Goal: Communication & Community: Answer question/provide support

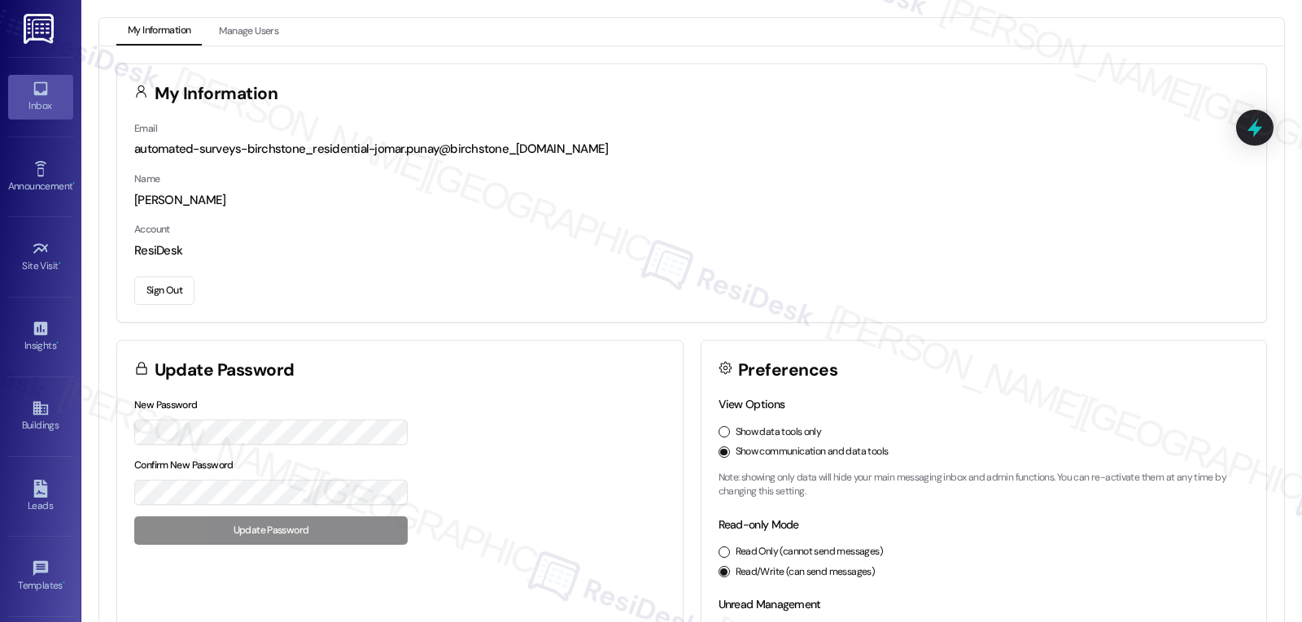
click at [33, 96] on icon at bounding box center [41, 89] width 18 height 18
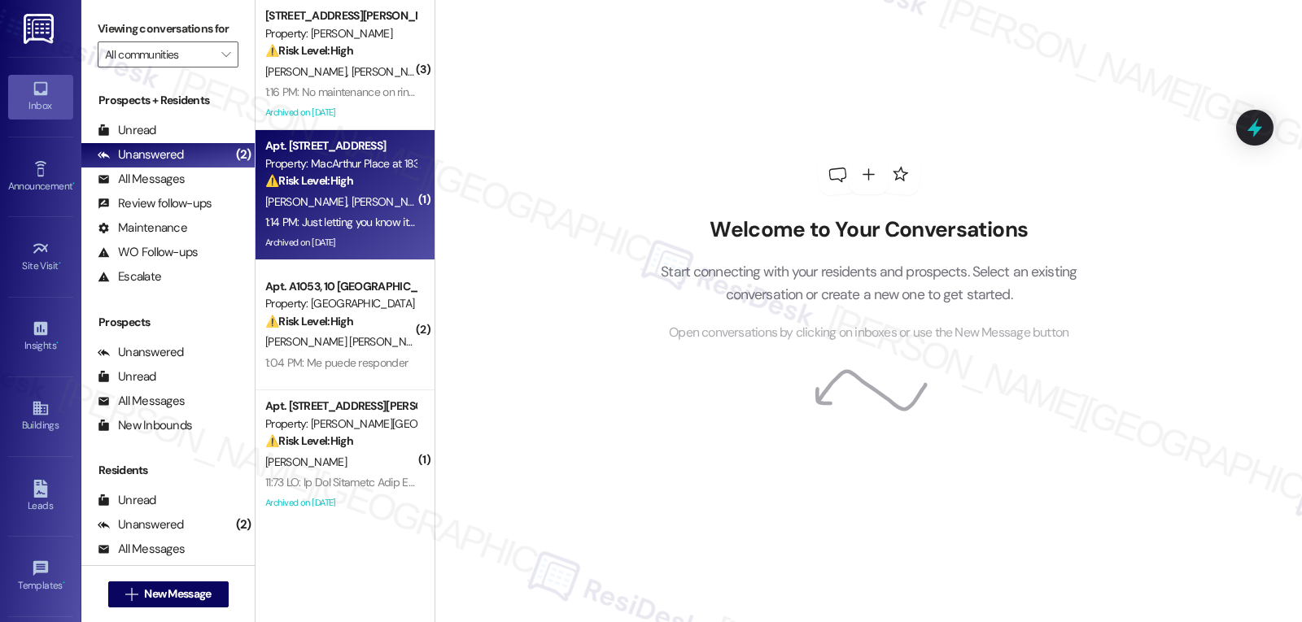
click at [334, 239] on div "Archived on [DATE]" at bounding box center [341, 243] width 154 height 20
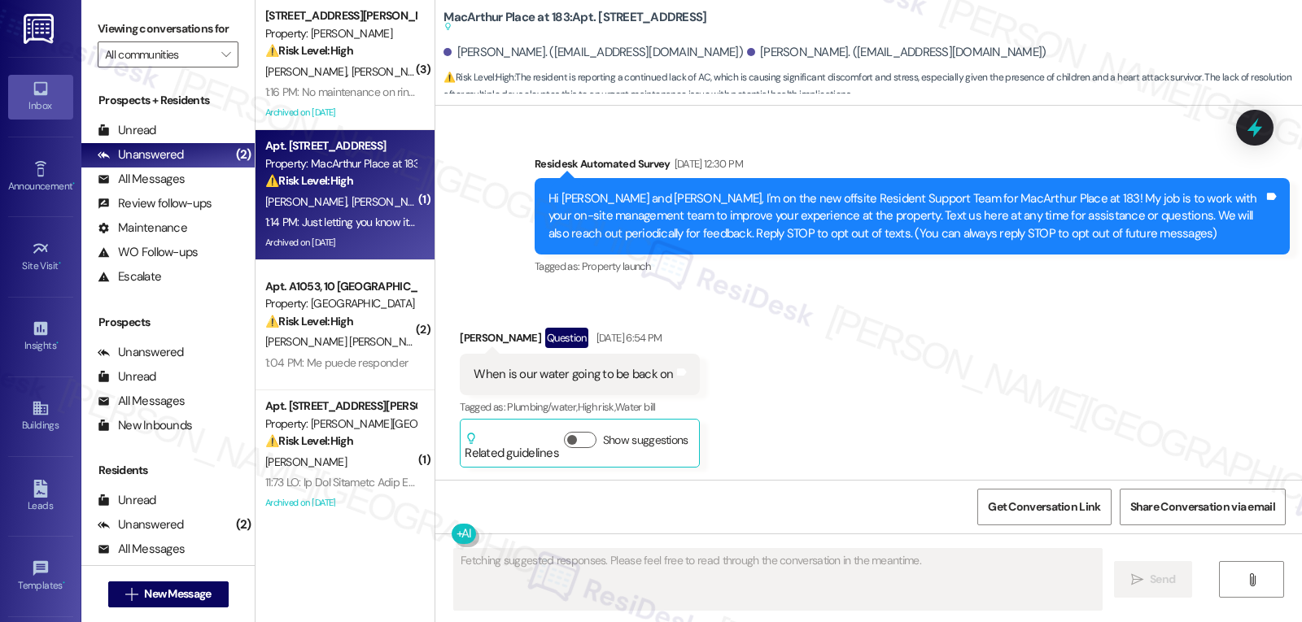
scroll to position [21018, 0]
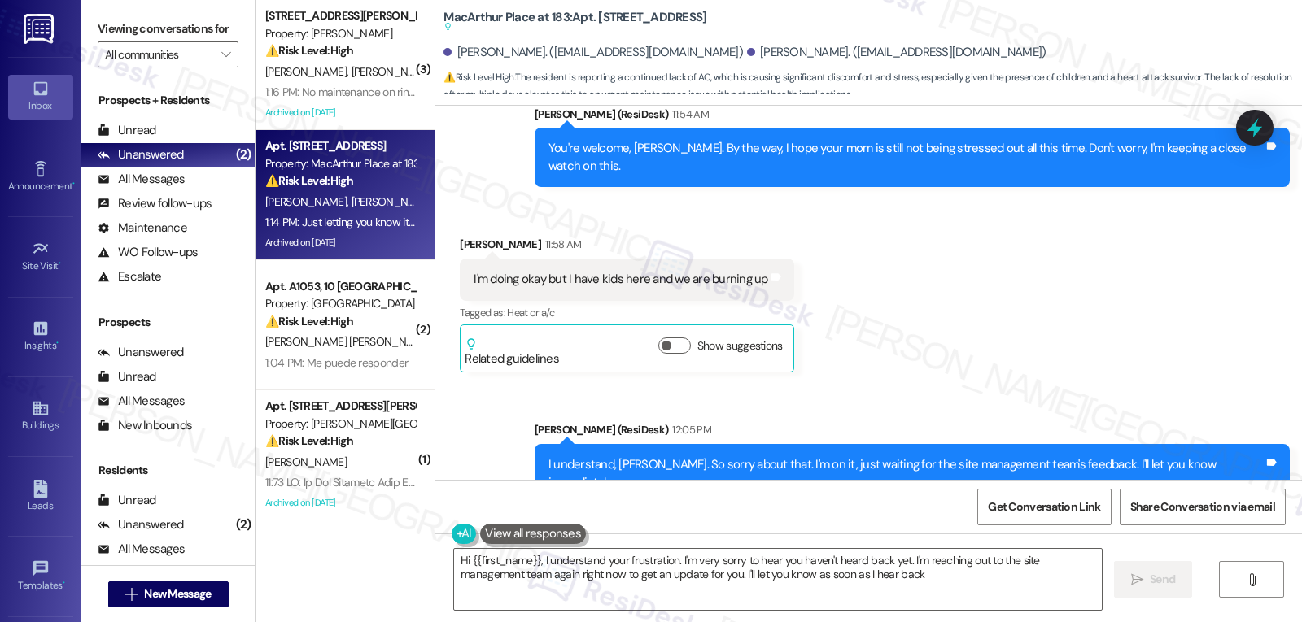
type textarea "Hi {{first_name}}, I understand your frustration. I'm very sorry to hear you ha…"
click at [221, 61] on icon "" at bounding box center [225, 54] width 9 height 13
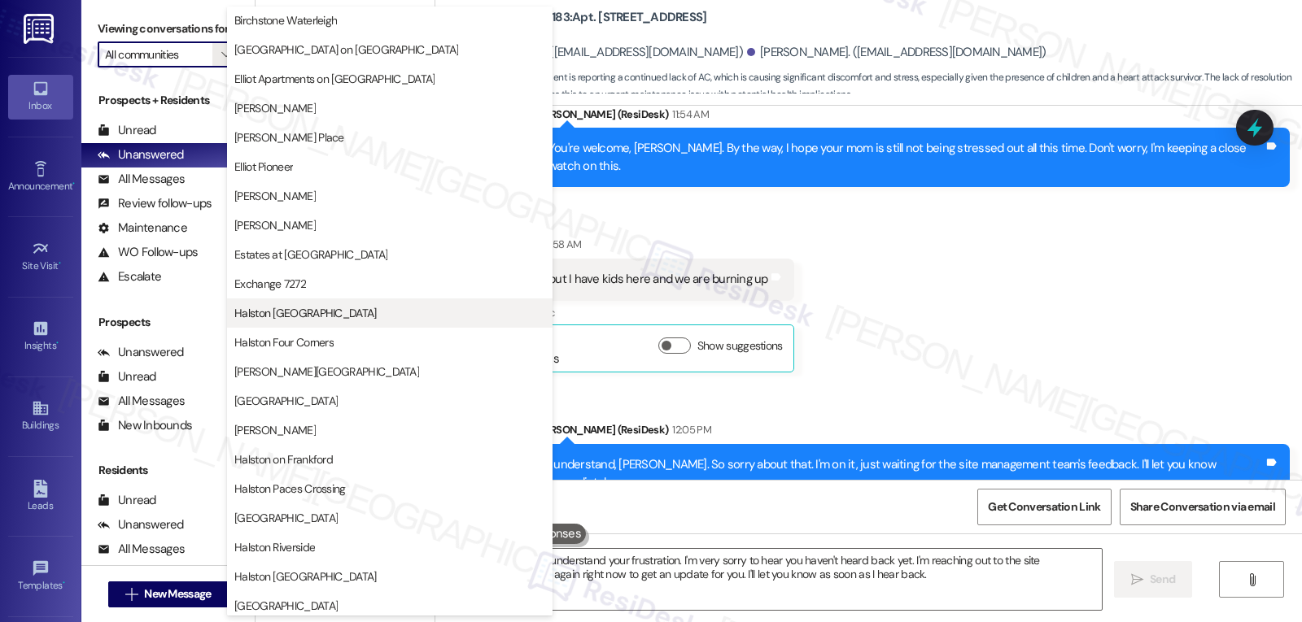
scroll to position [488, 0]
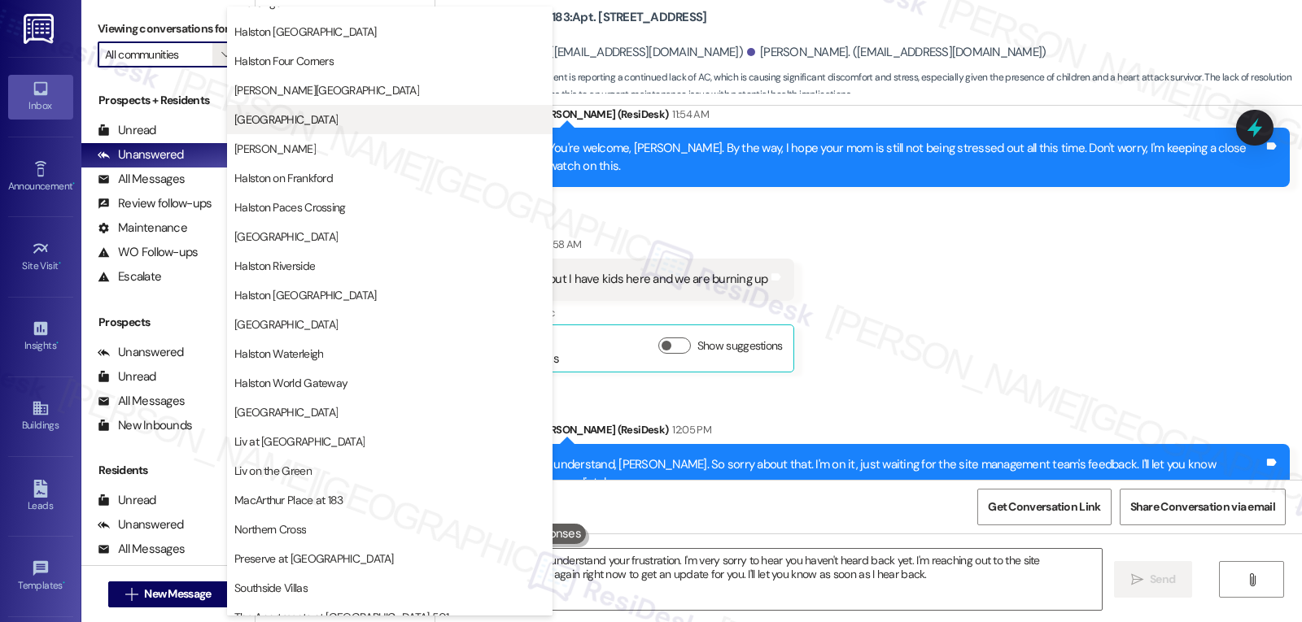
click at [335, 128] on button "[GEOGRAPHIC_DATA]" at bounding box center [389, 119] width 325 height 29
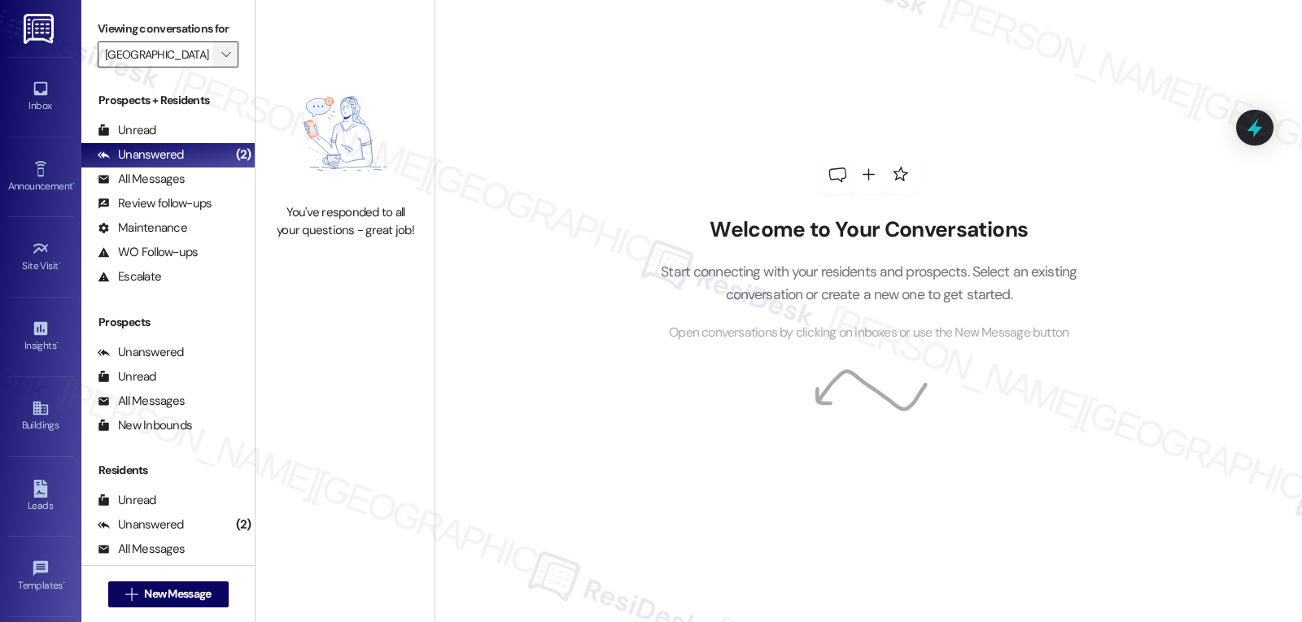
click at [221, 61] on icon "" at bounding box center [225, 54] width 9 height 13
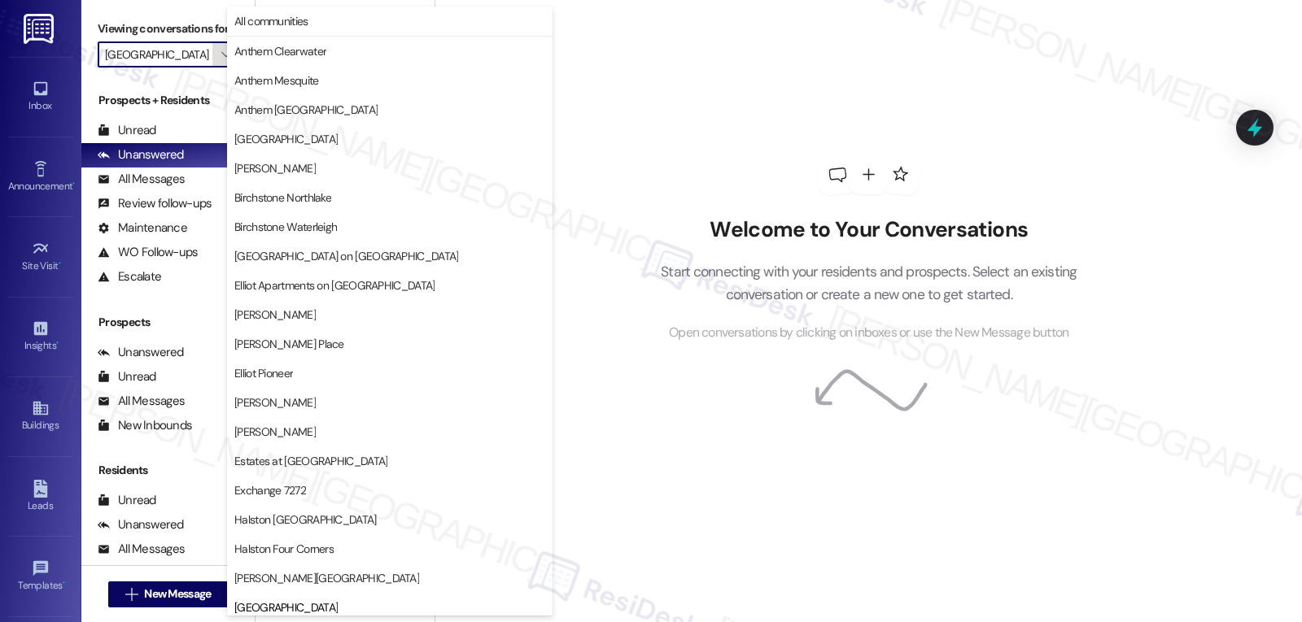
scroll to position [557, 0]
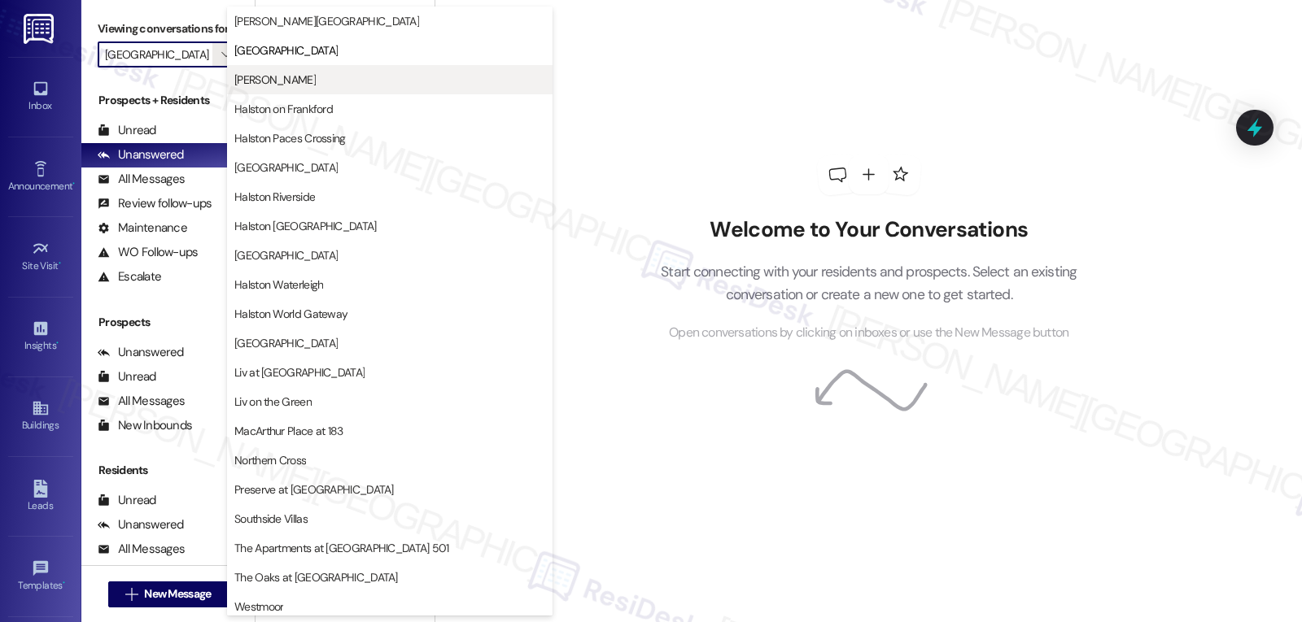
click at [308, 86] on span "[PERSON_NAME]" at bounding box center [274, 80] width 81 height 16
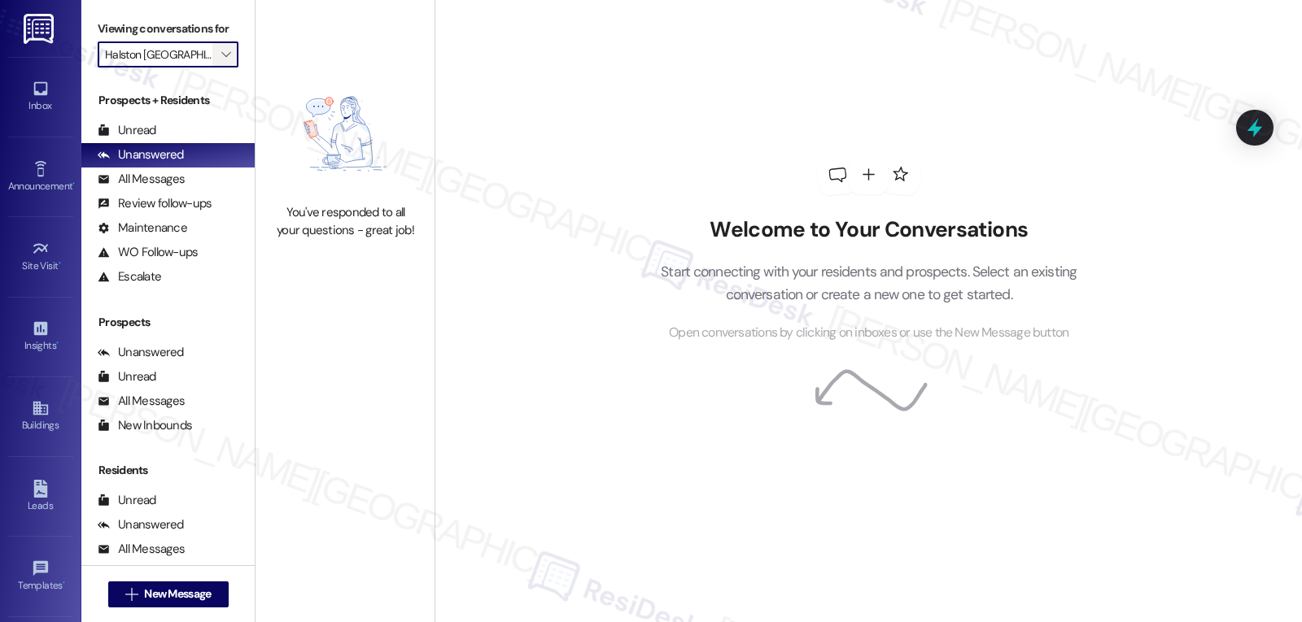
click at [221, 61] on icon "" at bounding box center [225, 54] width 9 height 13
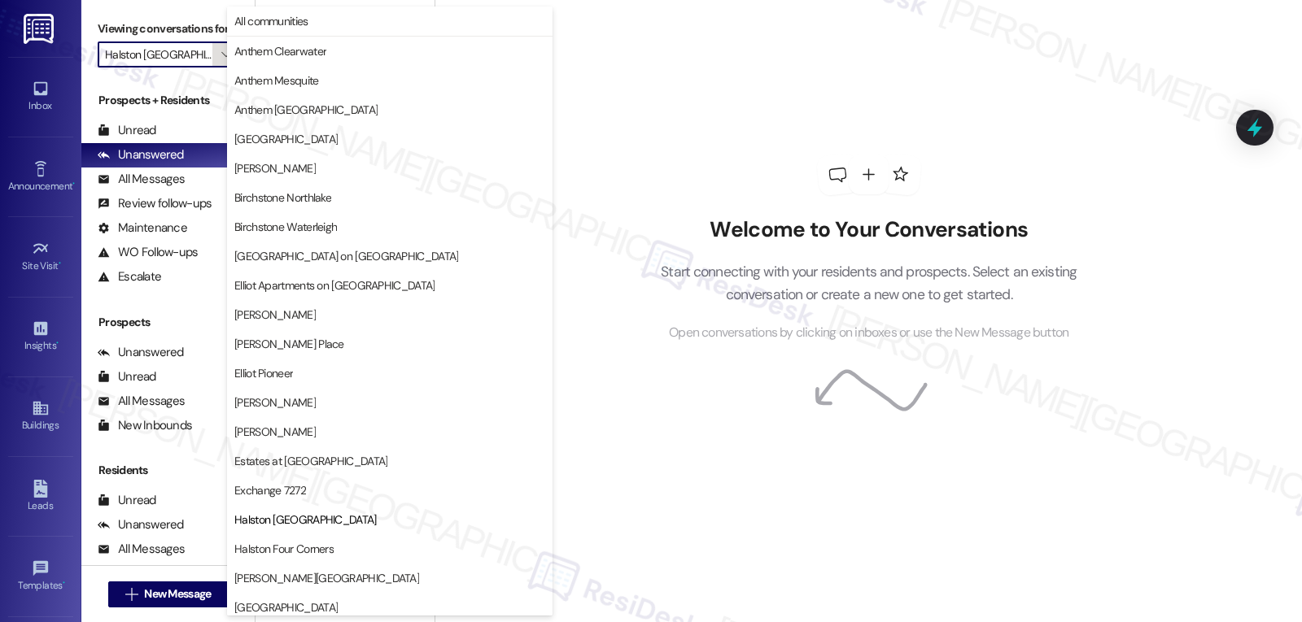
scroll to position [264, 0]
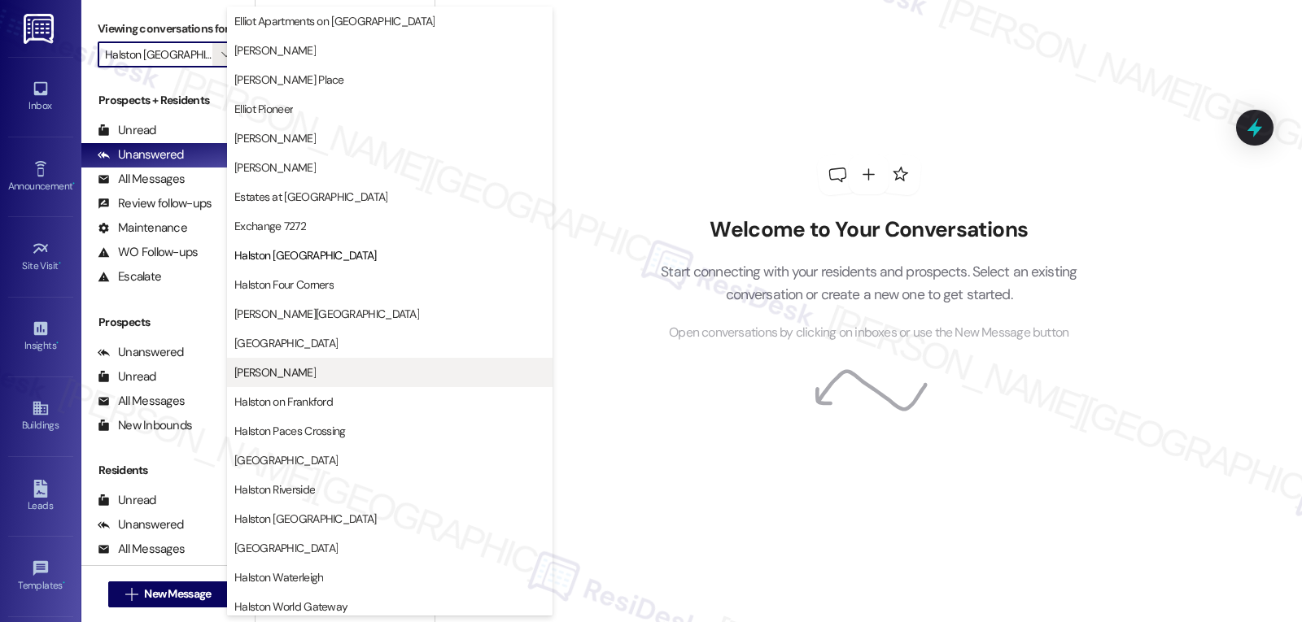
click at [347, 370] on span "[PERSON_NAME]" at bounding box center [389, 373] width 311 height 16
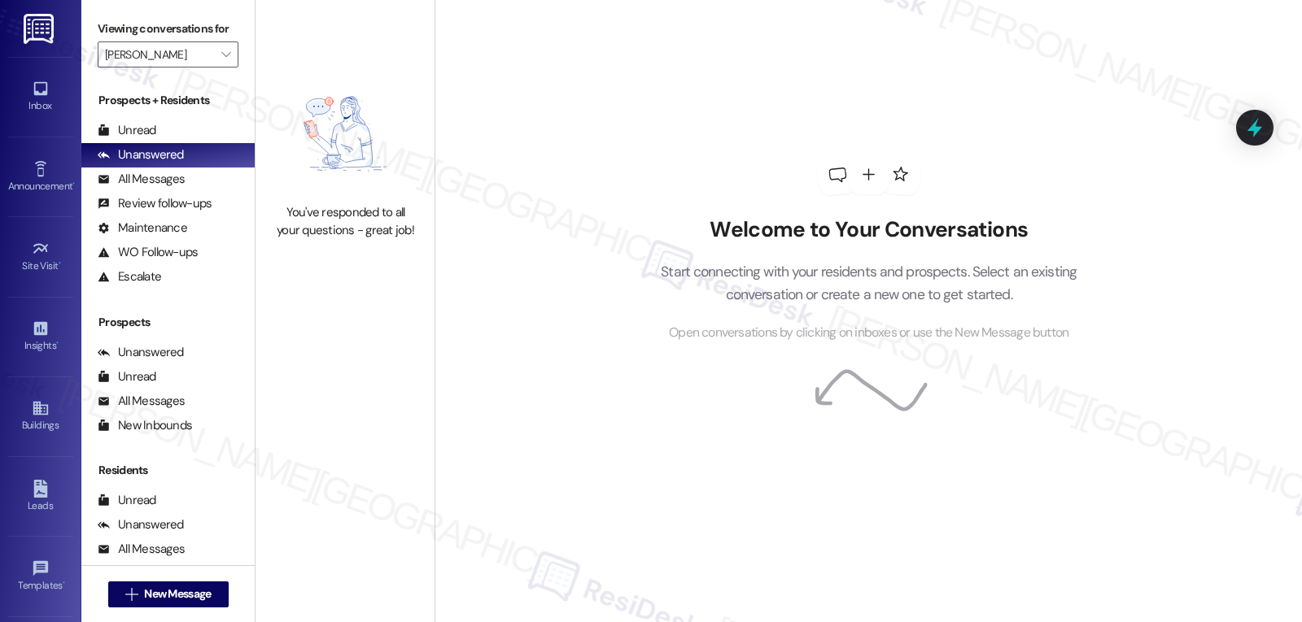
click at [611, 190] on div "Welcome to Your Conversations Start connecting with your residents and prospect…" at bounding box center [867, 311] width 867 height 622
click at [199, 68] on input "[PERSON_NAME]" at bounding box center [158, 54] width 107 height 26
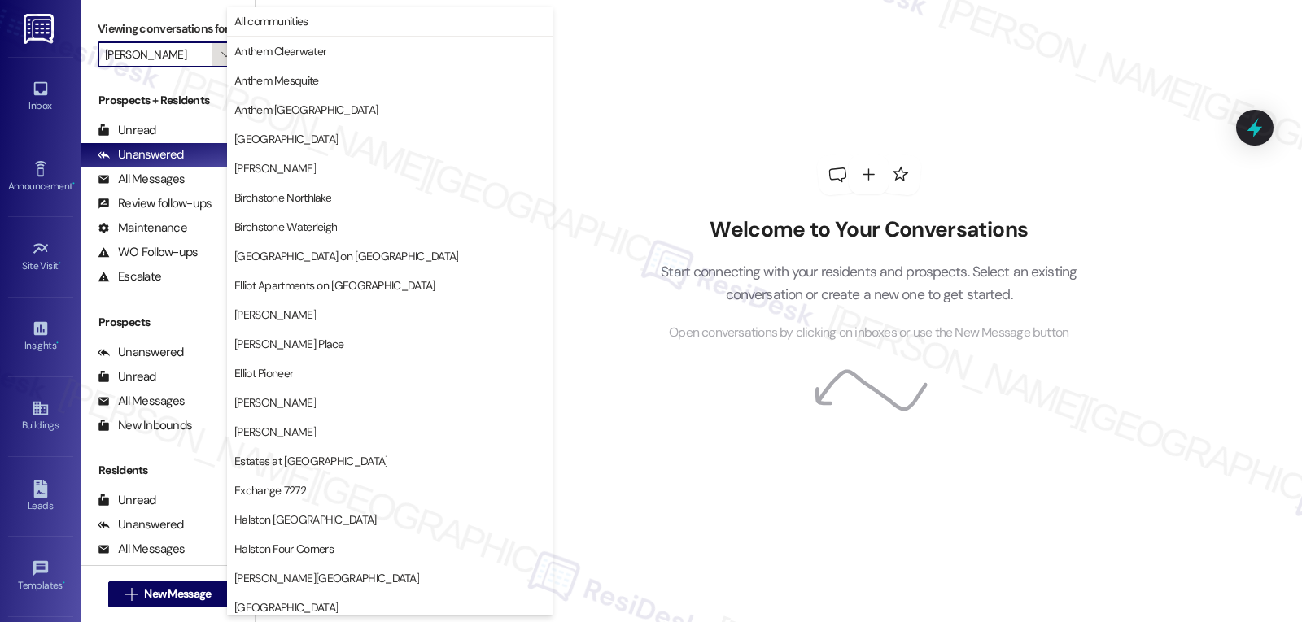
scroll to position [557, 0]
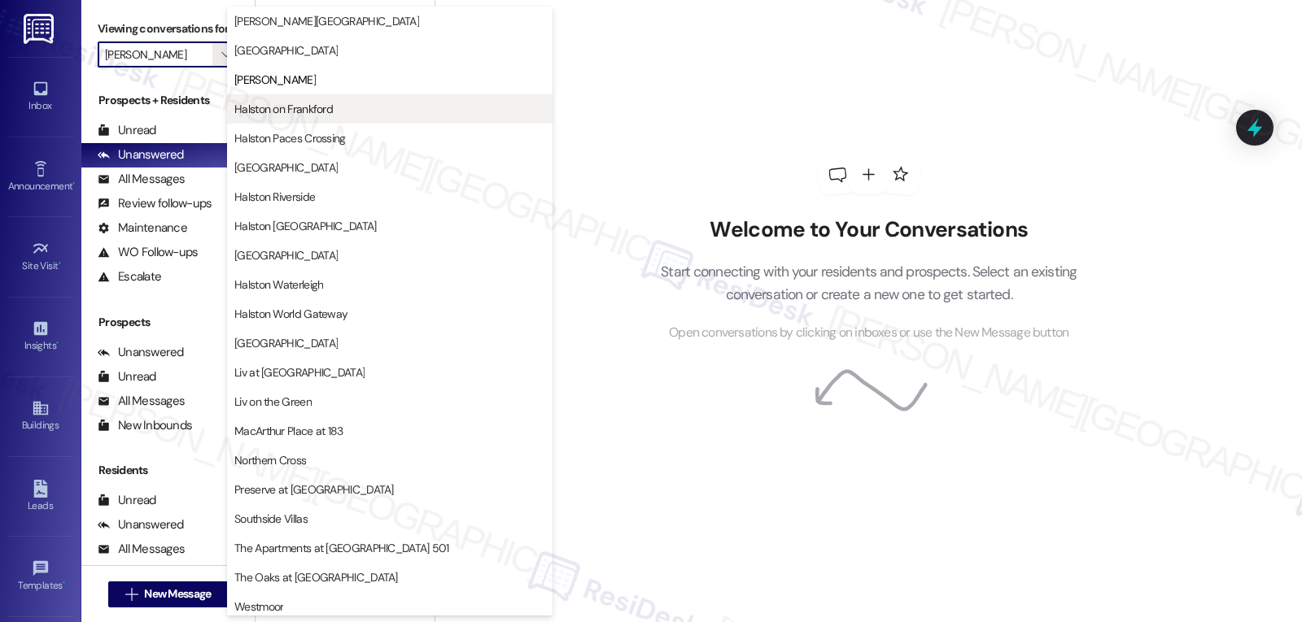
click at [274, 107] on span "Halston on Frankford" at bounding box center [283, 109] width 98 height 16
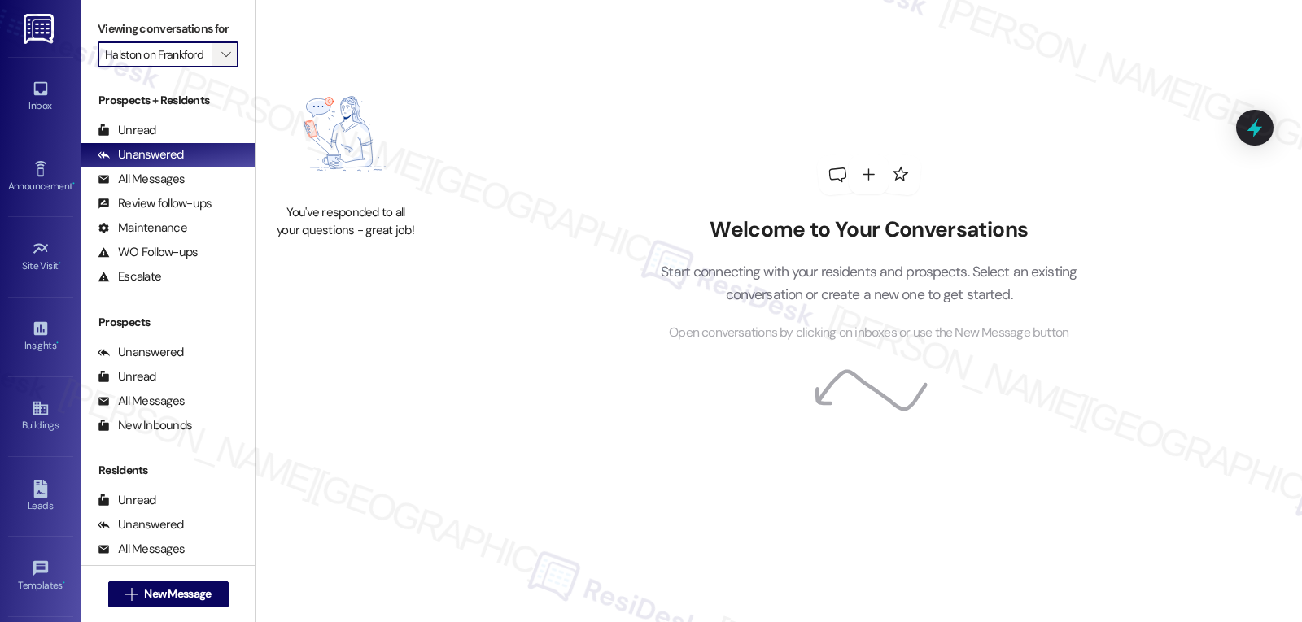
click at [222, 68] on button "" at bounding box center [225, 54] width 26 height 26
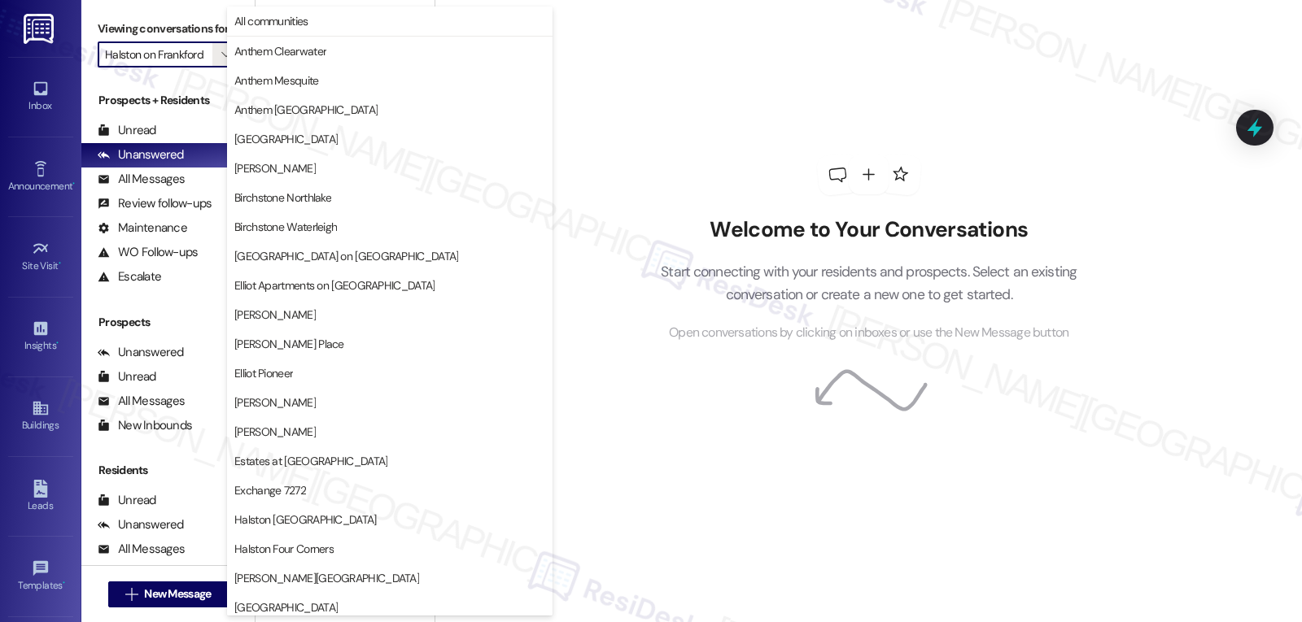
scroll to position [557, 0]
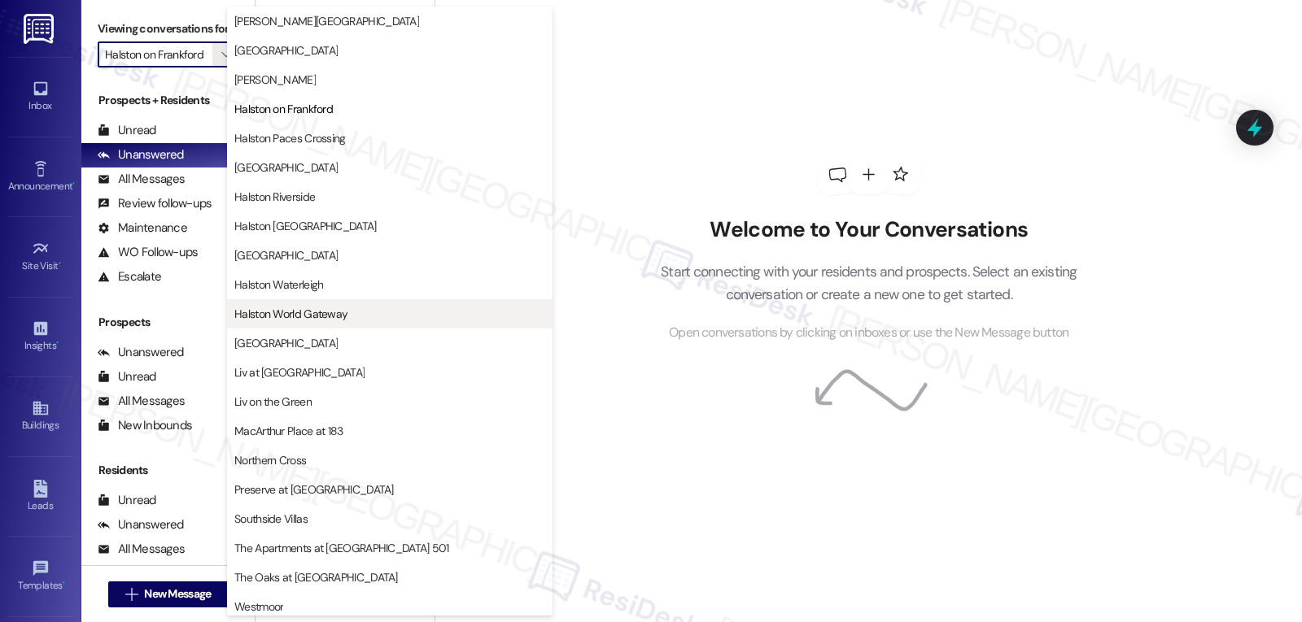
click at [334, 313] on span "Halston World Gateway" at bounding box center [290, 314] width 113 height 16
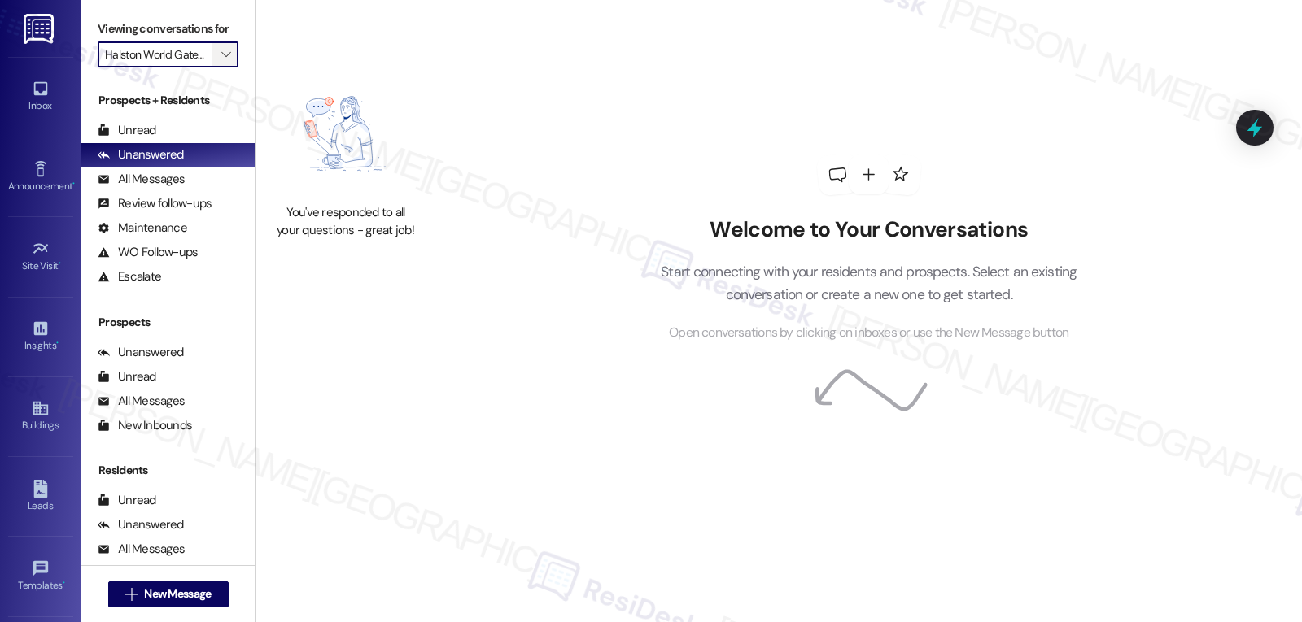
click at [221, 61] on icon "" at bounding box center [225, 54] width 9 height 13
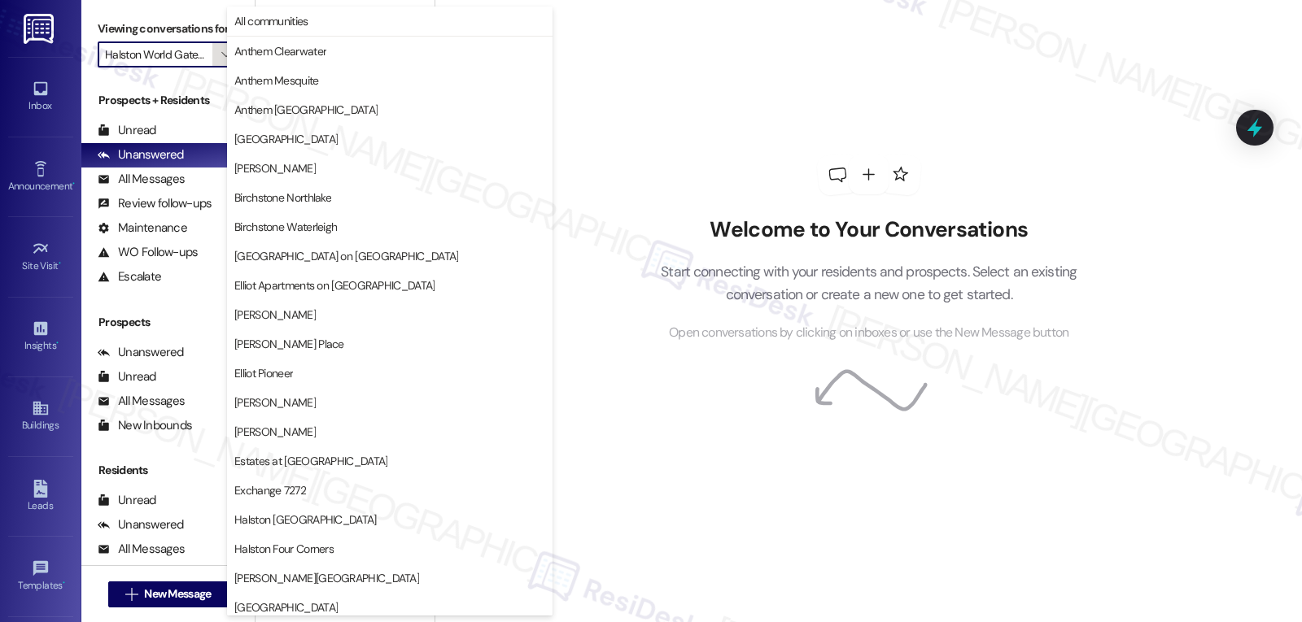
scroll to position [563, 0]
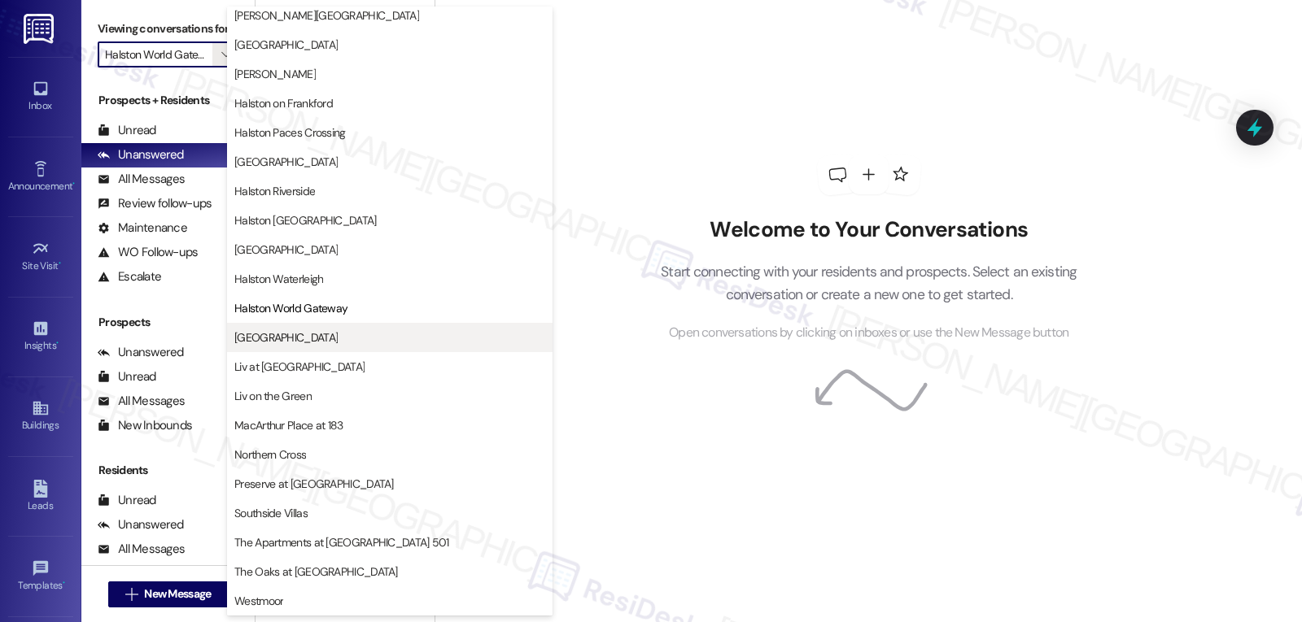
click at [309, 351] on button "[GEOGRAPHIC_DATA]" at bounding box center [389, 337] width 325 height 29
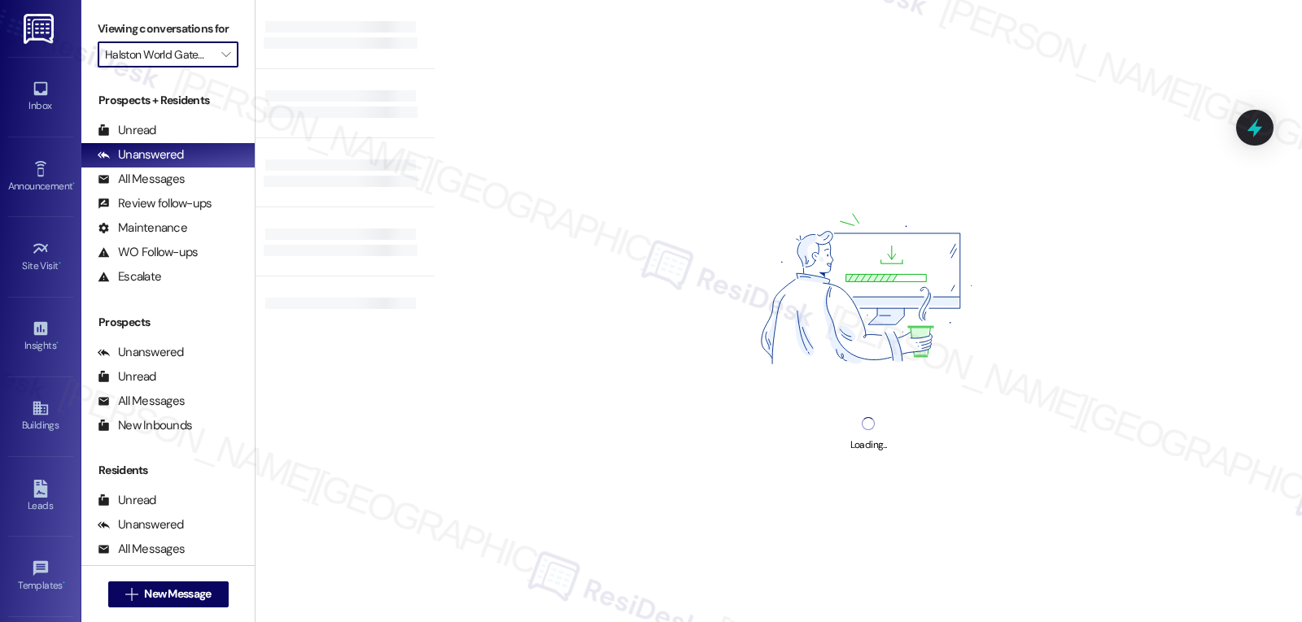
type input "[GEOGRAPHIC_DATA]"
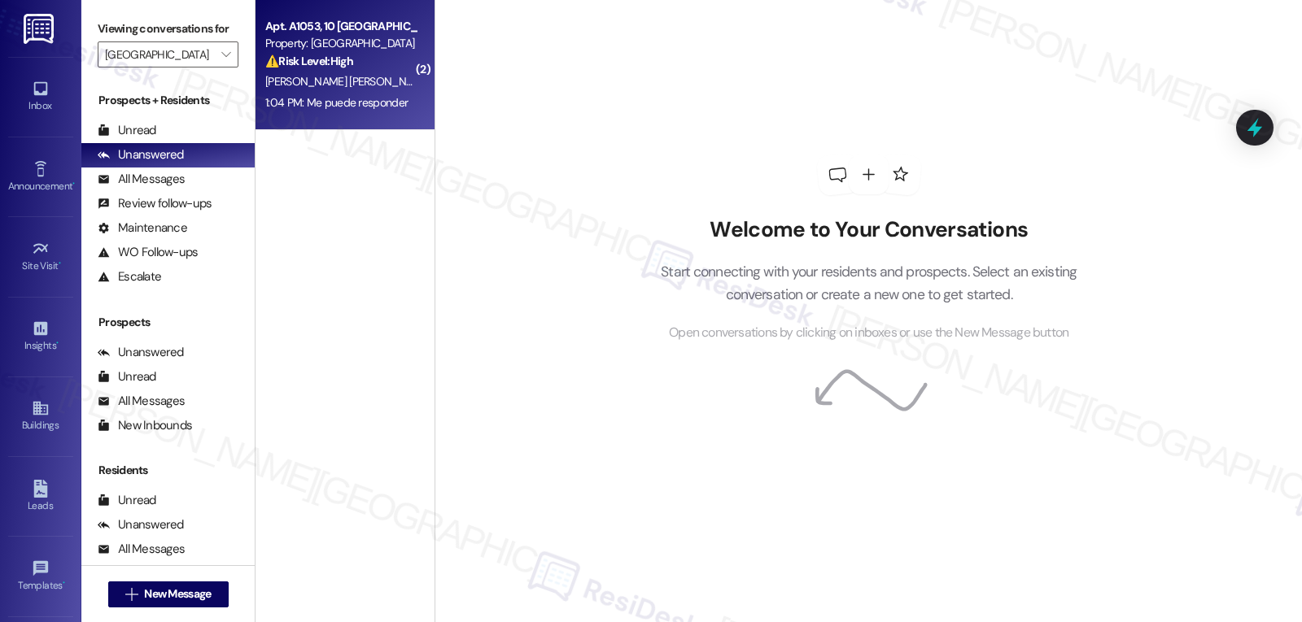
click at [337, 82] on div "[PERSON_NAME] [PERSON_NAME]" at bounding box center [341, 82] width 154 height 20
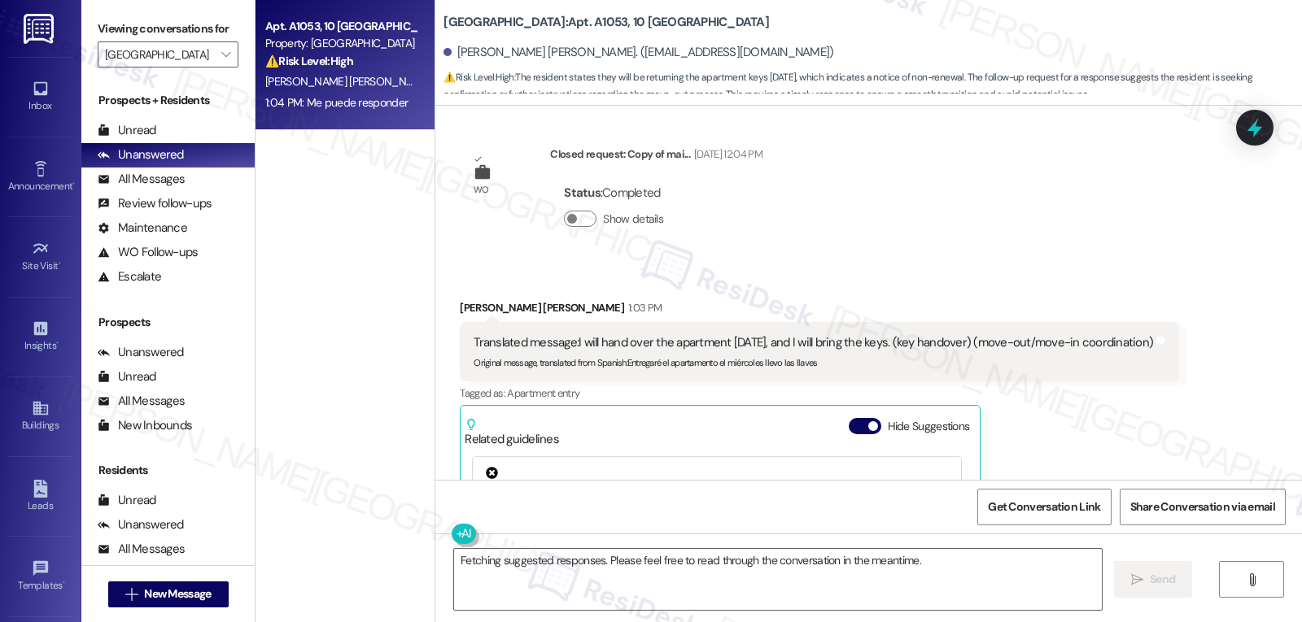
scroll to position [16002, 0]
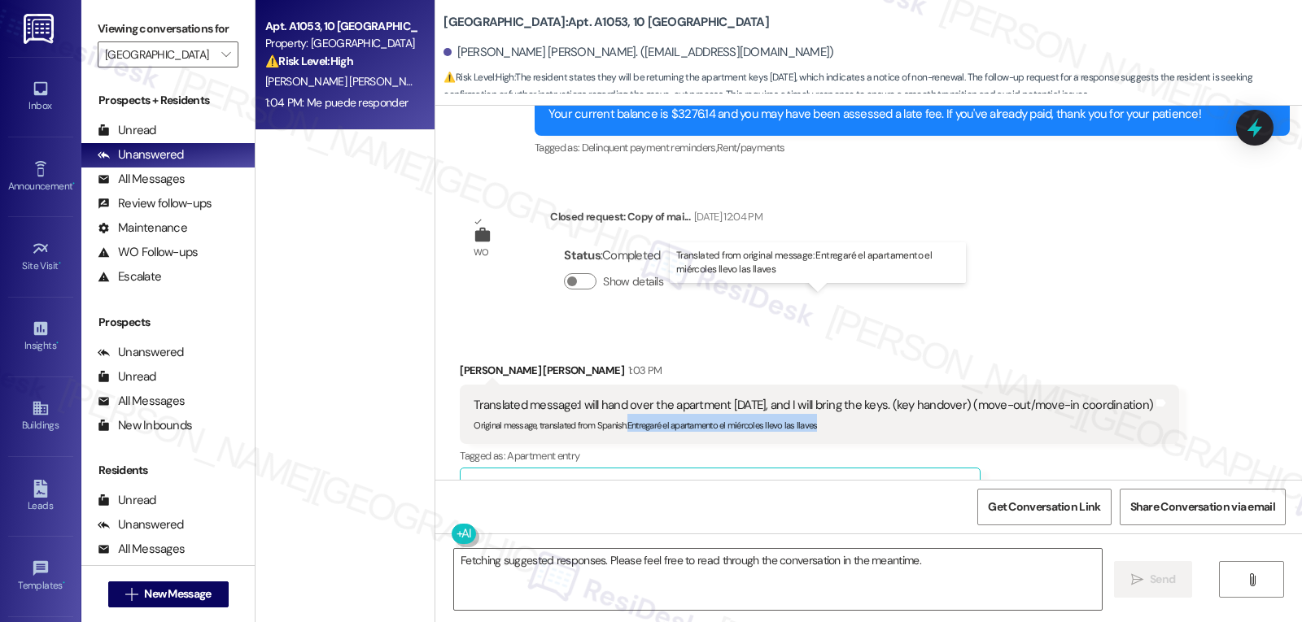
drag, startPoint x: 616, startPoint y: 321, endPoint x: 857, endPoint y: 321, distance: 240.8
click at [857, 414] on div "Original message, translated from Spanish : Entregaré el apartamento el miércol…" at bounding box center [813, 422] width 679 height 17
copy sub "Entregaré el apartamento el miércoles llevo las llaves"
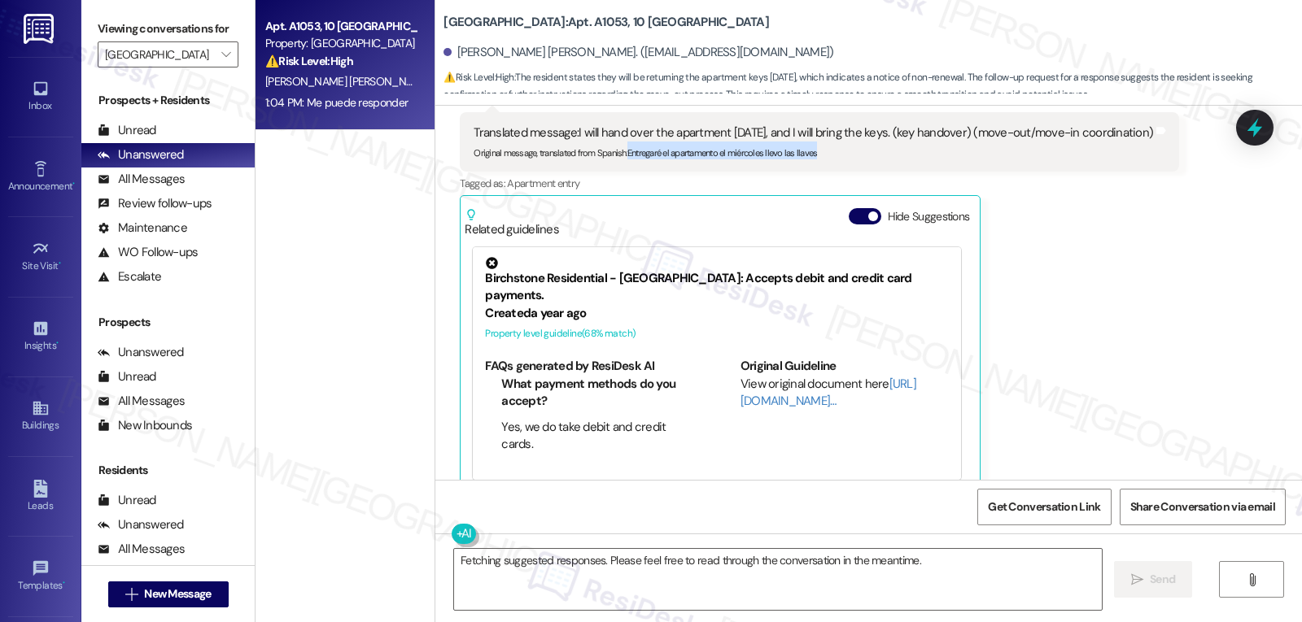
scroll to position [16328, 0]
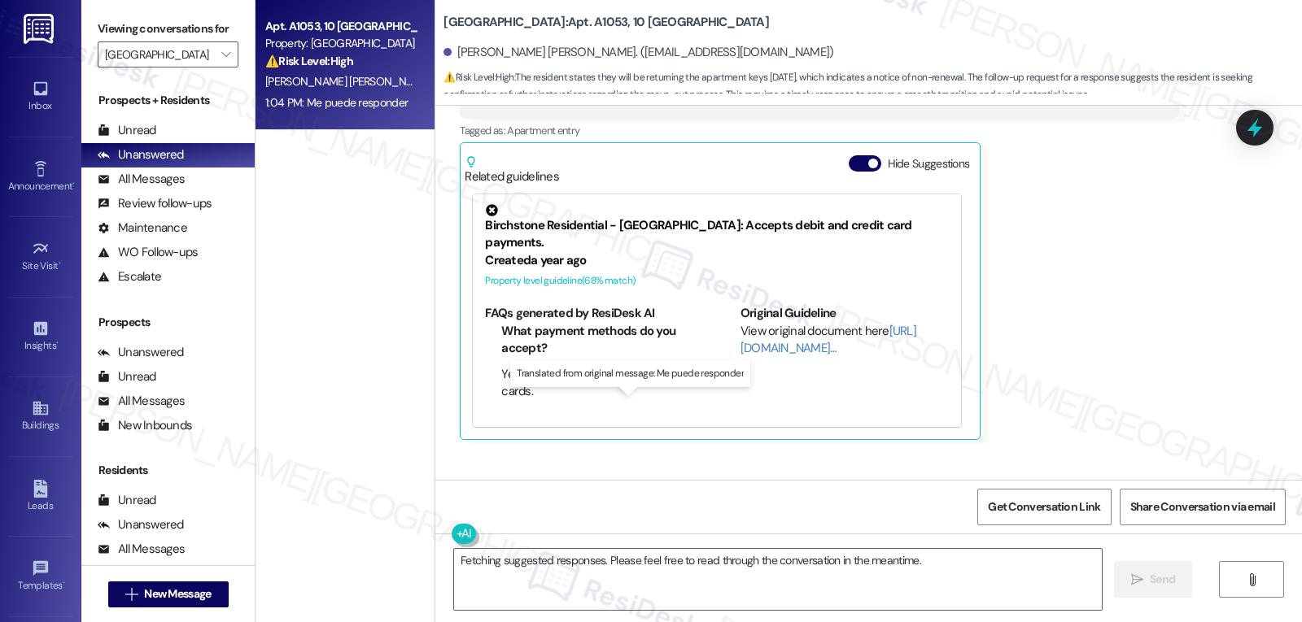
drag, startPoint x: 621, startPoint y: 429, endPoint x: 711, endPoint y: 423, distance: 90.5
click at [711, 518] on div "Original message, translated from Spanish : Me puede responder" at bounding box center [641, 526] width 335 height 17
copy sub "Me puede responder"
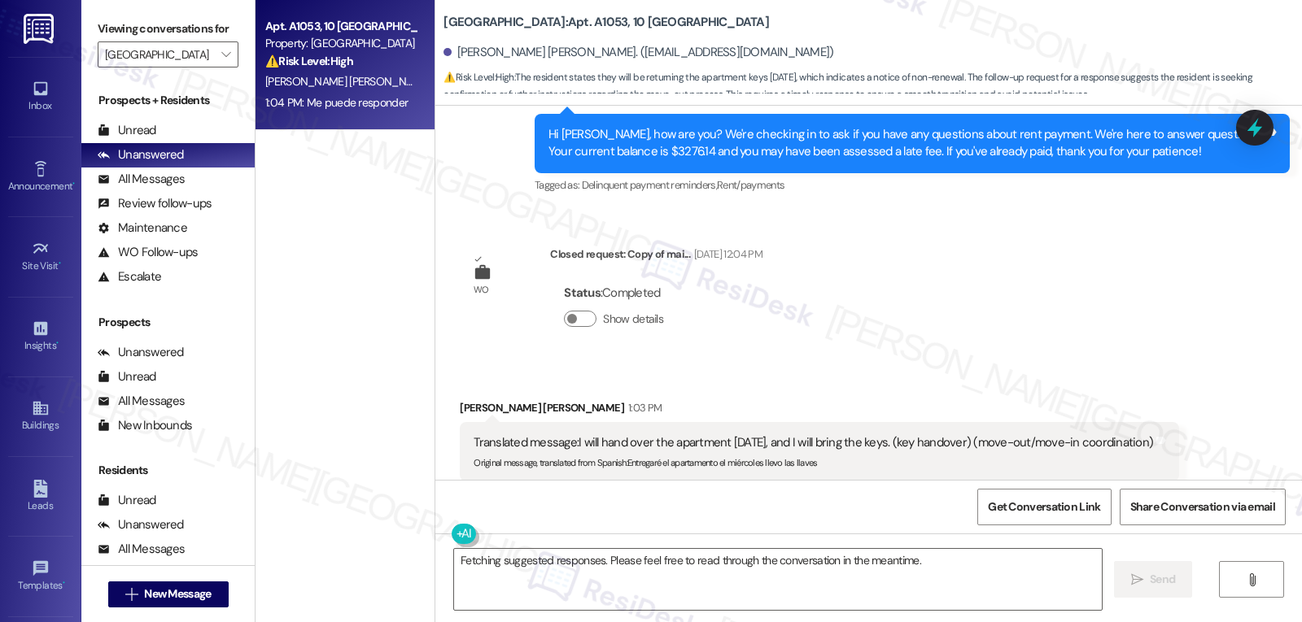
scroll to position [16002, 0]
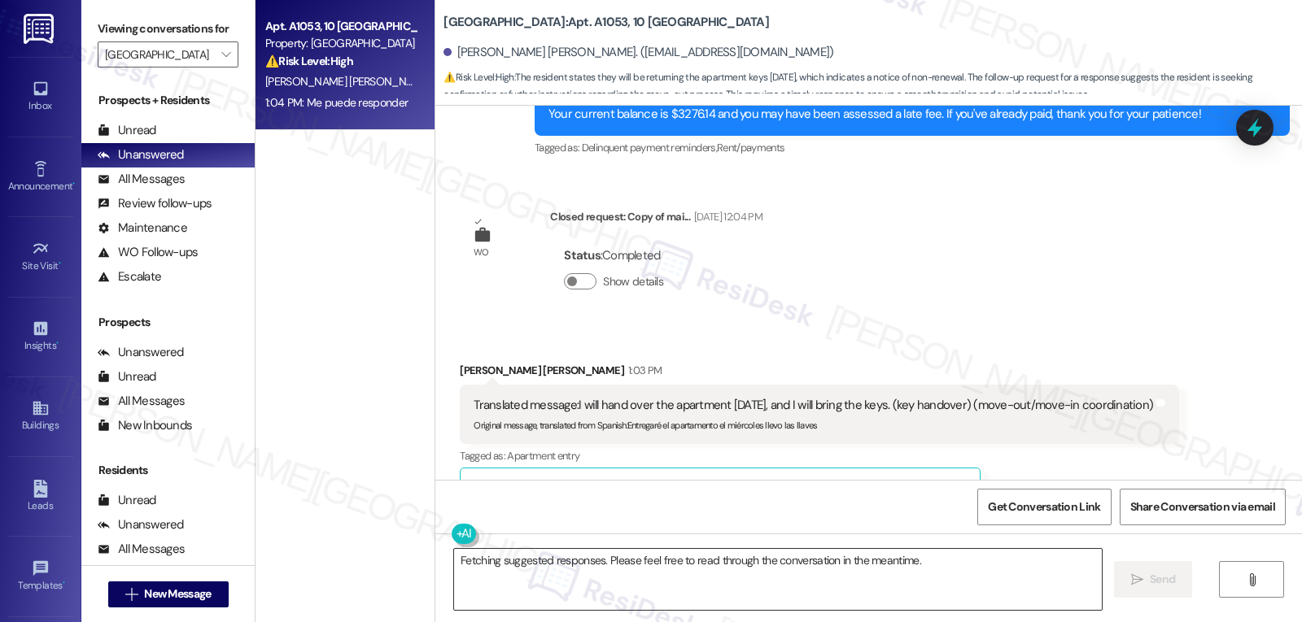
click at [673, 573] on textarea "Fetching suggested responses. Please feel free to read through the conversation…" at bounding box center [778, 579] width 648 height 61
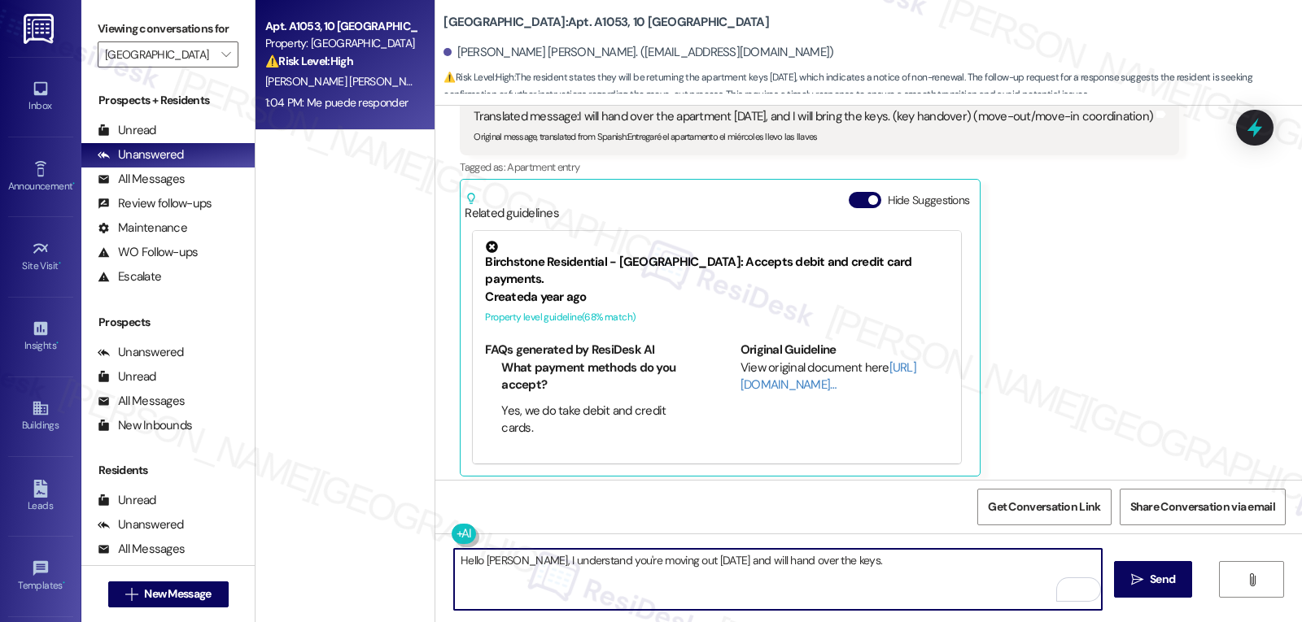
scroll to position [16328, 0]
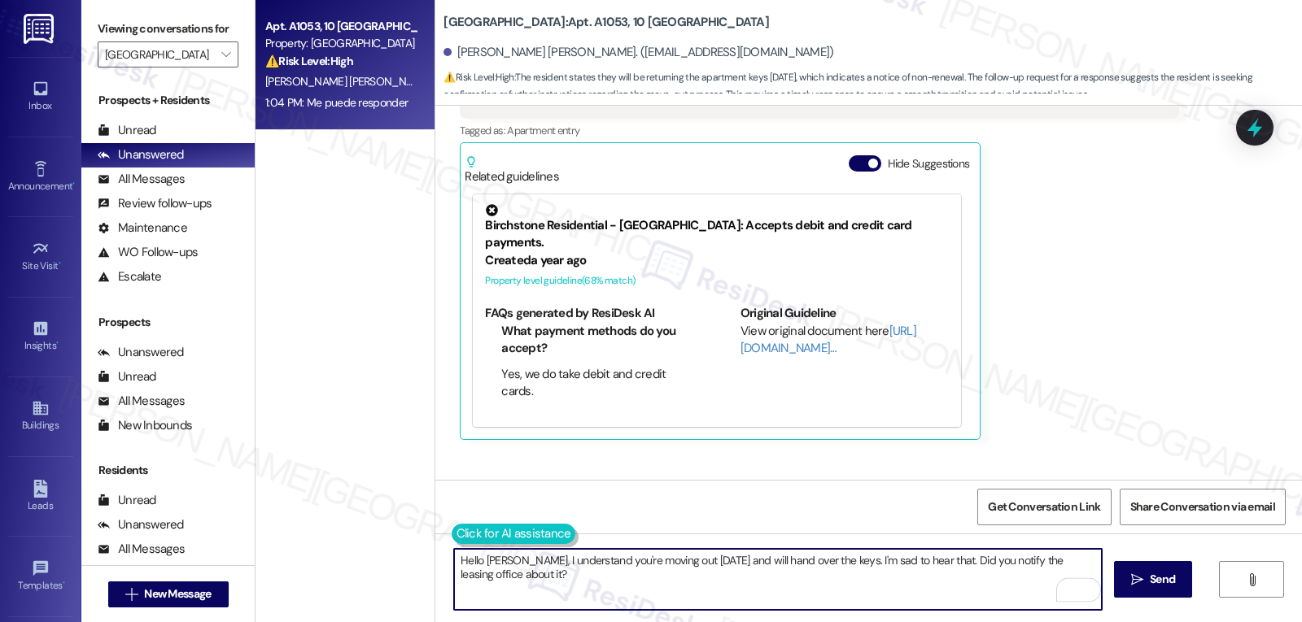
click at [452, 529] on button at bounding box center [514, 534] width 124 height 20
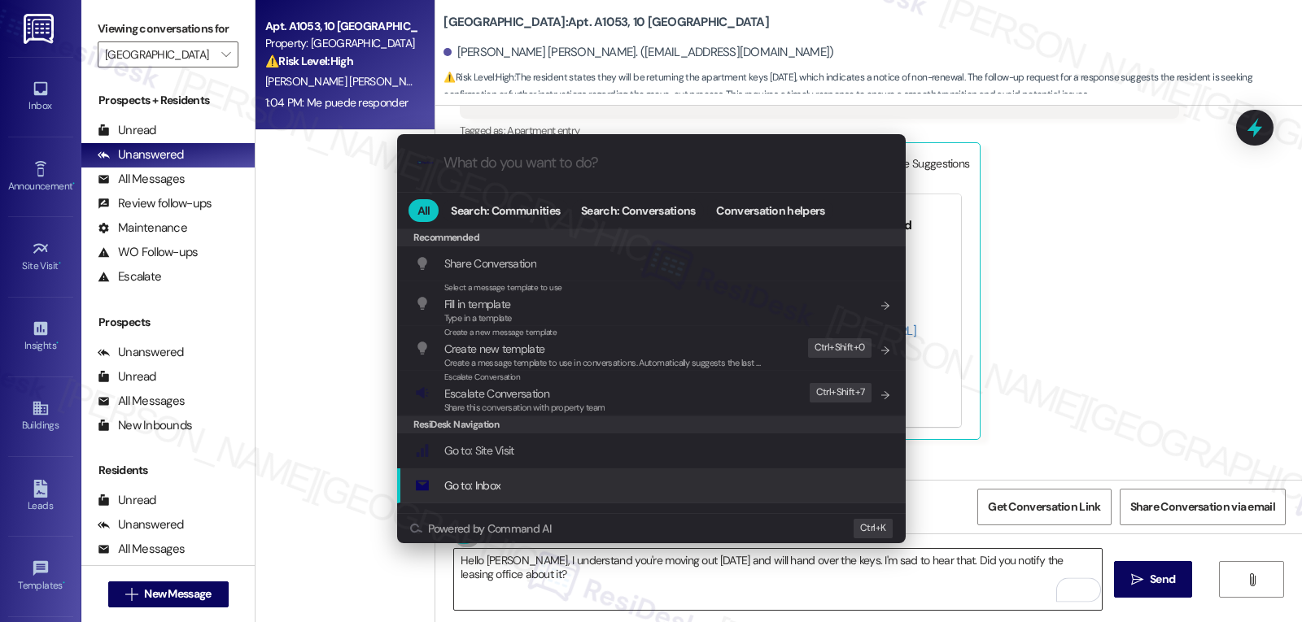
click at [689, 583] on div ".cls-1{fill:#0a055f;}.cls-2{fill:#0cc4c4;} resideskLogoBlueOrange All Search: C…" at bounding box center [651, 311] width 1302 height 622
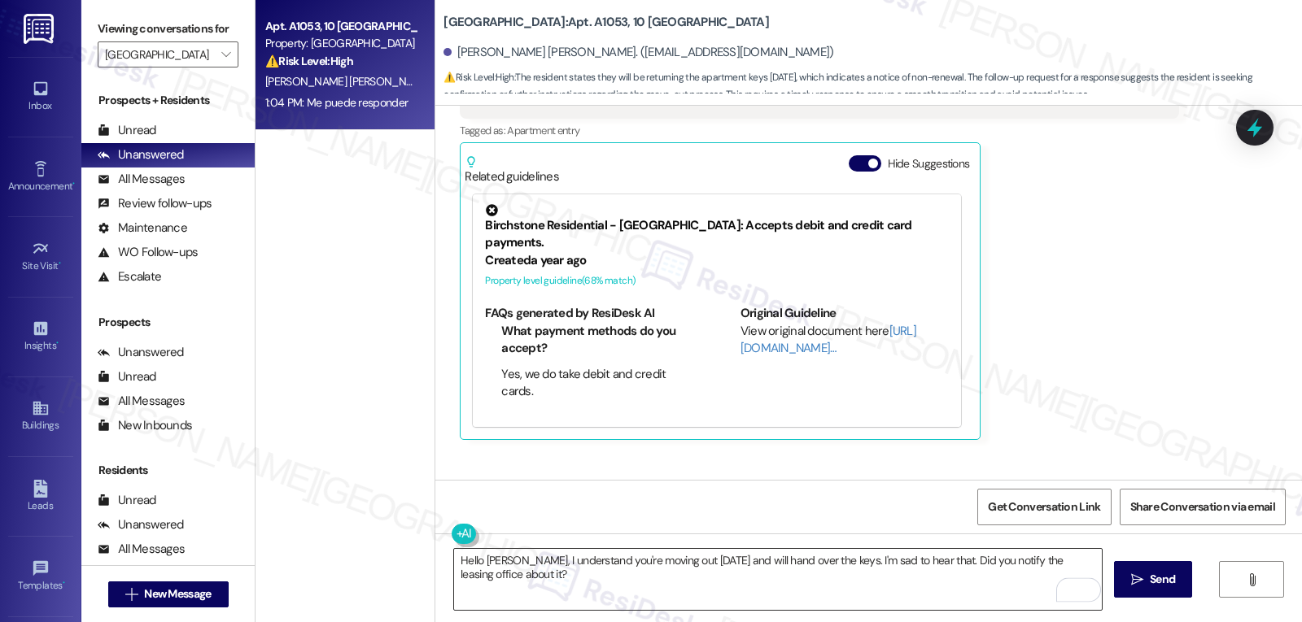
click at [689, 583] on textarea "Hello [PERSON_NAME], I understand you're moving out [DATE] and will hand over t…" at bounding box center [778, 579] width 648 height 61
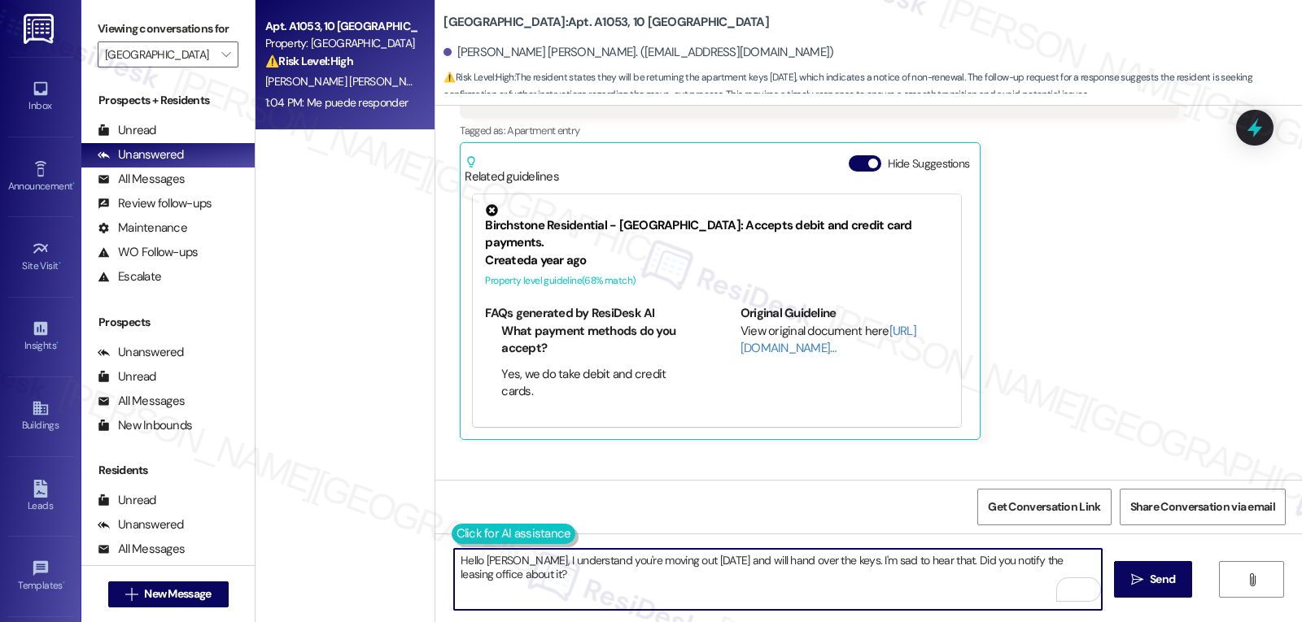
click at [452, 532] on button at bounding box center [514, 534] width 124 height 20
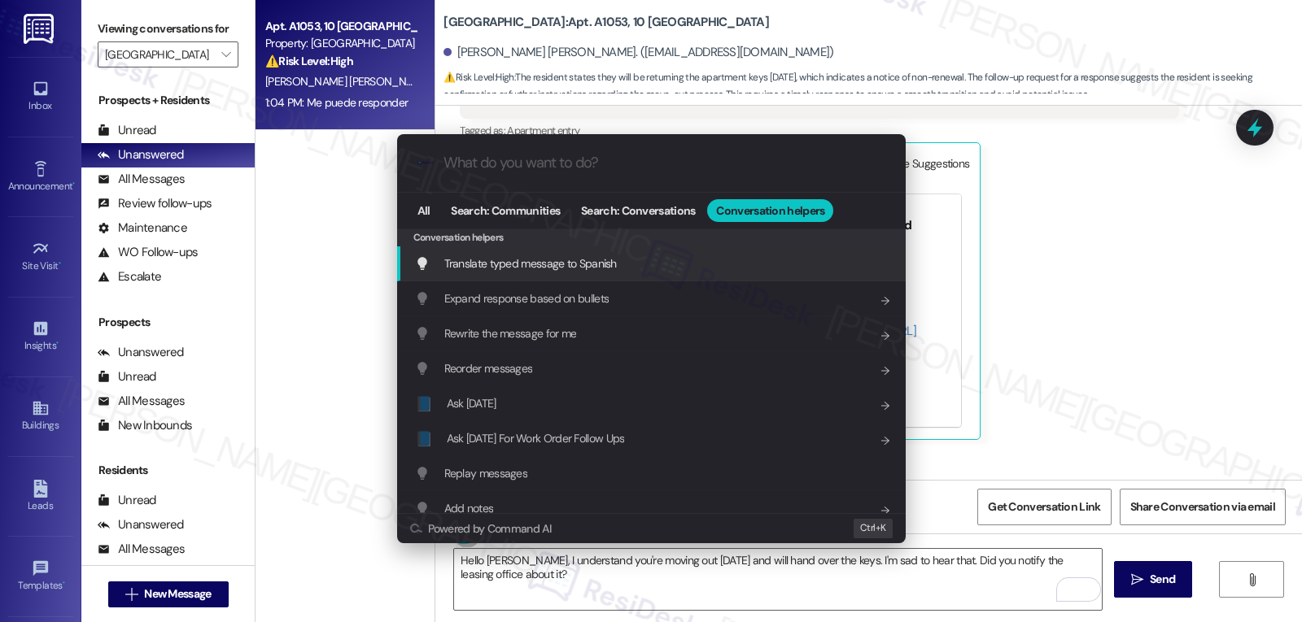
click at [625, 251] on div "Translate typed message to Spanish Add shortcut" at bounding box center [651, 264] width 509 height 35
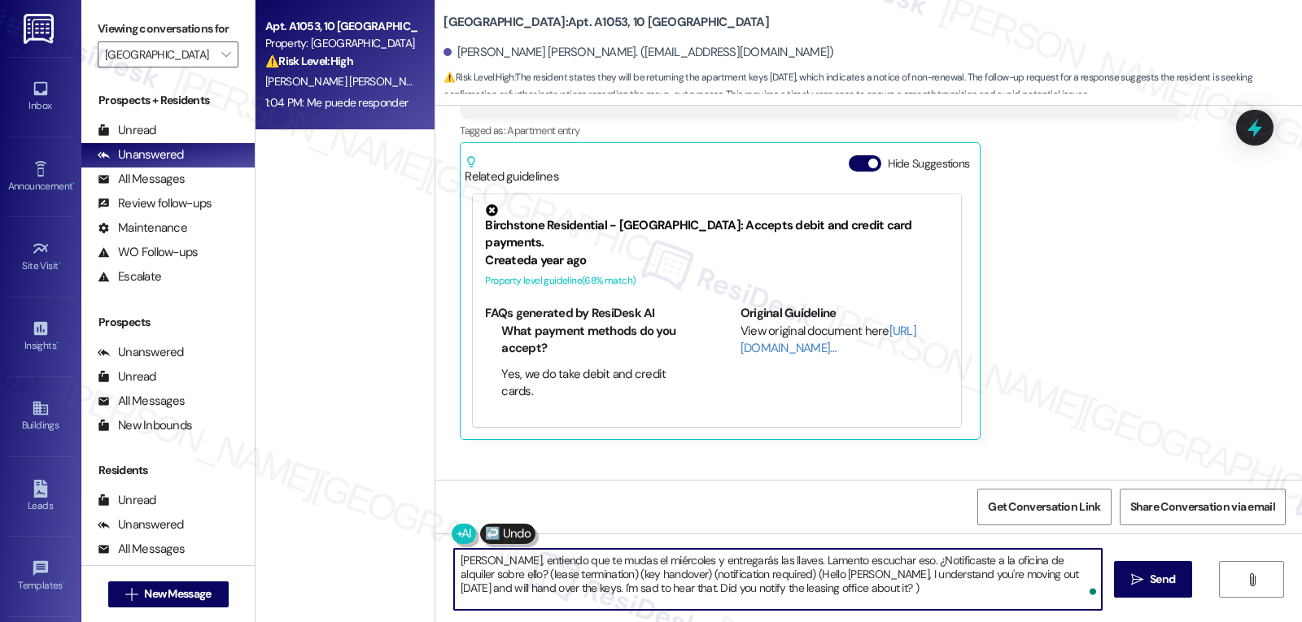
drag, startPoint x: 504, startPoint y: 578, endPoint x: 730, endPoint y: 661, distance: 240.2
click at [730, 622] on html "Inbox Go to Inbox Announcement • Send A Text Announcement Site Visit • Go to Si…" at bounding box center [651, 311] width 1302 height 622
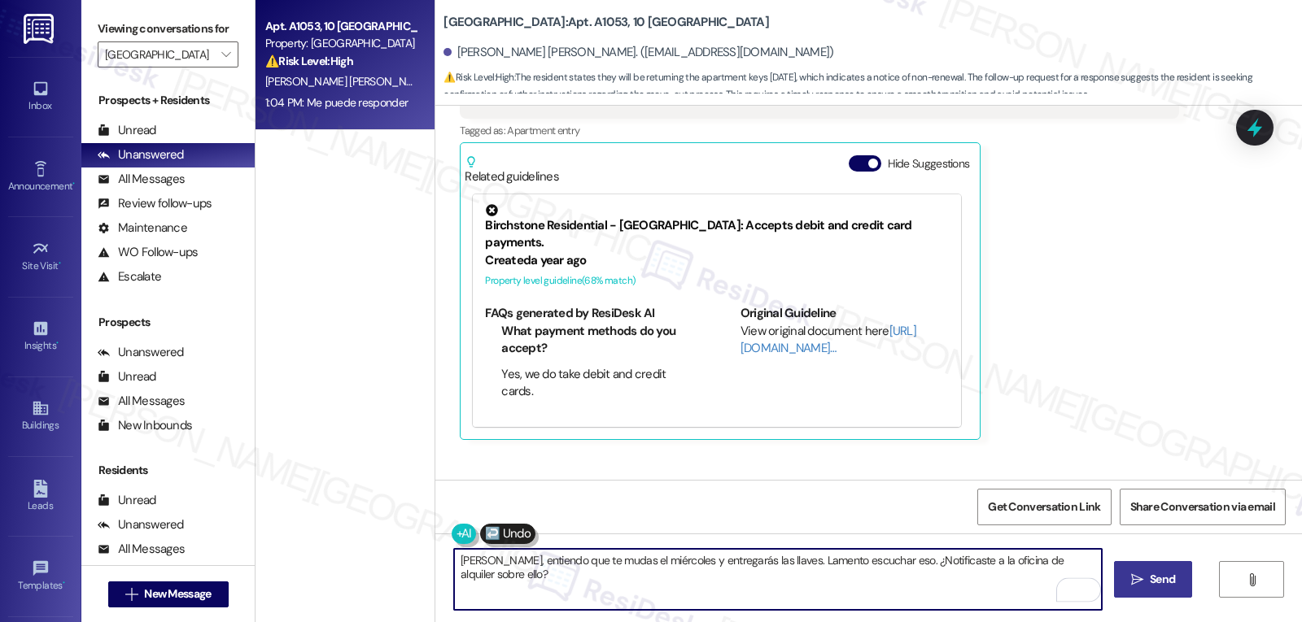
type textarea "[PERSON_NAME], entiendo que te mudas el miércoles y entregarás las llaves. Lame…"
click at [1157, 578] on span "Send" at bounding box center [1162, 579] width 25 height 17
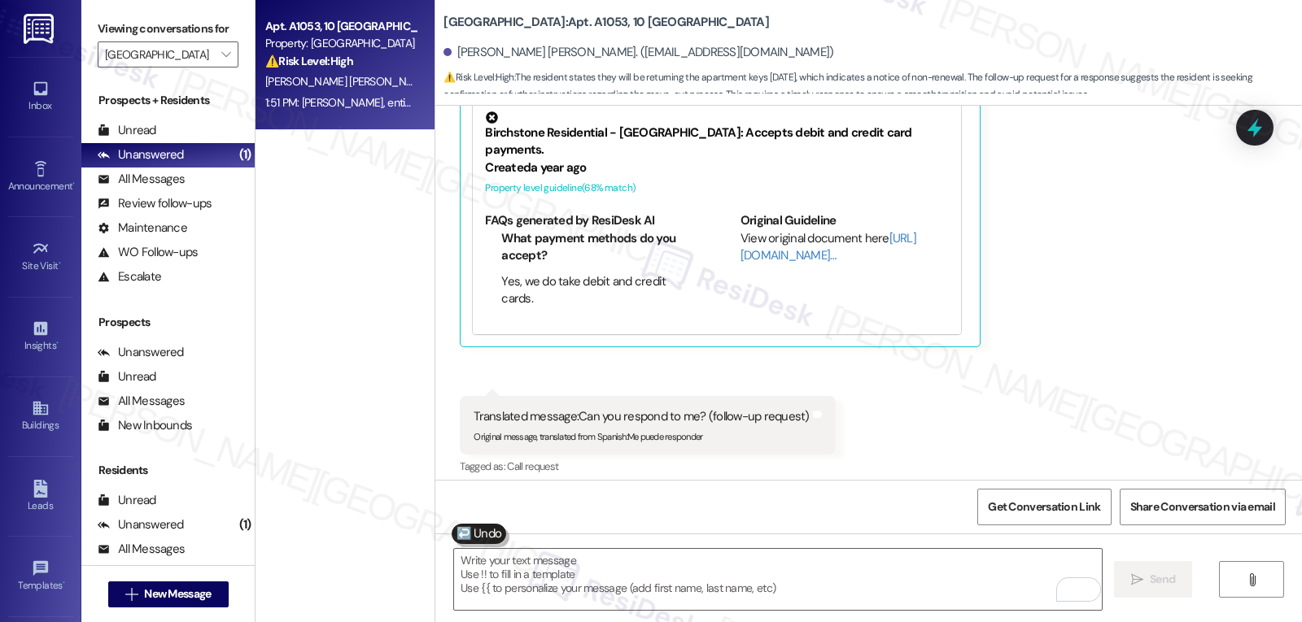
scroll to position [16459, 0]
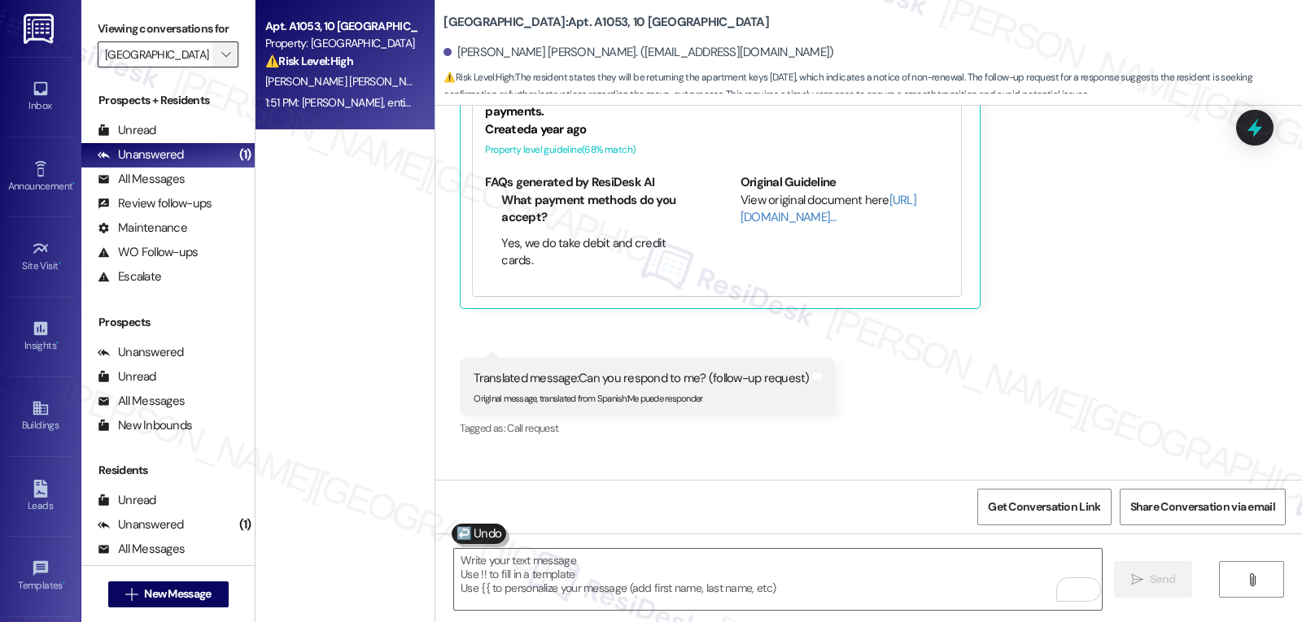
click at [221, 68] on span "" at bounding box center [225, 54] width 15 height 26
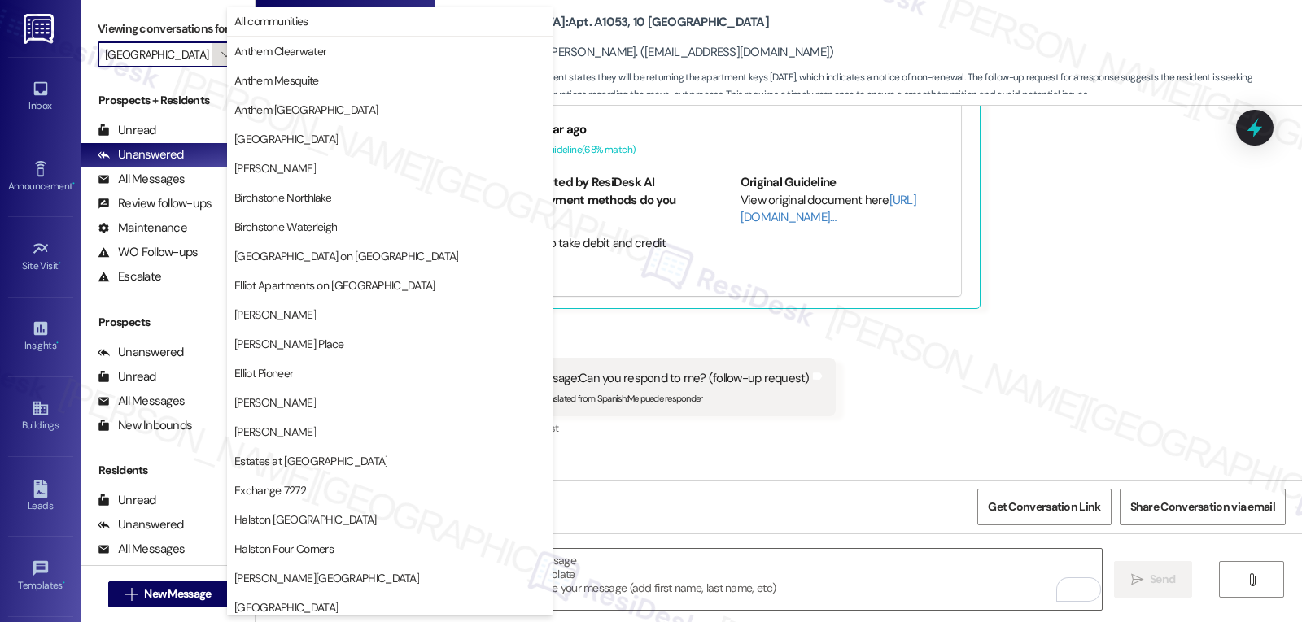
scroll to position [563, 0]
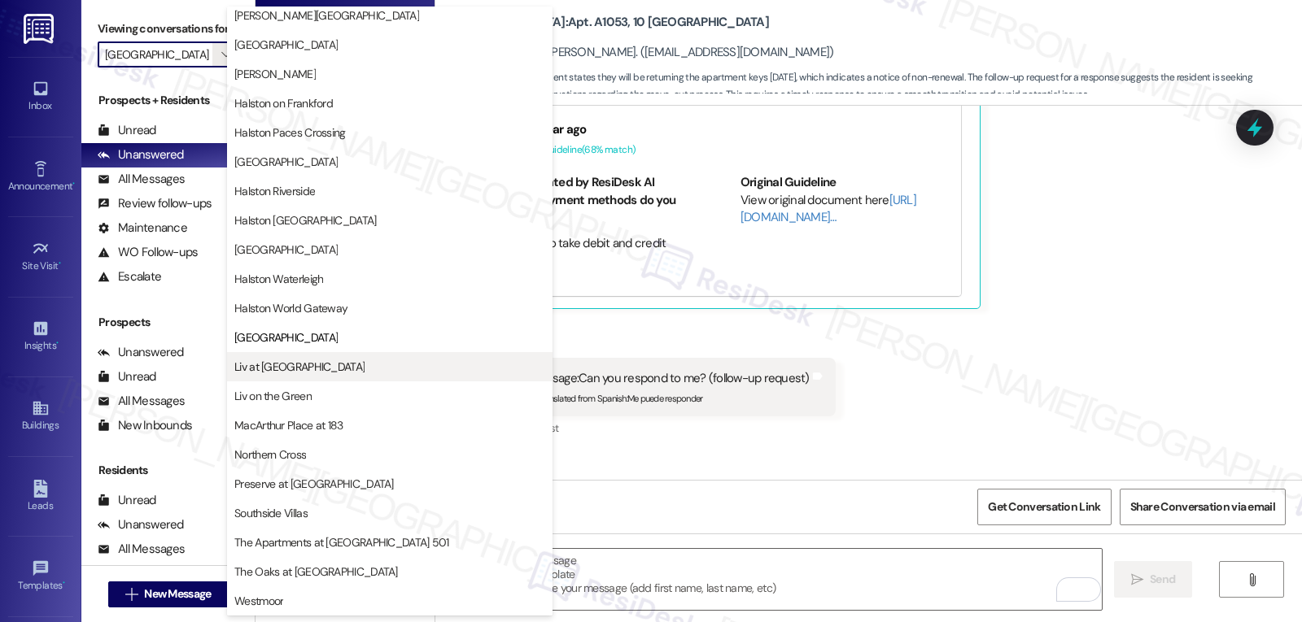
click at [321, 372] on span "Liv at [GEOGRAPHIC_DATA]" at bounding box center [389, 367] width 311 height 16
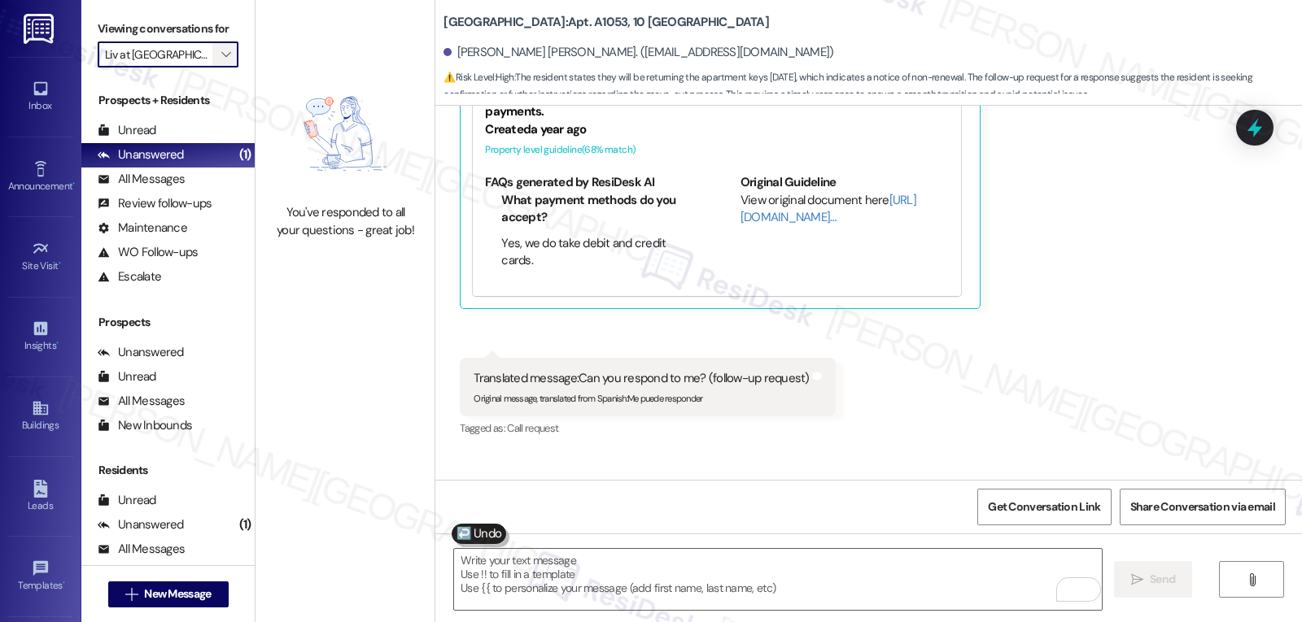
click at [221, 61] on icon "" at bounding box center [225, 54] width 9 height 13
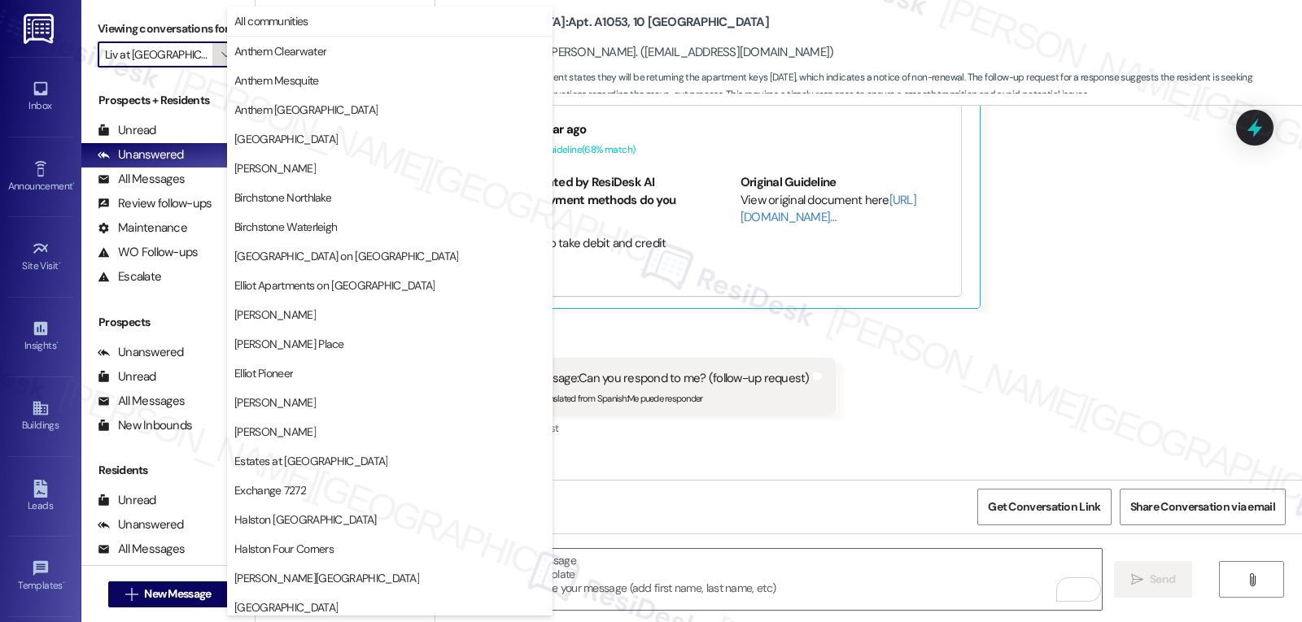
scroll to position [563, 0]
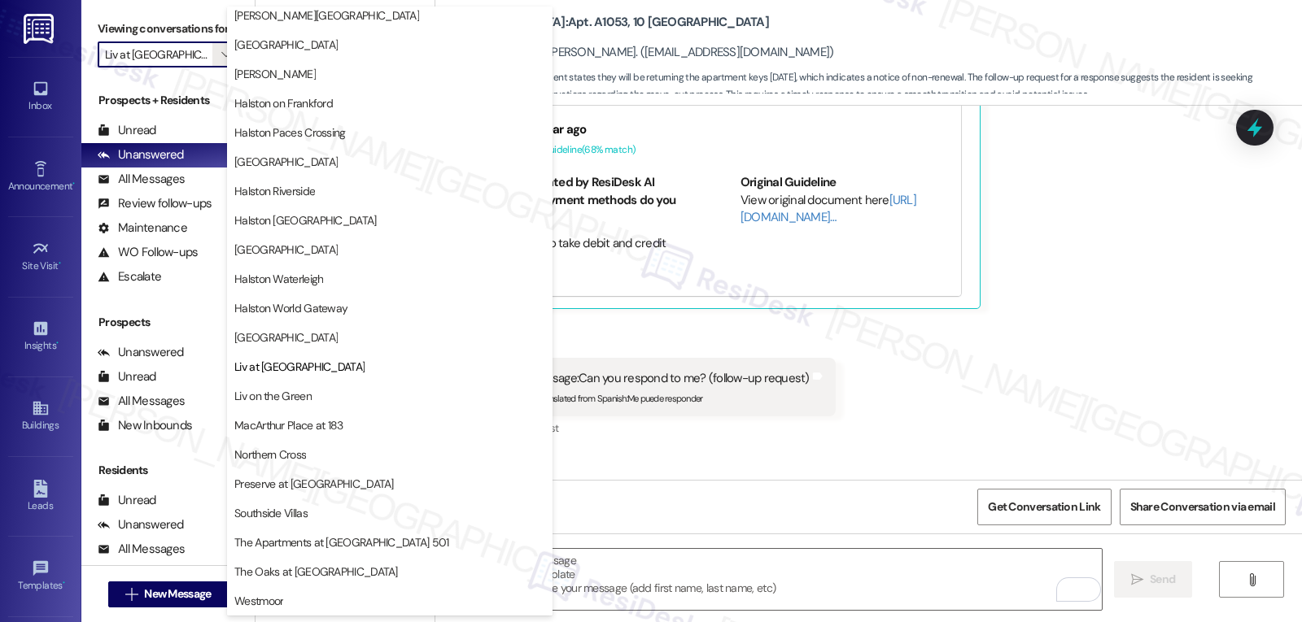
click at [291, 404] on span "Liv on the Green" at bounding box center [272, 396] width 77 height 16
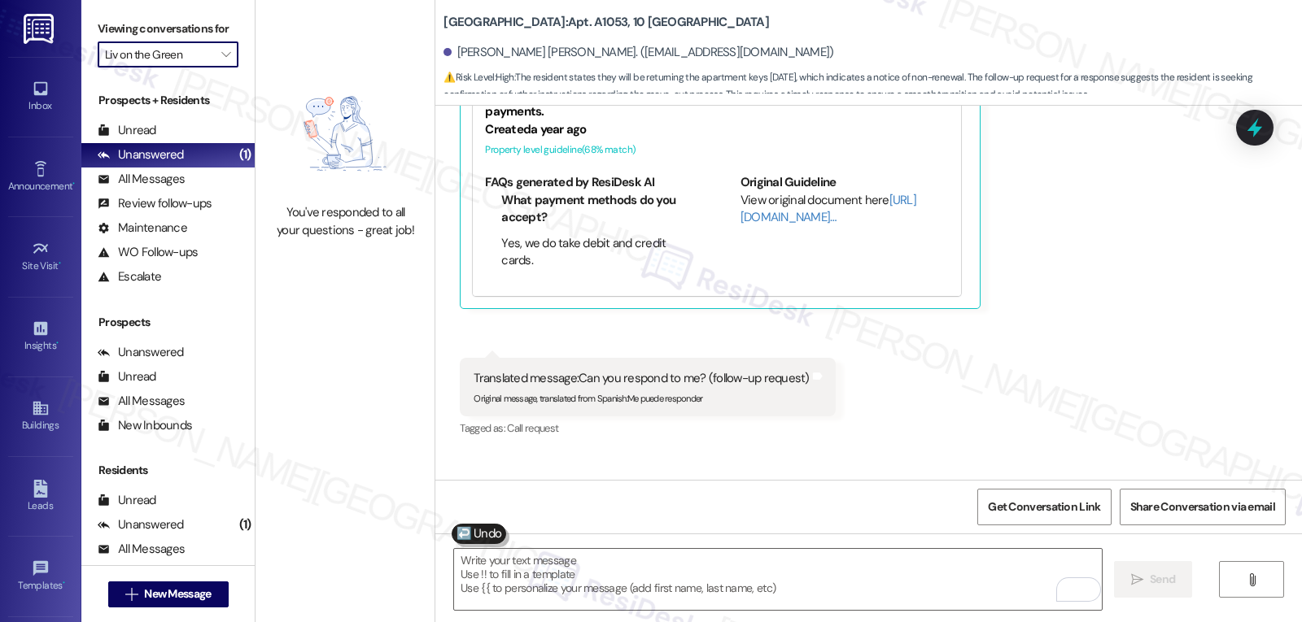
click at [199, 68] on input "Liv on the Green" at bounding box center [158, 54] width 107 height 26
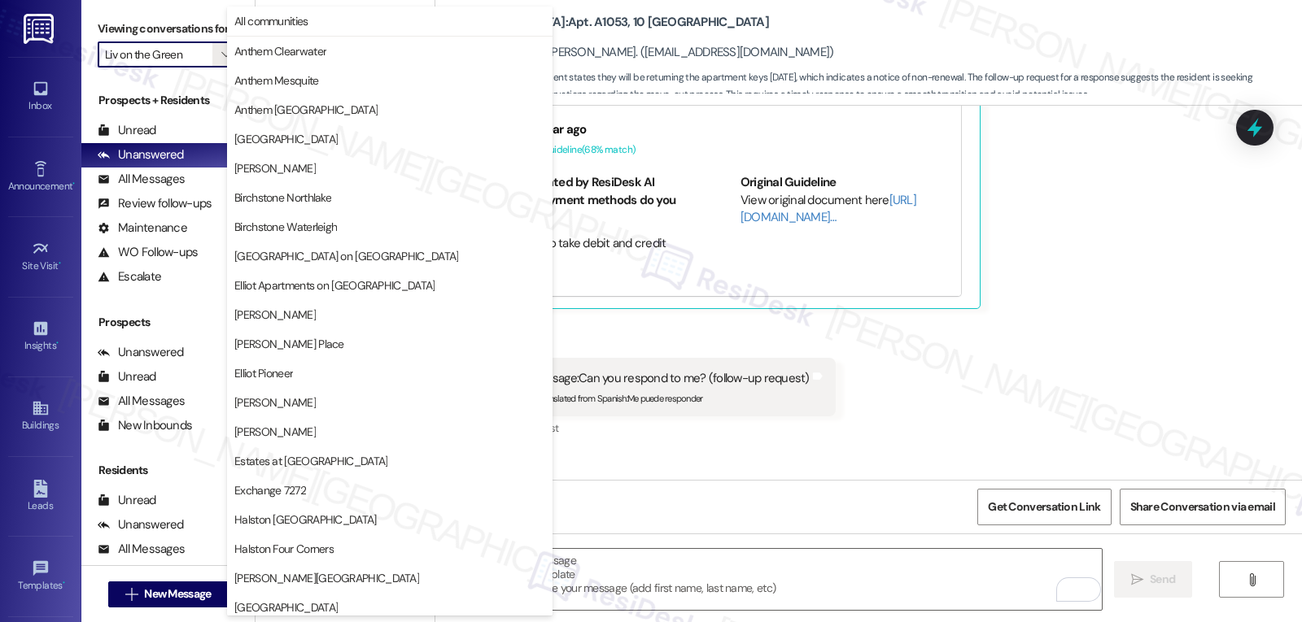
scroll to position [563, 0]
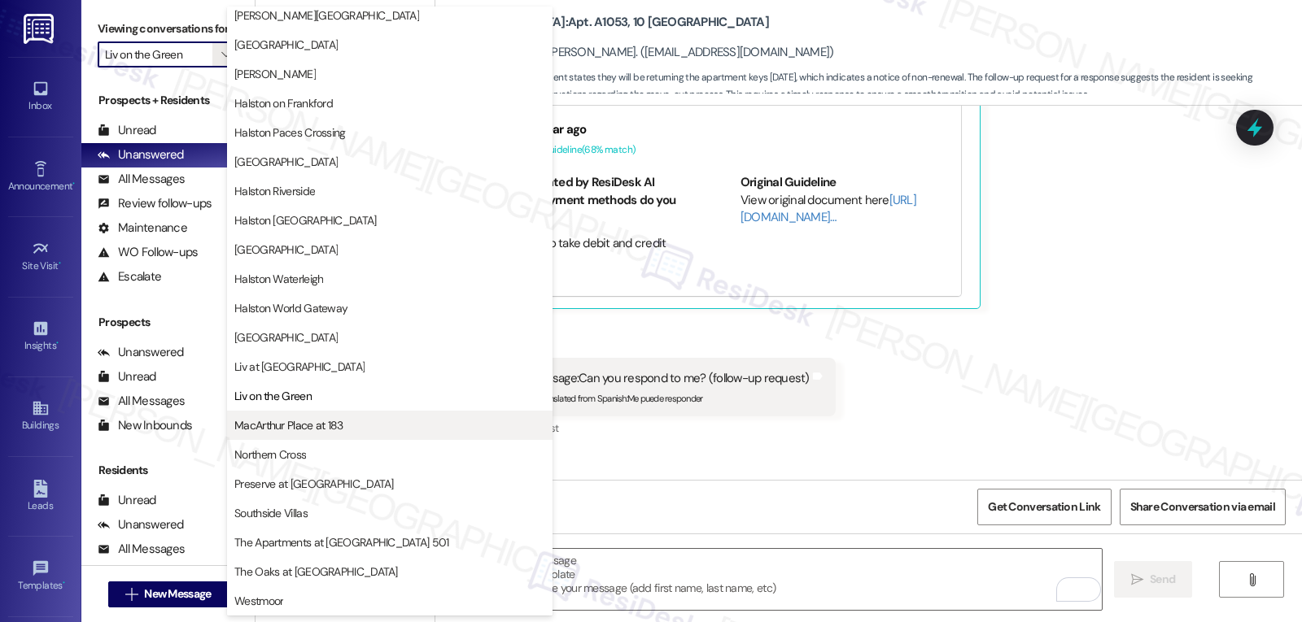
click at [348, 430] on span "MacArthur Place at 183" at bounding box center [389, 425] width 311 height 16
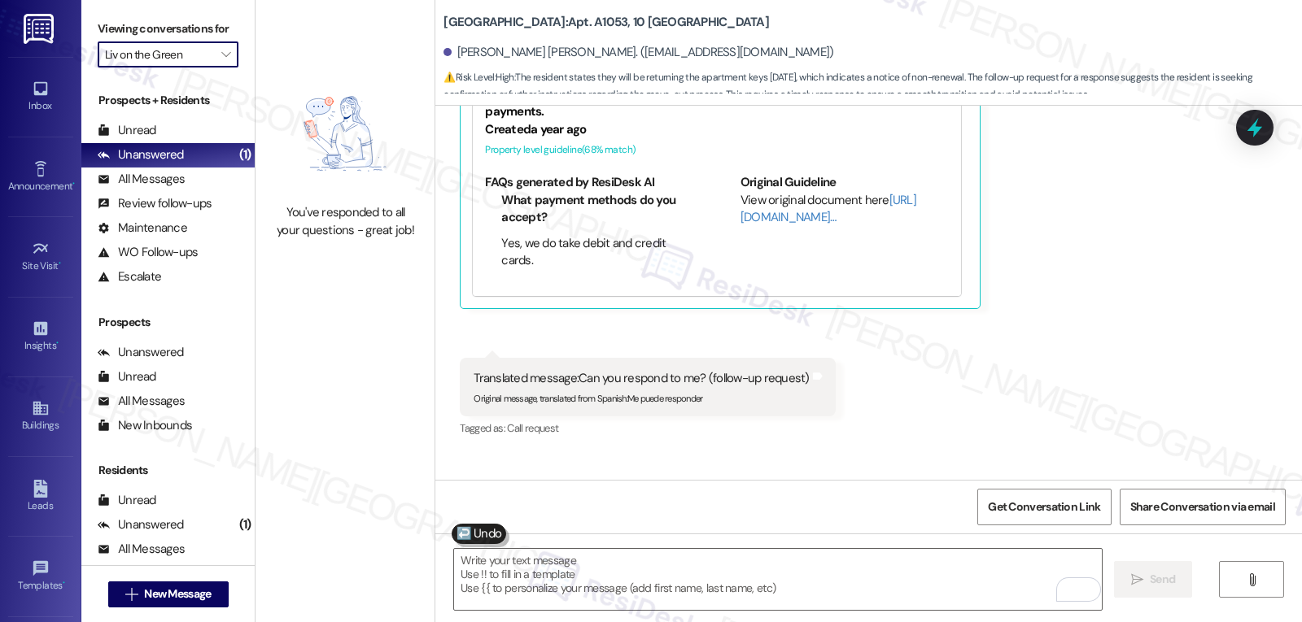
type input "MacArthur Place at 183"
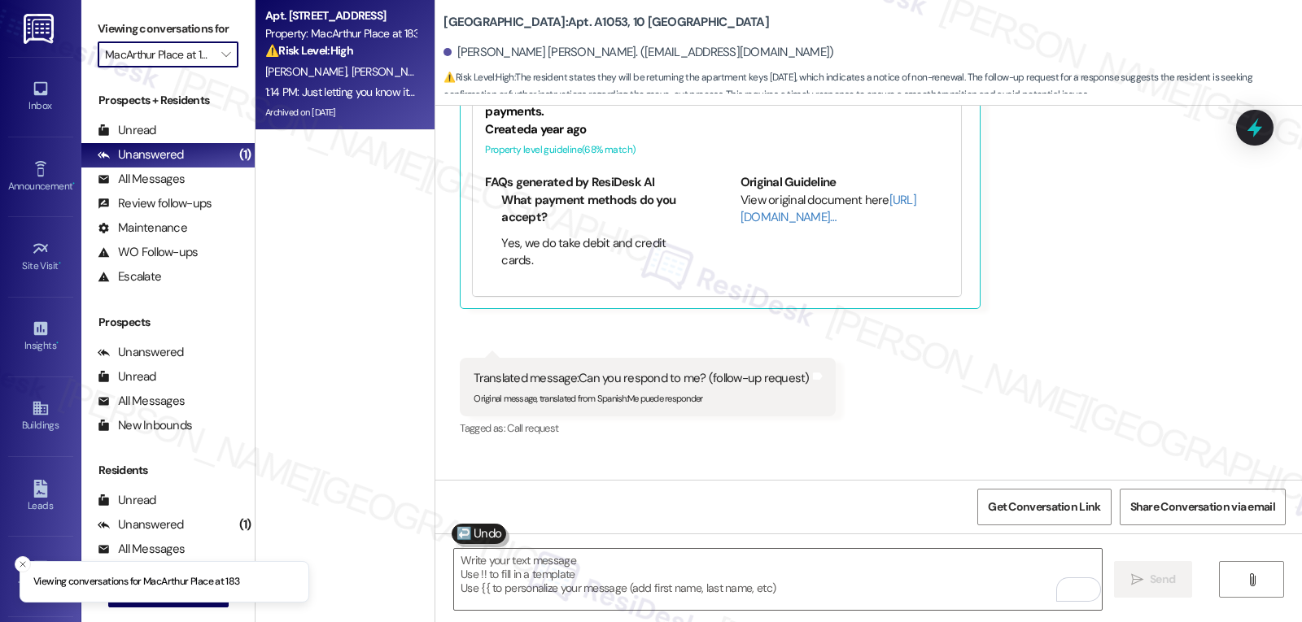
click at [382, 40] on div "Property: MacArthur Place at 183" at bounding box center [340, 33] width 151 height 17
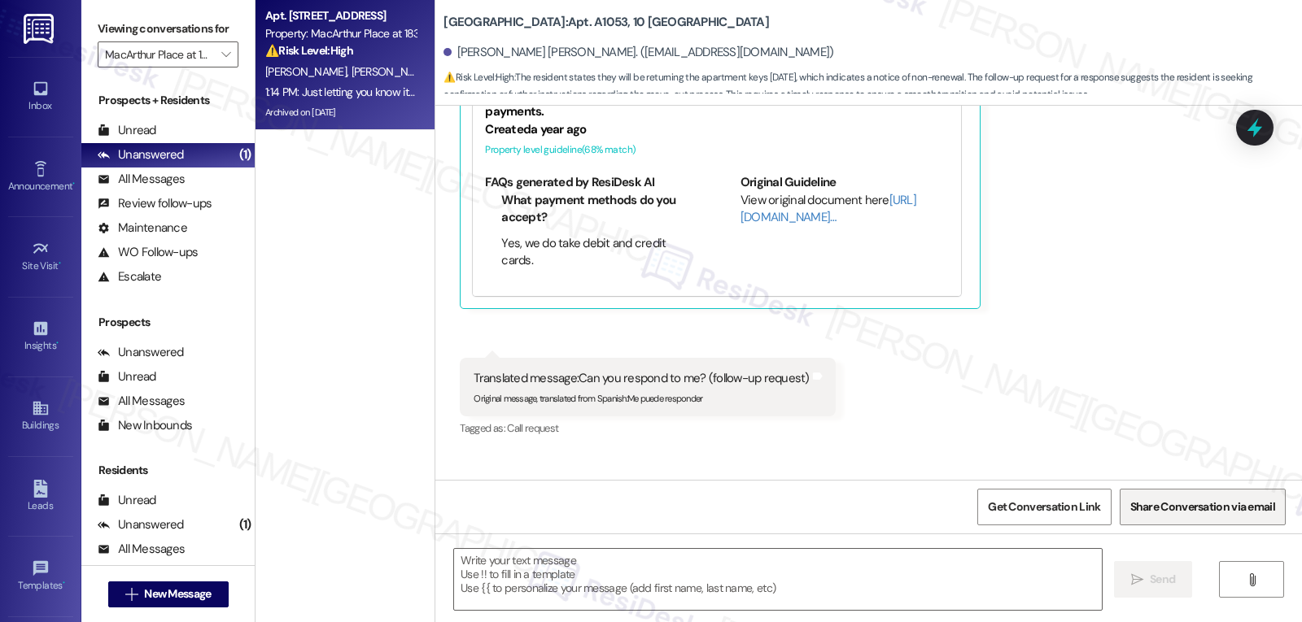
type textarea "Fetching suggested responses. Please feel free to read through the conversation…"
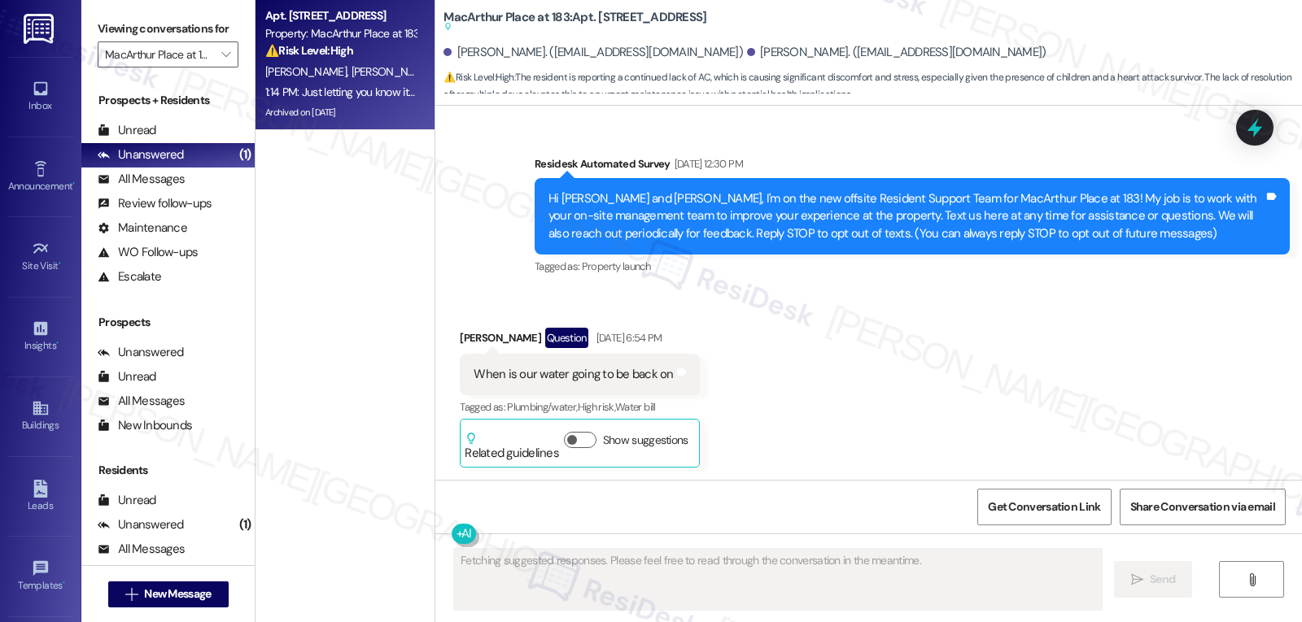
scroll to position [21018, 0]
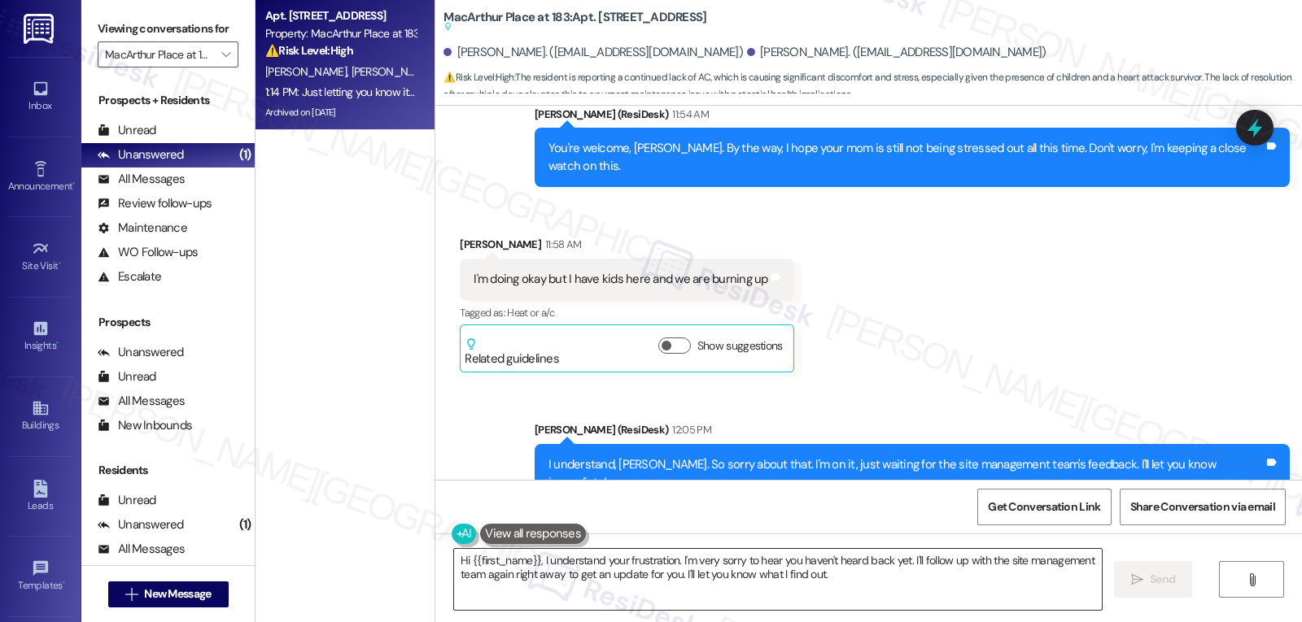
click at [626, 603] on textarea "Hi {{first_name}}, I understand your frustration. I'm very sorry to hear you ha…" at bounding box center [778, 579] width 648 height 61
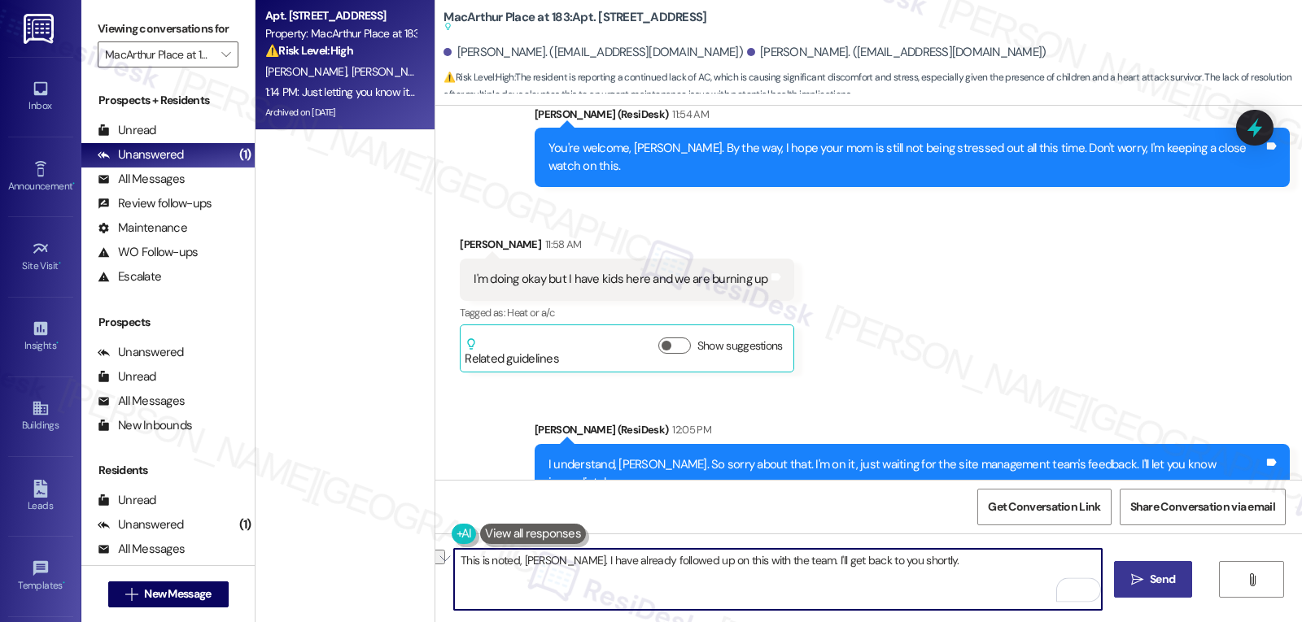
type textarea "This is noted, [PERSON_NAME]. I have already followed up on this with the team.…"
click at [1163, 574] on span "Send" at bounding box center [1162, 579] width 25 height 17
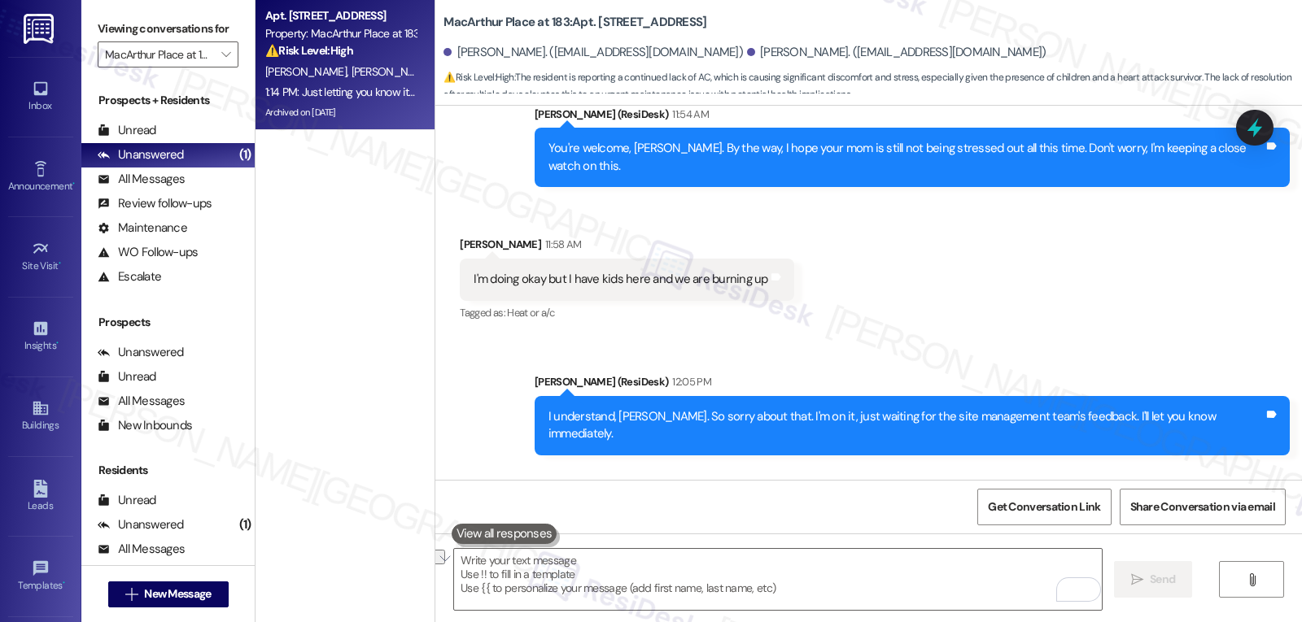
scroll to position [21018, 0]
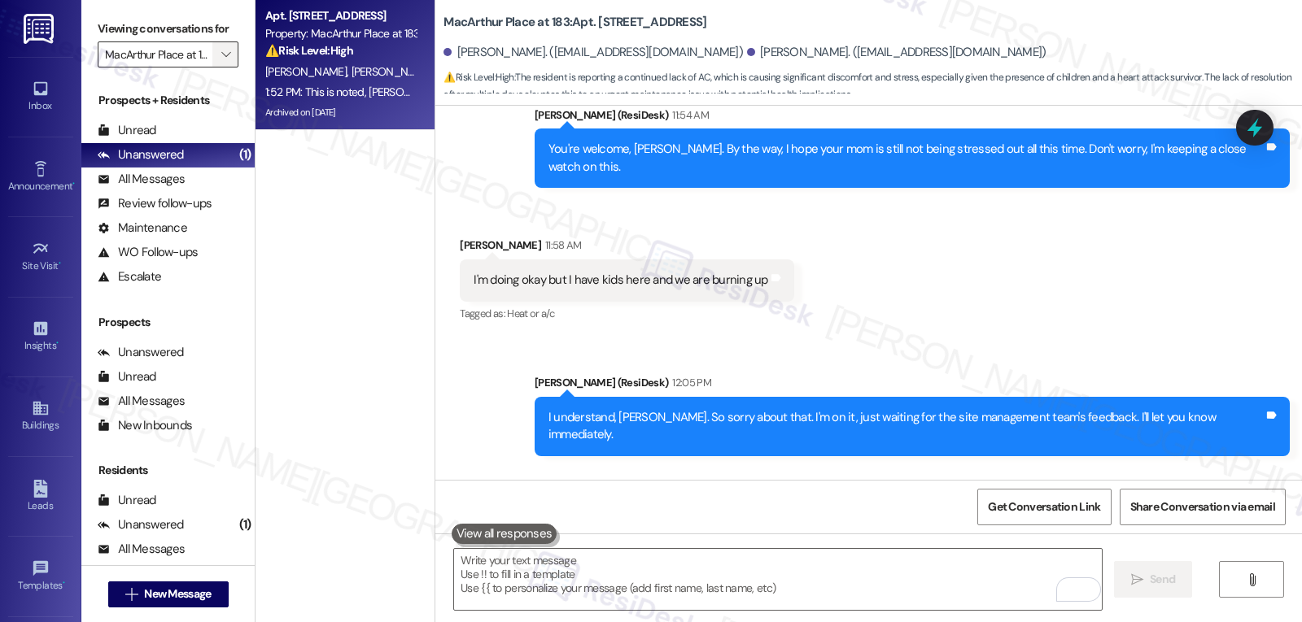
click at [222, 65] on button "" at bounding box center [225, 54] width 26 height 26
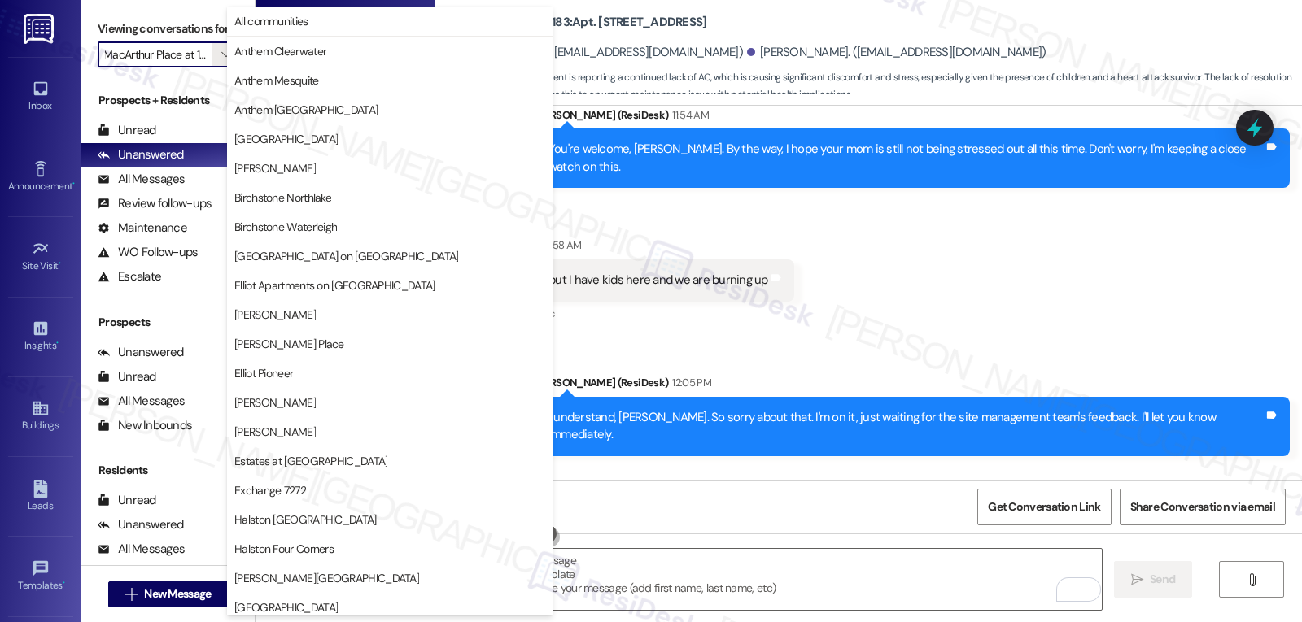
scroll to position [563, 0]
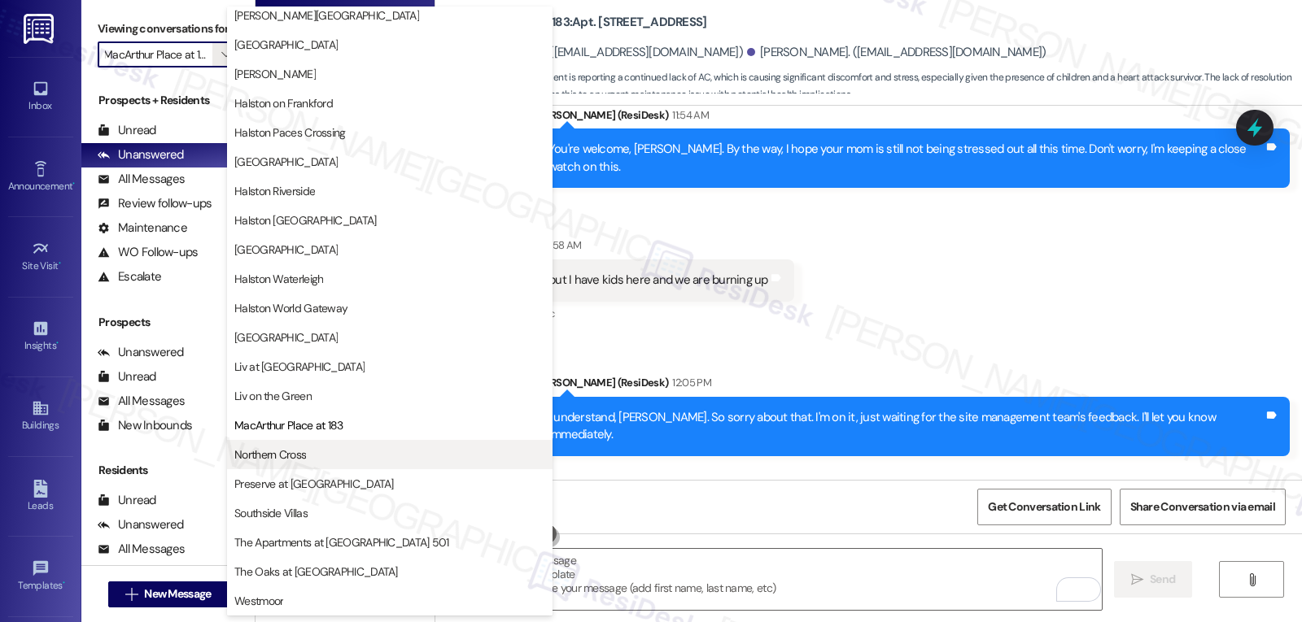
click at [304, 455] on span "Northern Cross" at bounding box center [270, 455] width 72 height 16
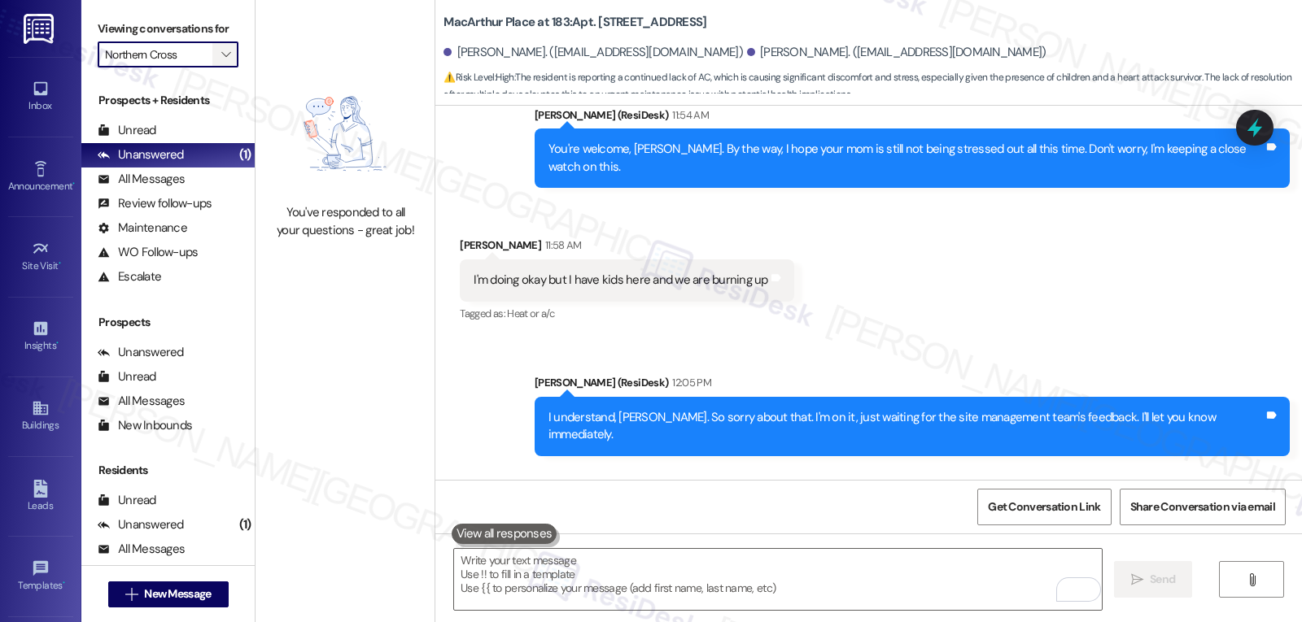
drag, startPoint x: 217, startPoint y: 76, endPoint x: 208, endPoint y: 76, distance: 8.9
click at [221, 61] on icon "" at bounding box center [225, 54] width 9 height 13
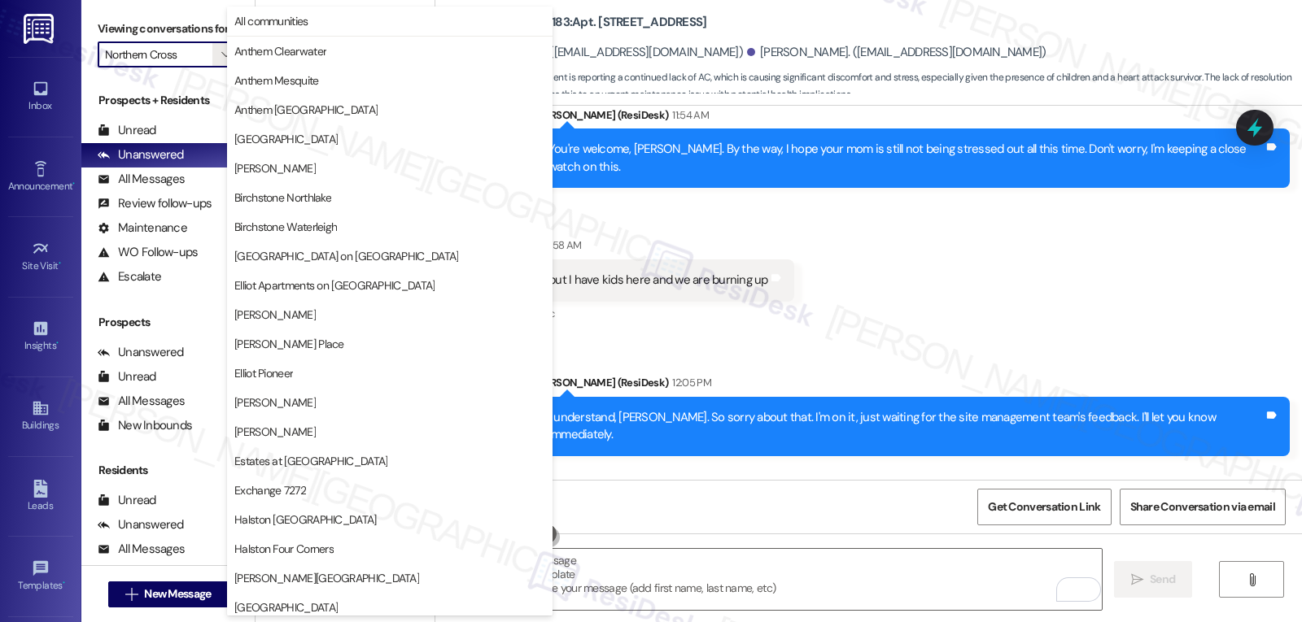
scroll to position [563, 0]
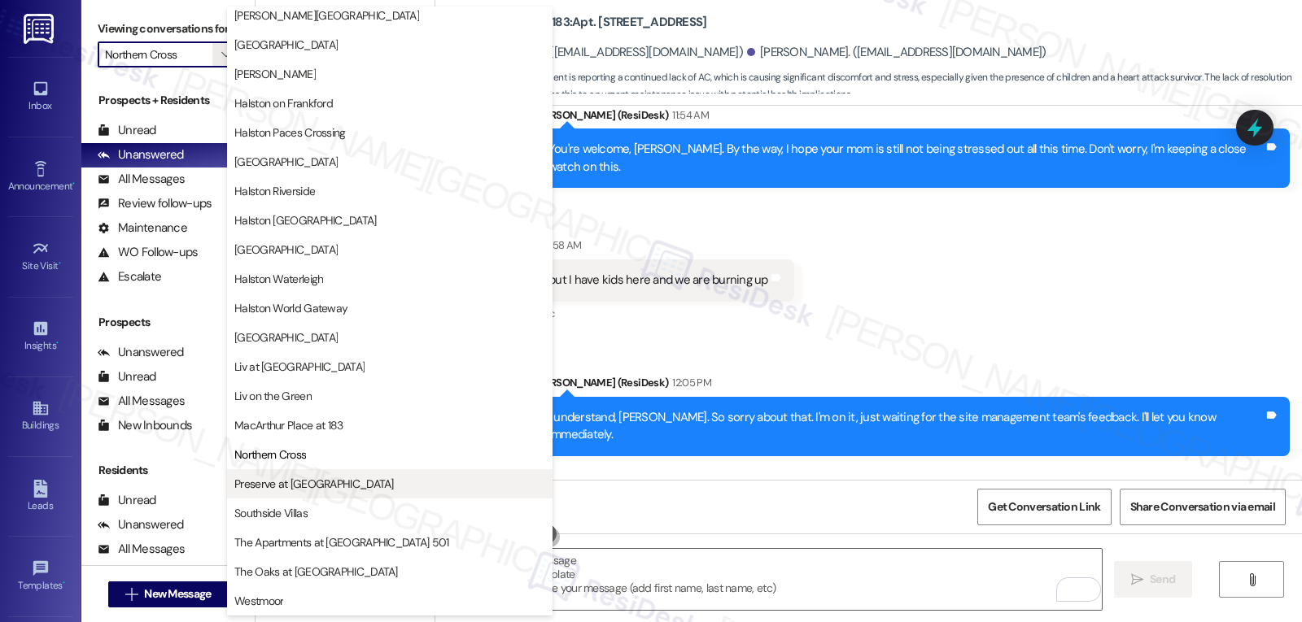
click at [333, 491] on span "Preserve at [GEOGRAPHIC_DATA]" at bounding box center [389, 484] width 311 height 16
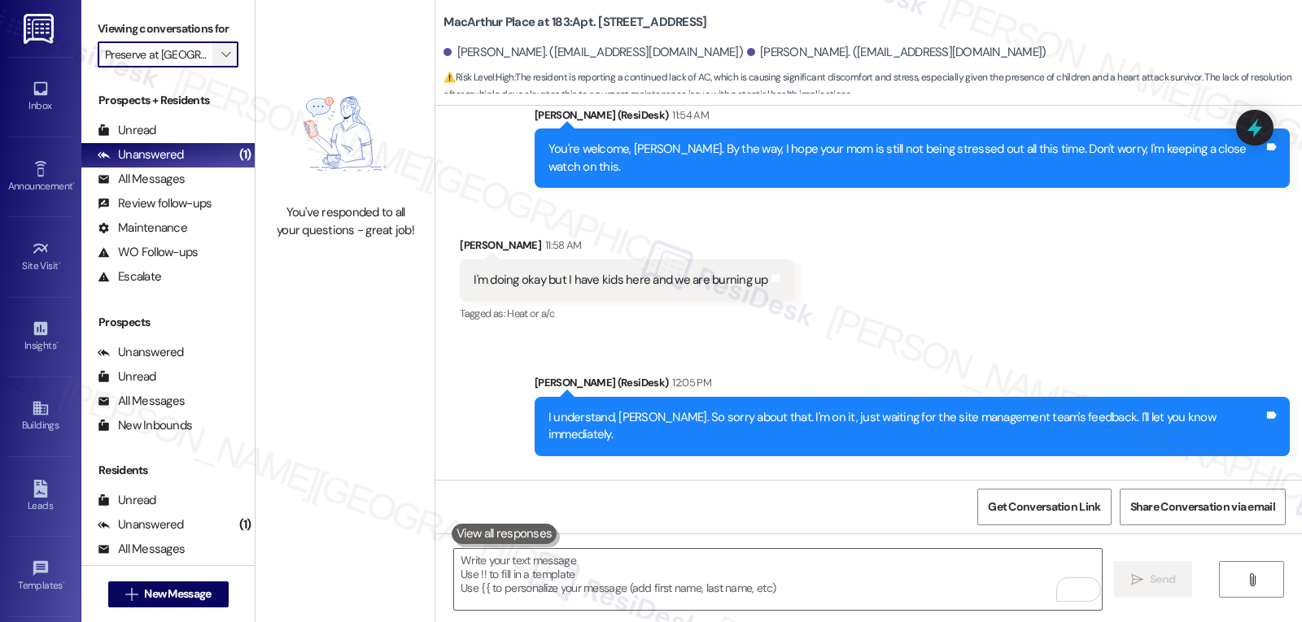
drag, startPoint x: 216, startPoint y: 77, endPoint x: 223, endPoint y: 61, distance: 17.8
click at [221, 61] on icon "" at bounding box center [225, 54] width 9 height 13
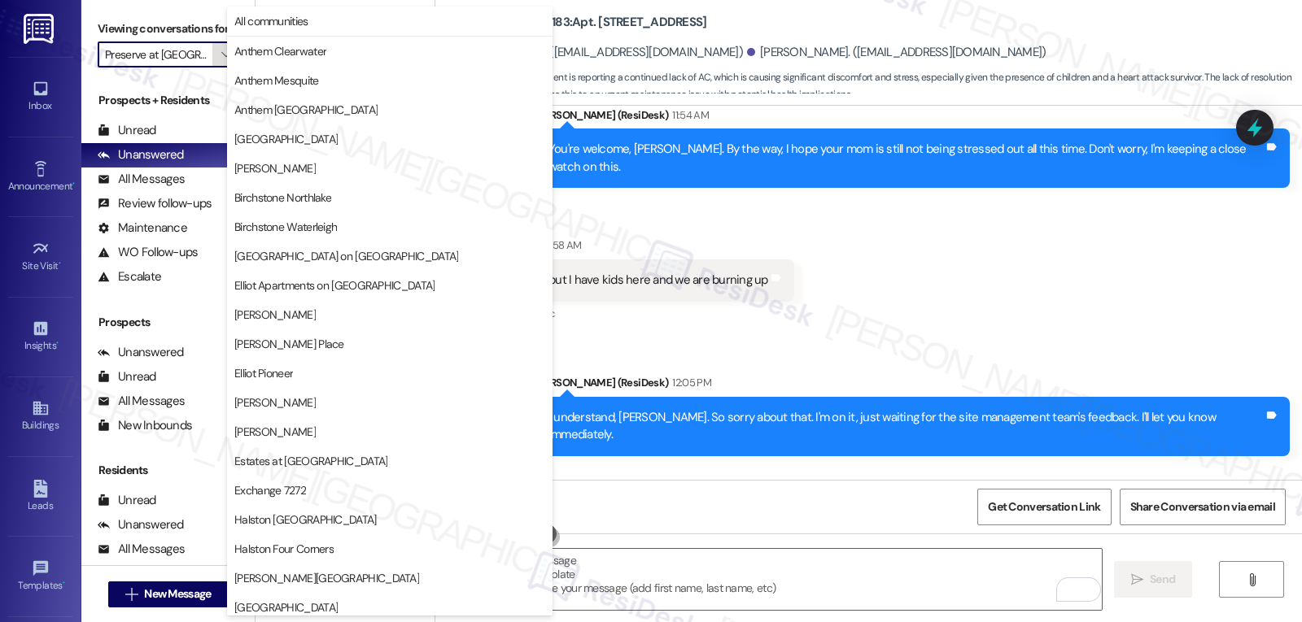
scroll to position [563, 0]
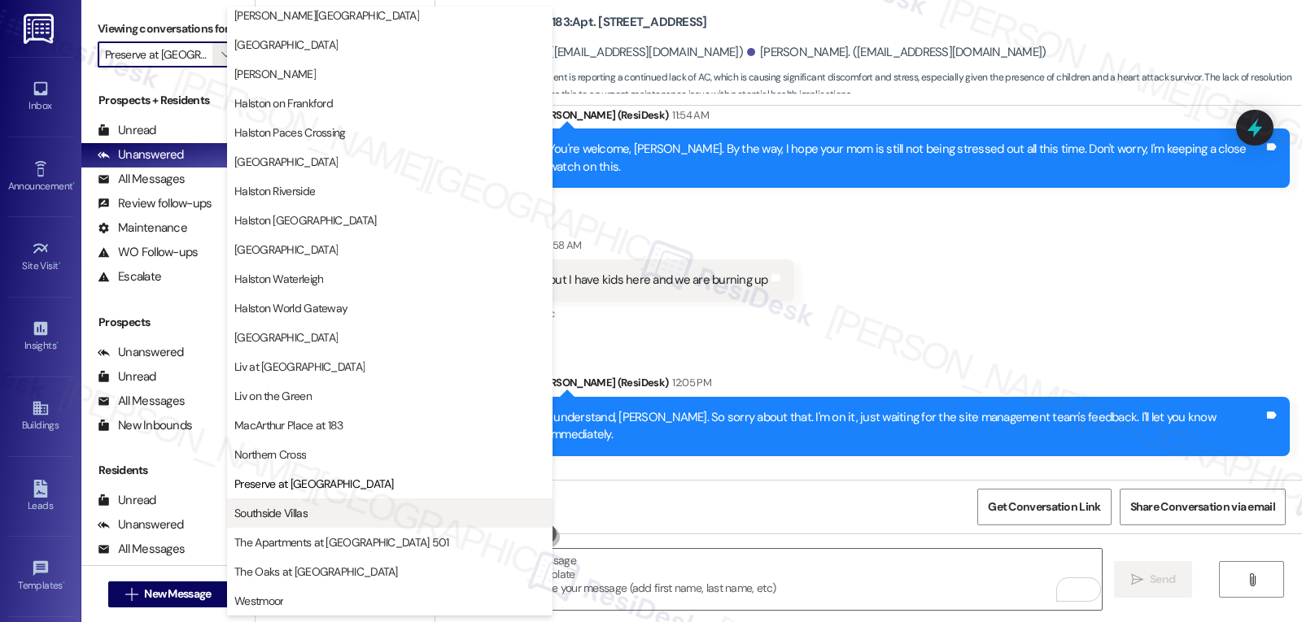
click at [342, 506] on span "Southside Villas" at bounding box center [389, 513] width 311 height 16
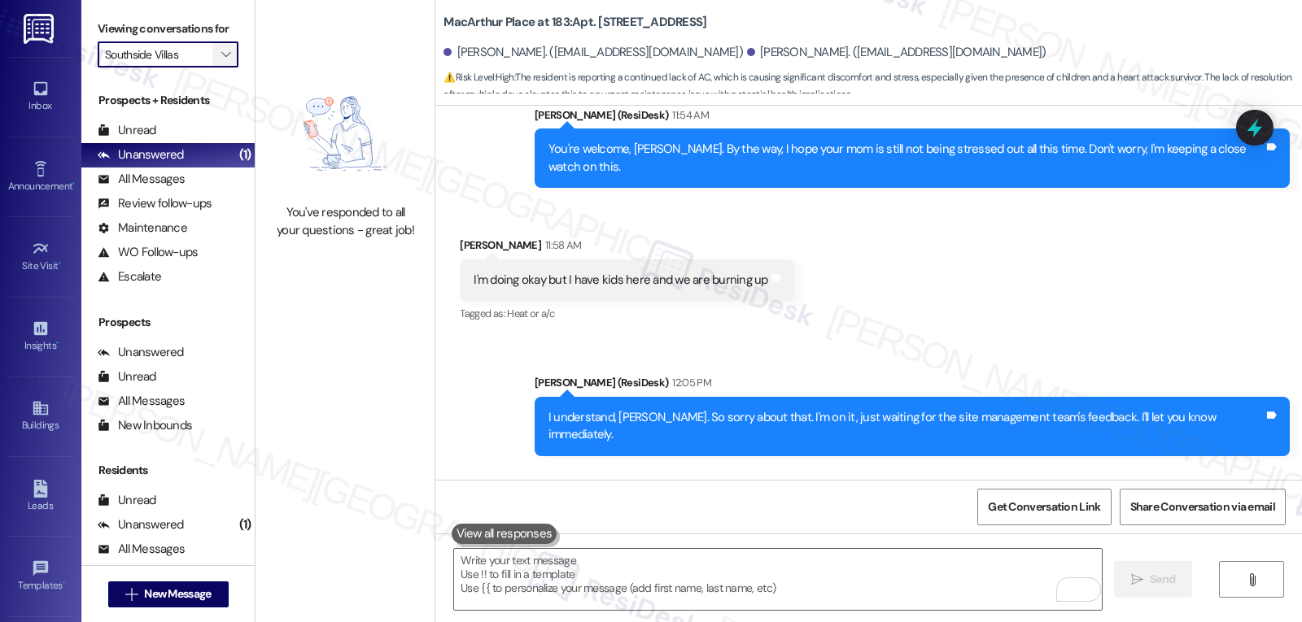
click at [221, 61] on icon "" at bounding box center [225, 54] width 9 height 13
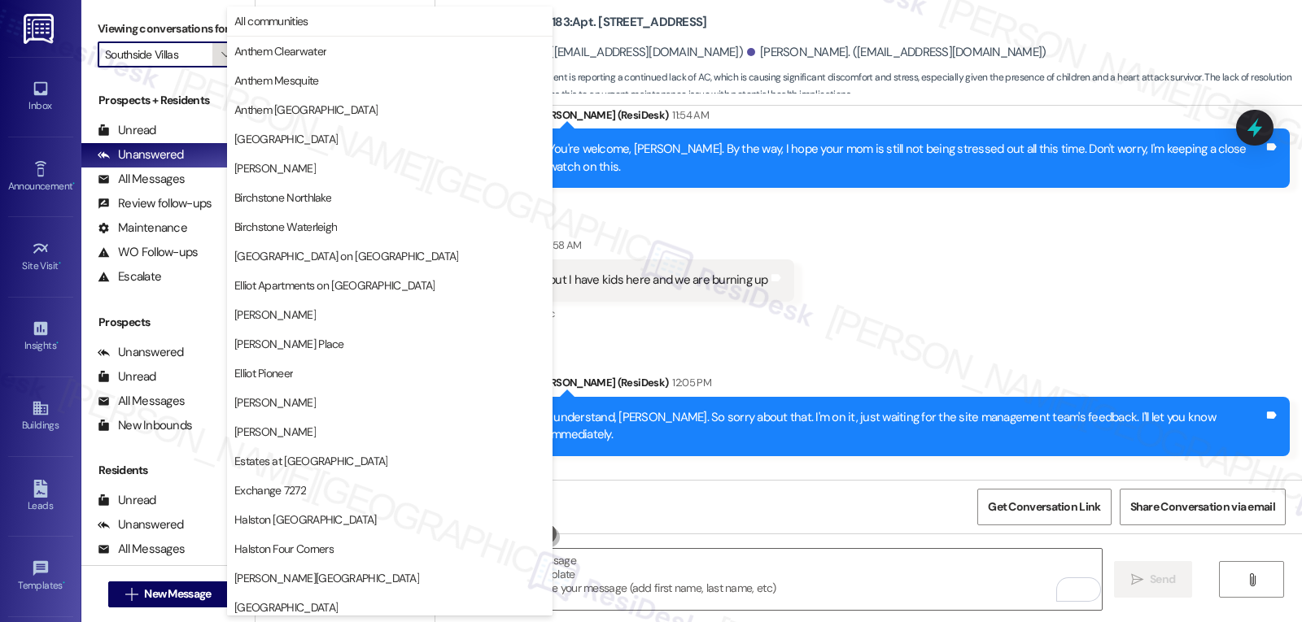
scroll to position [563, 0]
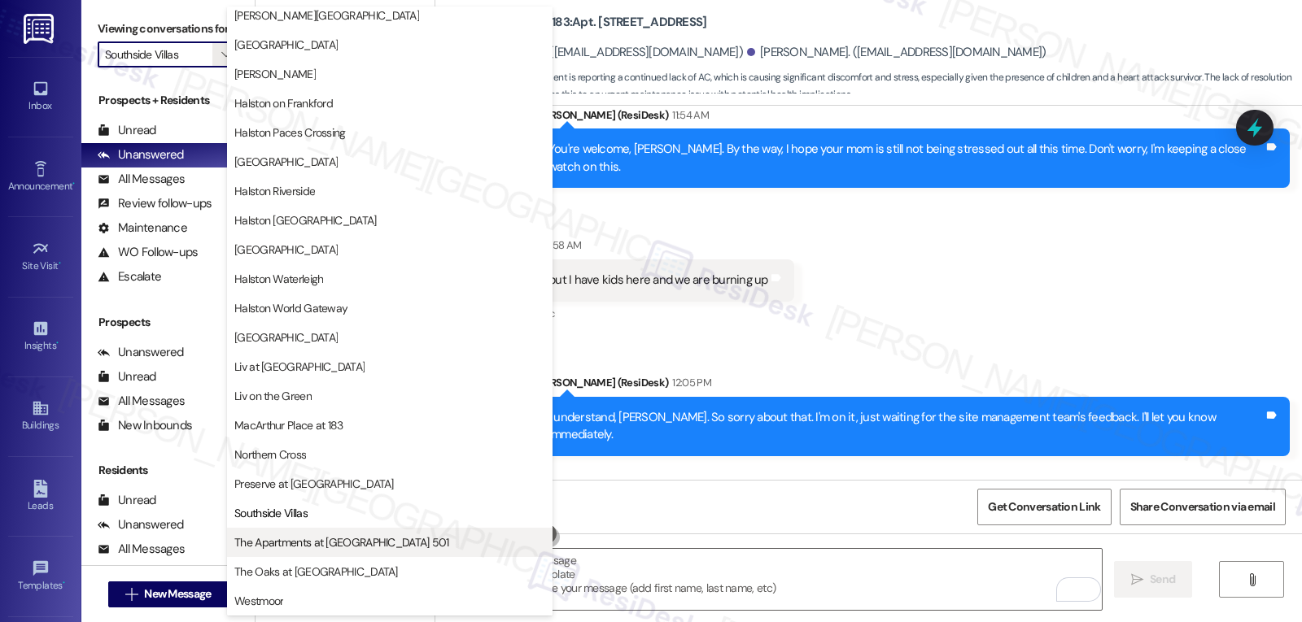
click at [340, 539] on span "The Apartments at [GEOGRAPHIC_DATA] 501" at bounding box center [341, 543] width 215 height 16
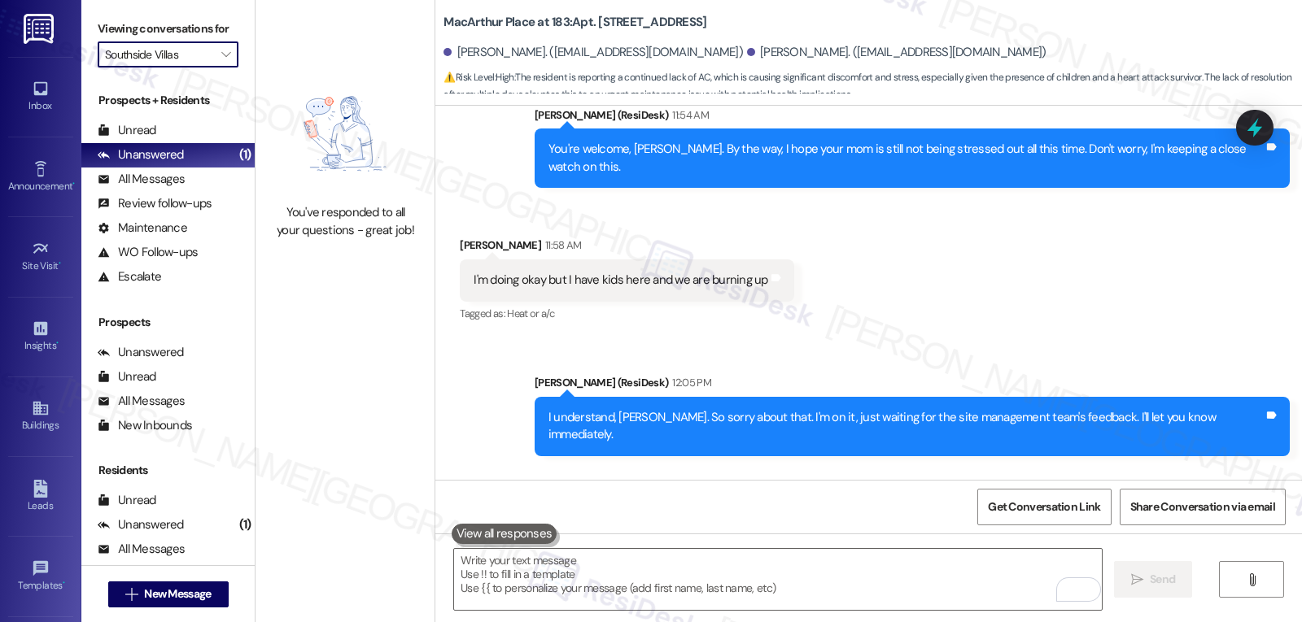
type input "The Apartments at [GEOGRAPHIC_DATA] 501"
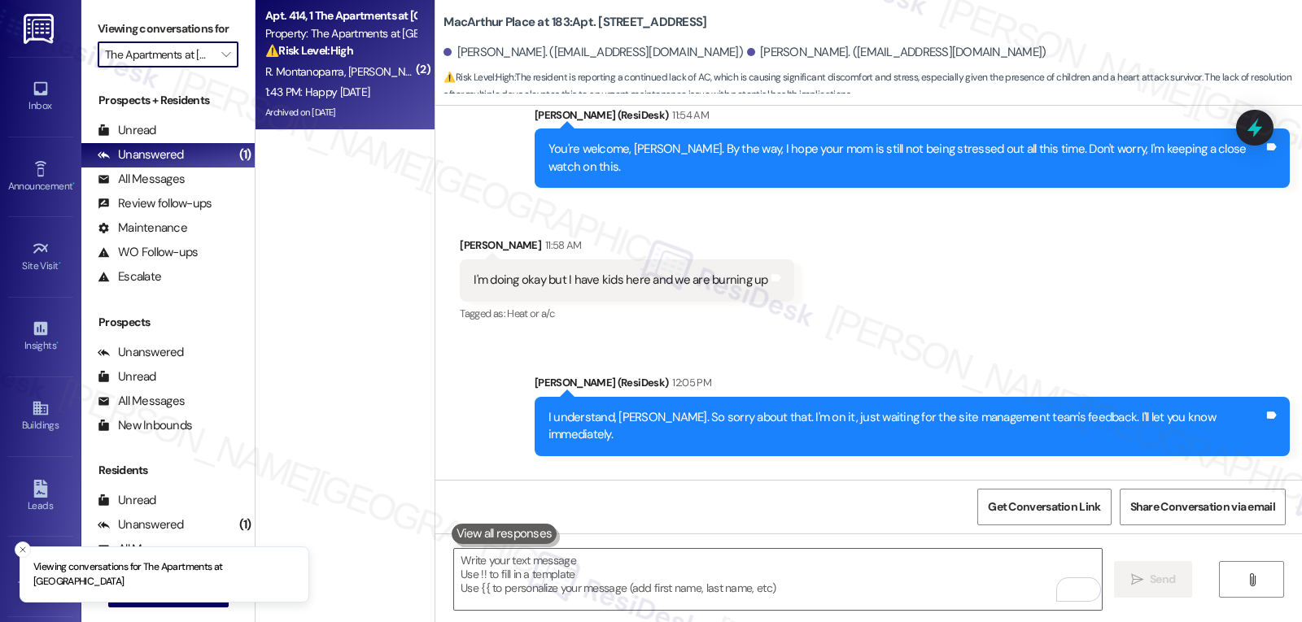
click at [382, 87] on div "1:43 PM: Happy [DATE] 1:43 PM: Happy [DATE]" at bounding box center [341, 92] width 154 height 20
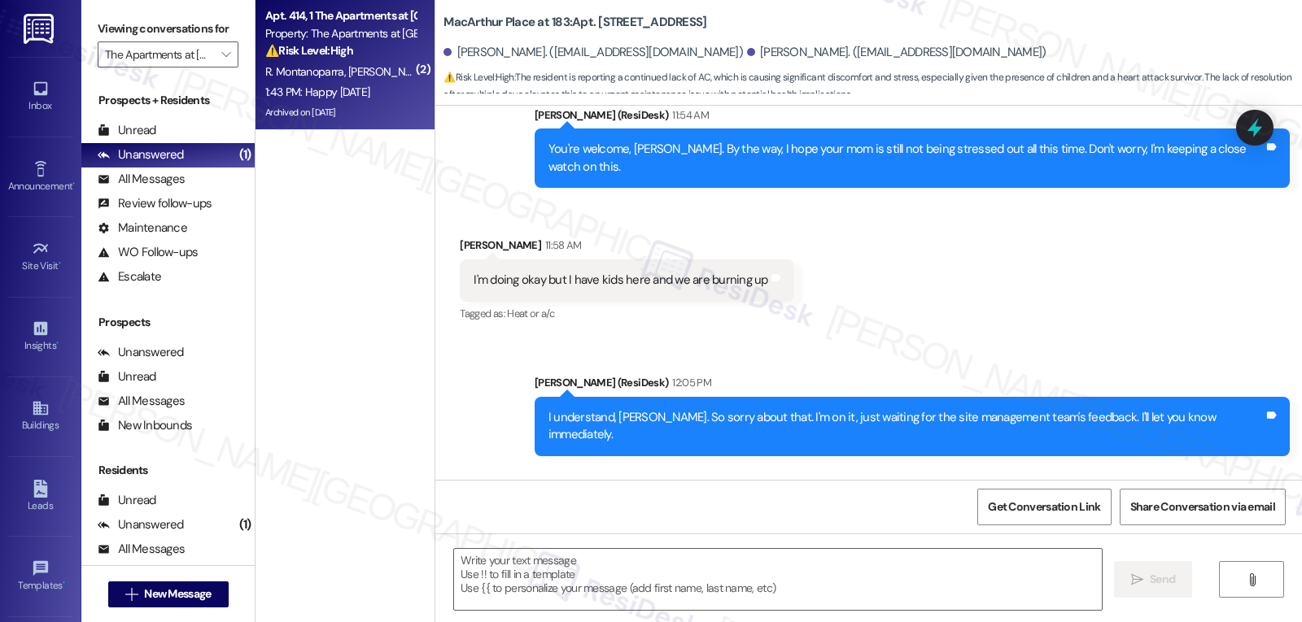
type textarea "Fetching suggested responses. Please feel free to read through the conversation…"
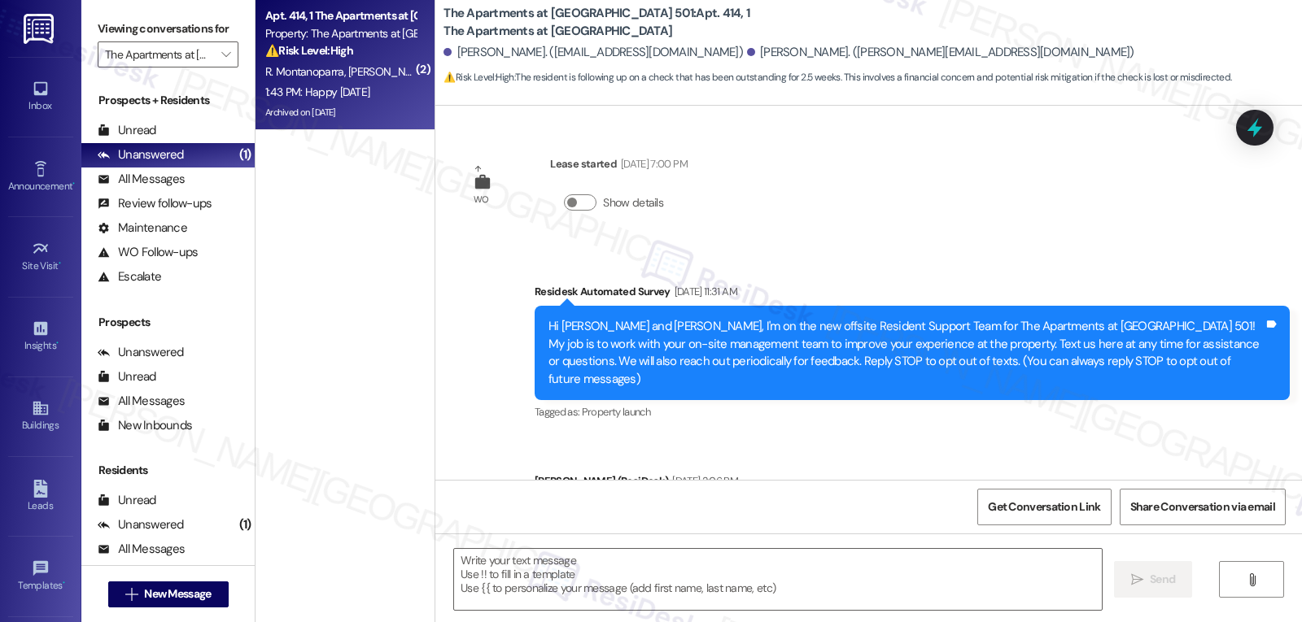
scroll to position [17403, 0]
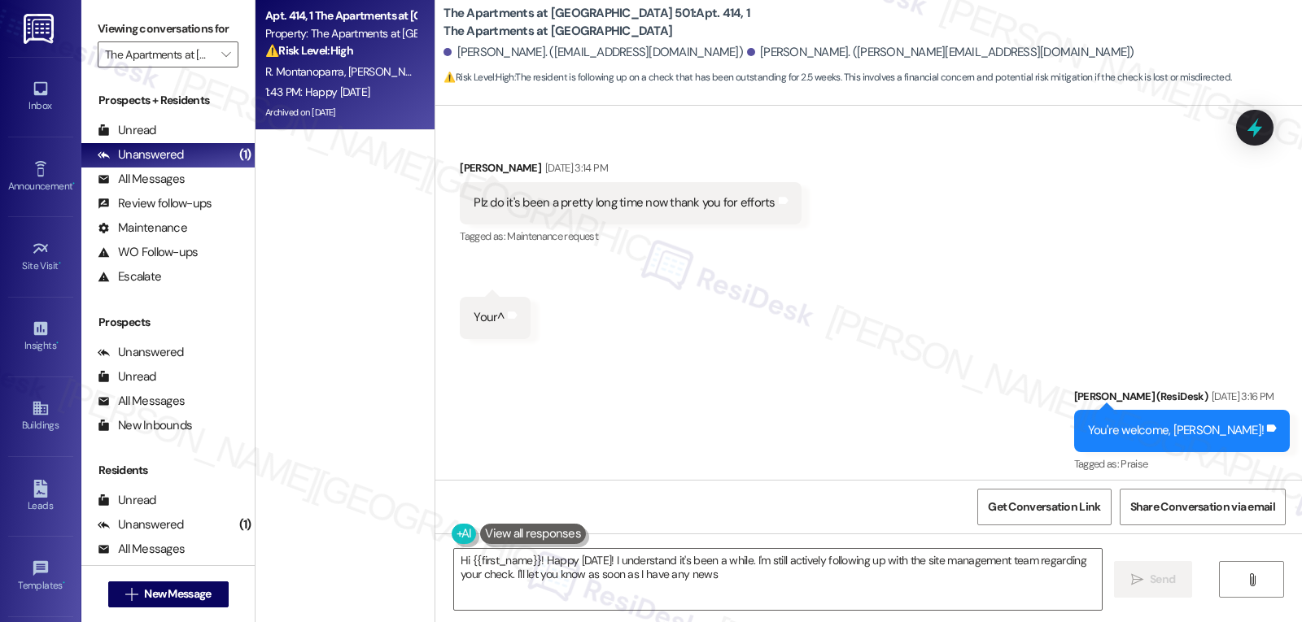
type textarea "Hi {{first_name}}! Happy [DATE]! I understand it's been a while. I'm still acti…"
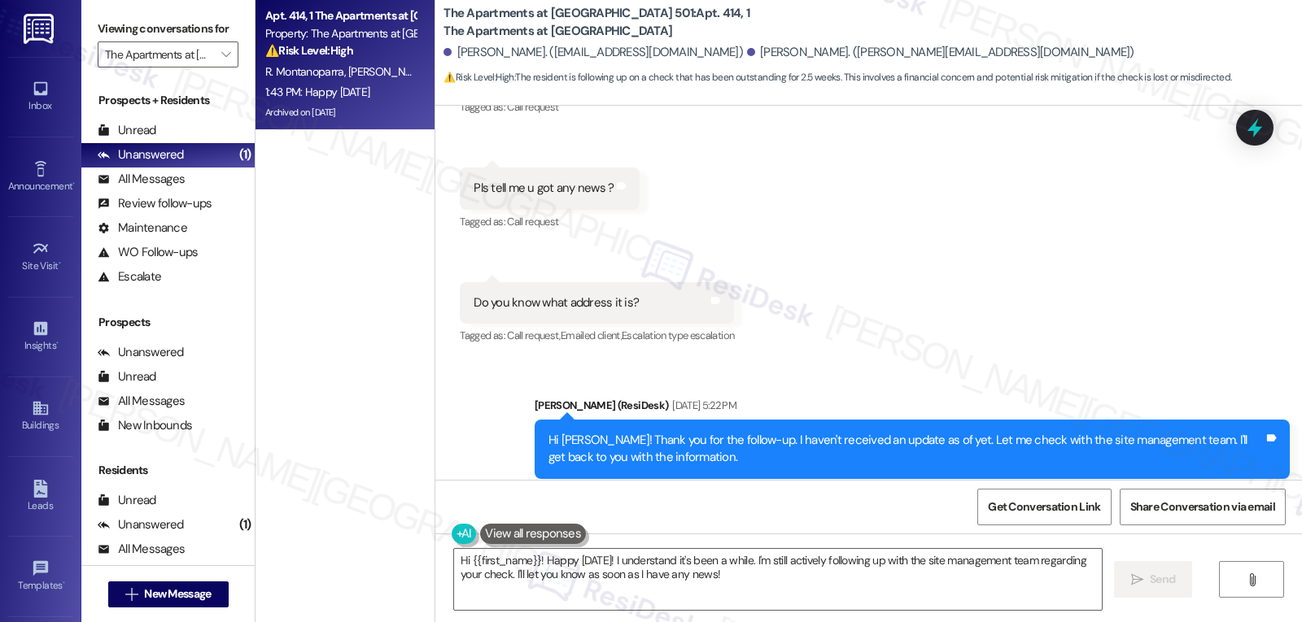
scroll to position [16427, 0]
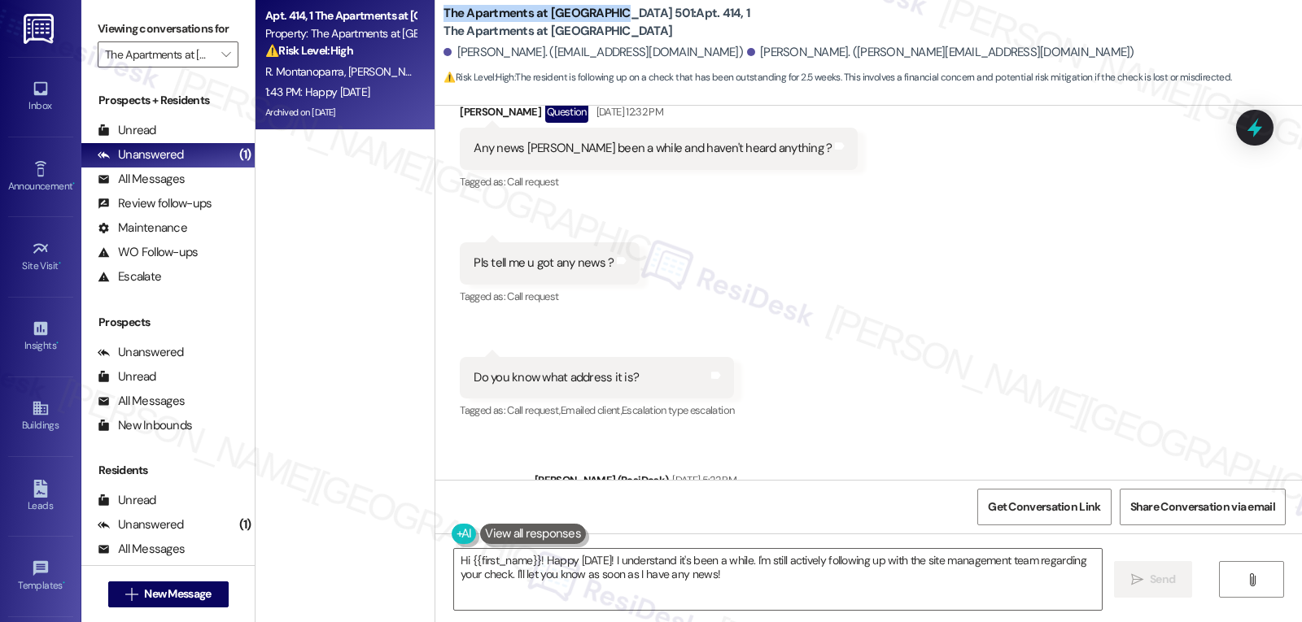
drag, startPoint x: 431, startPoint y: 8, endPoint x: 605, endPoint y: 3, distance: 174.2
click at [605, 3] on div "The Apartments at [GEOGRAPHIC_DATA] 501: Apt. 414, 1 The Apartments at [GEOGRAP…" at bounding box center [868, 53] width 867 height 106
copy b "The Apartments at [GEOGRAPHIC_DATA] 501"
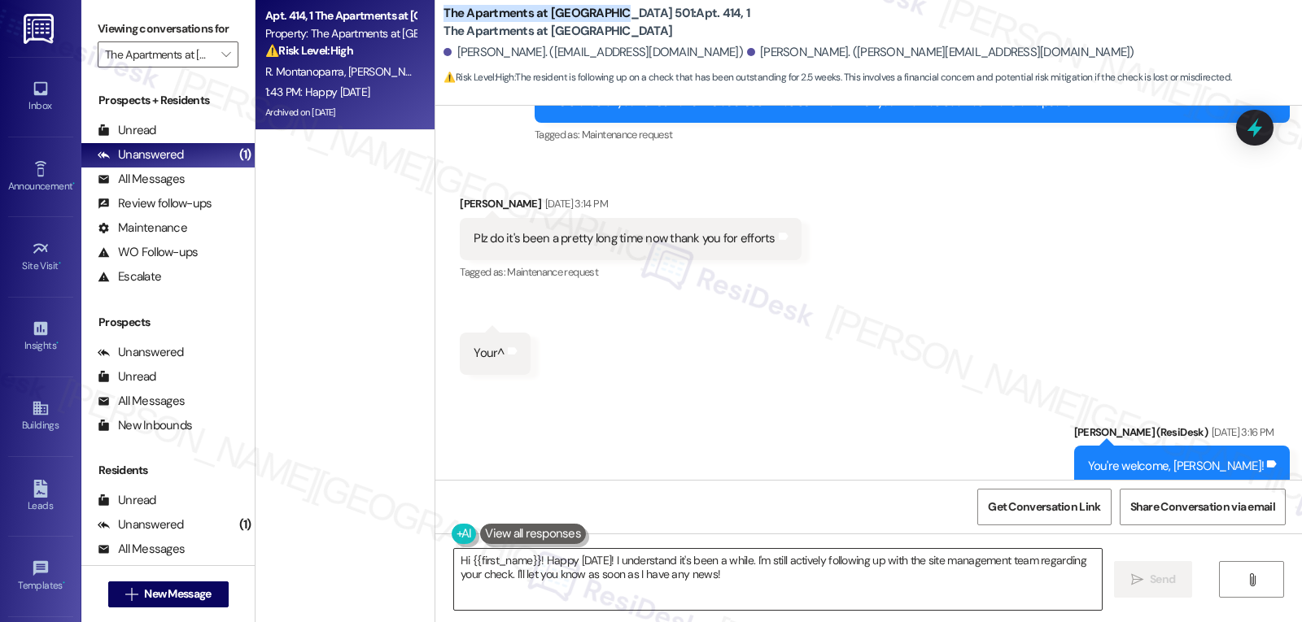
scroll to position [17403, 0]
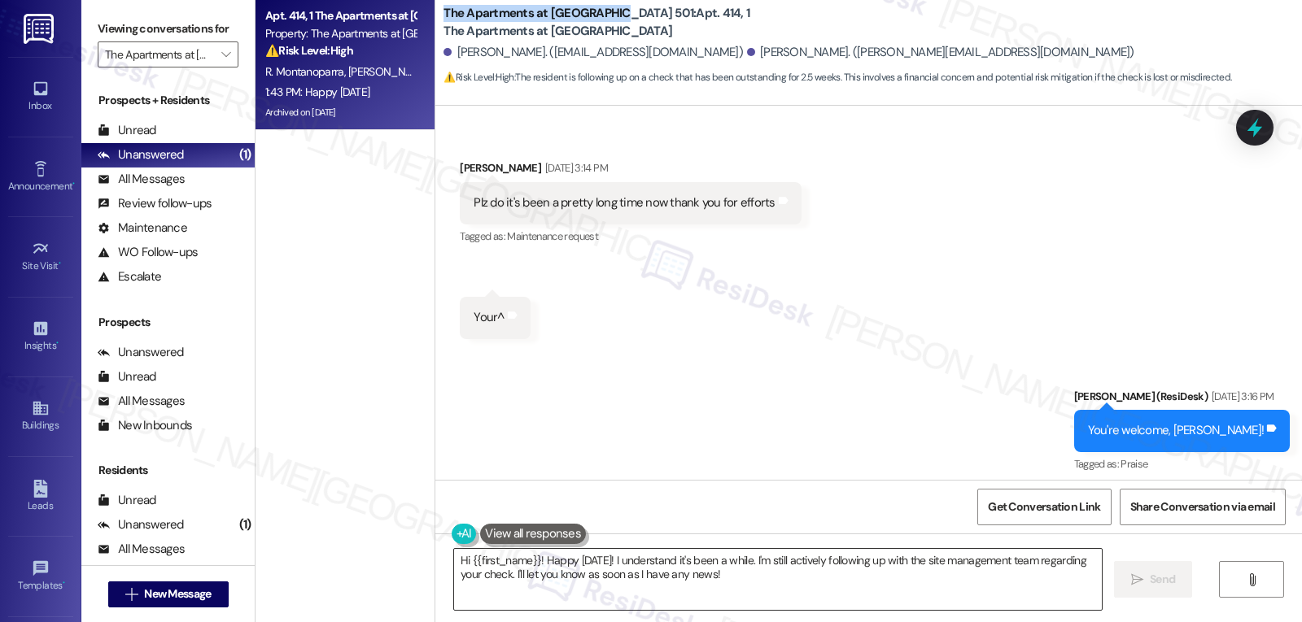
click at [727, 581] on textarea "Hi {{first_name}}! Happy [DATE]! I understand it's been a while. I'm still acti…" at bounding box center [778, 579] width 648 height 61
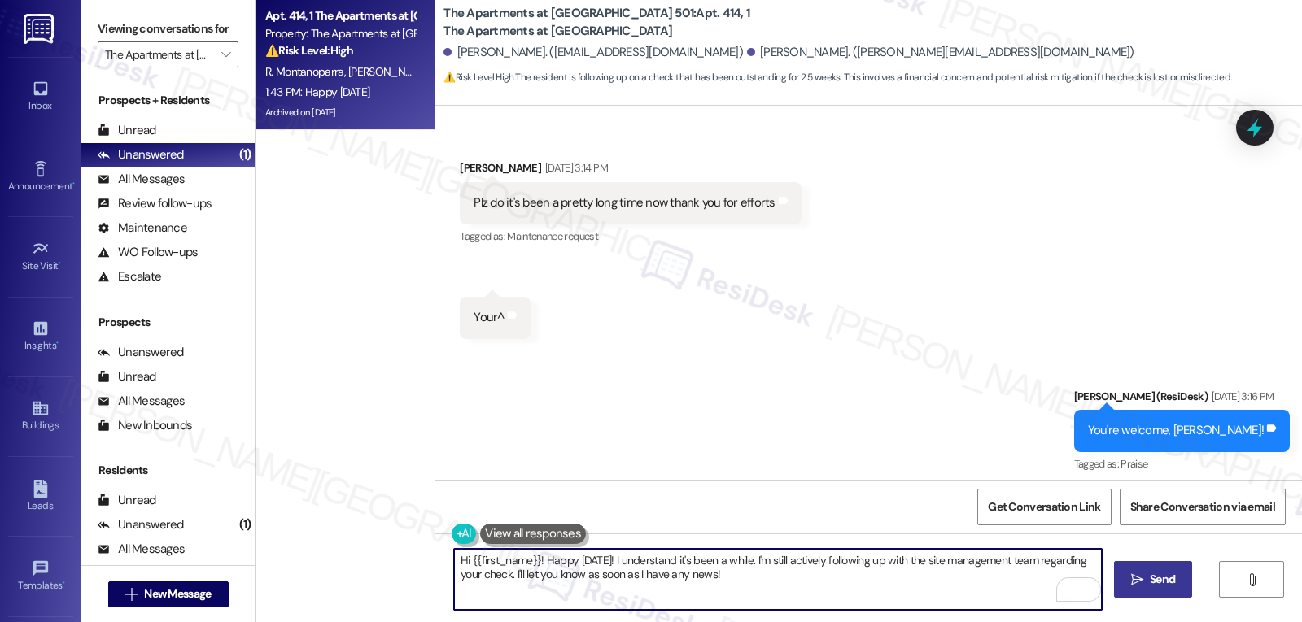
click at [1159, 584] on span "Send" at bounding box center [1162, 579] width 25 height 17
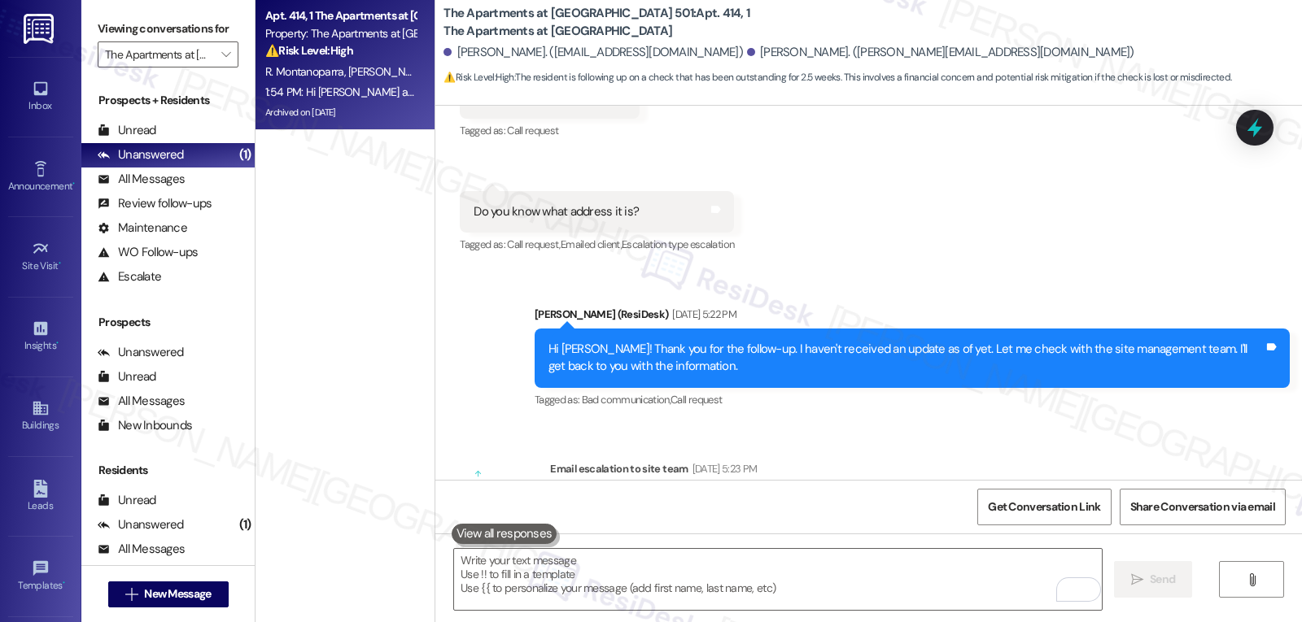
scroll to position [16589, 0]
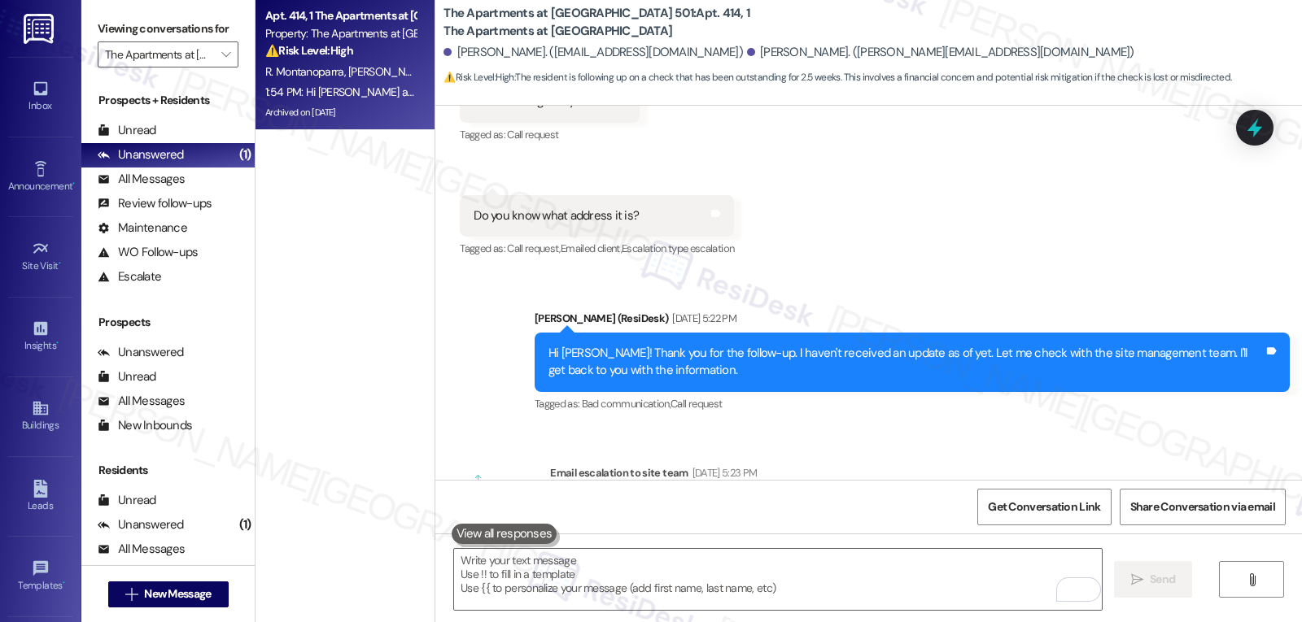
drag, startPoint x: 871, startPoint y: 316, endPoint x: 953, endPoint y: 316, distance: 82.2
click at [953, 570] on div "Subject: [ResiDesk Escalation] (Medium risk) - Action Needed (Refund follow-up)…" at bounding box center [882, 587] width 637 height 35
copy div "Refund follow-up"
click at [1247, 142] on div at bounding box center [1254, 127] width 49 height 46
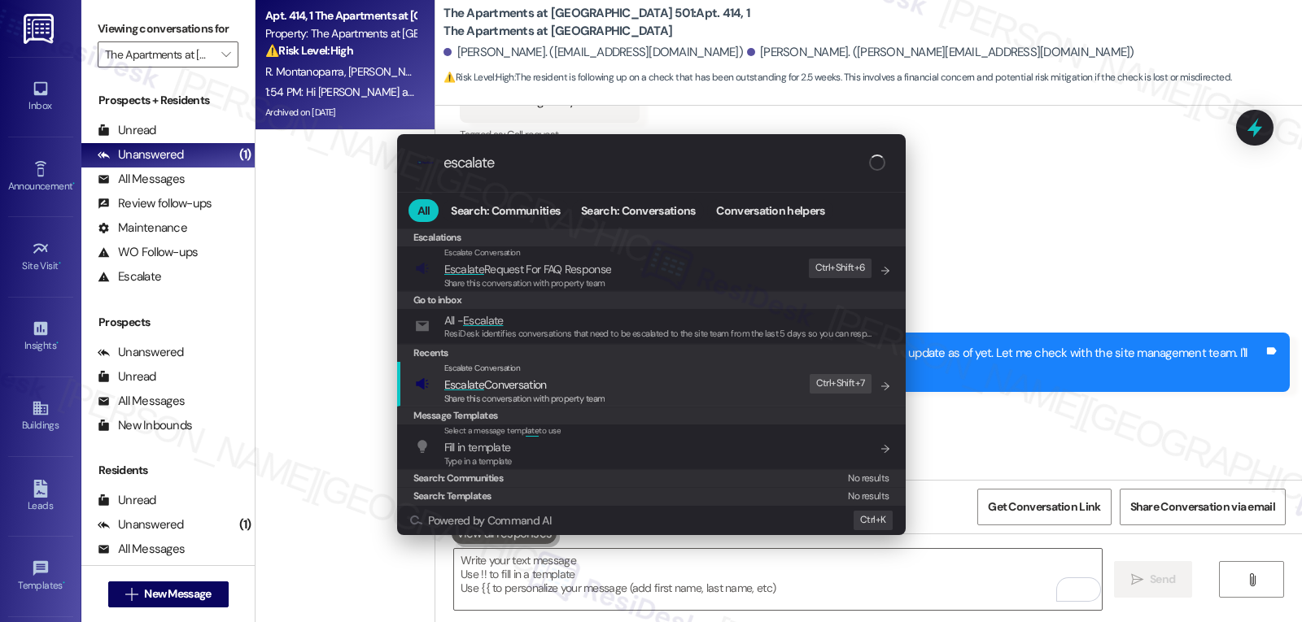
type input "escalate"
click at [496, 386] on span "Escalate Conversation" at bounding box center [495, 385] width 103 height 15
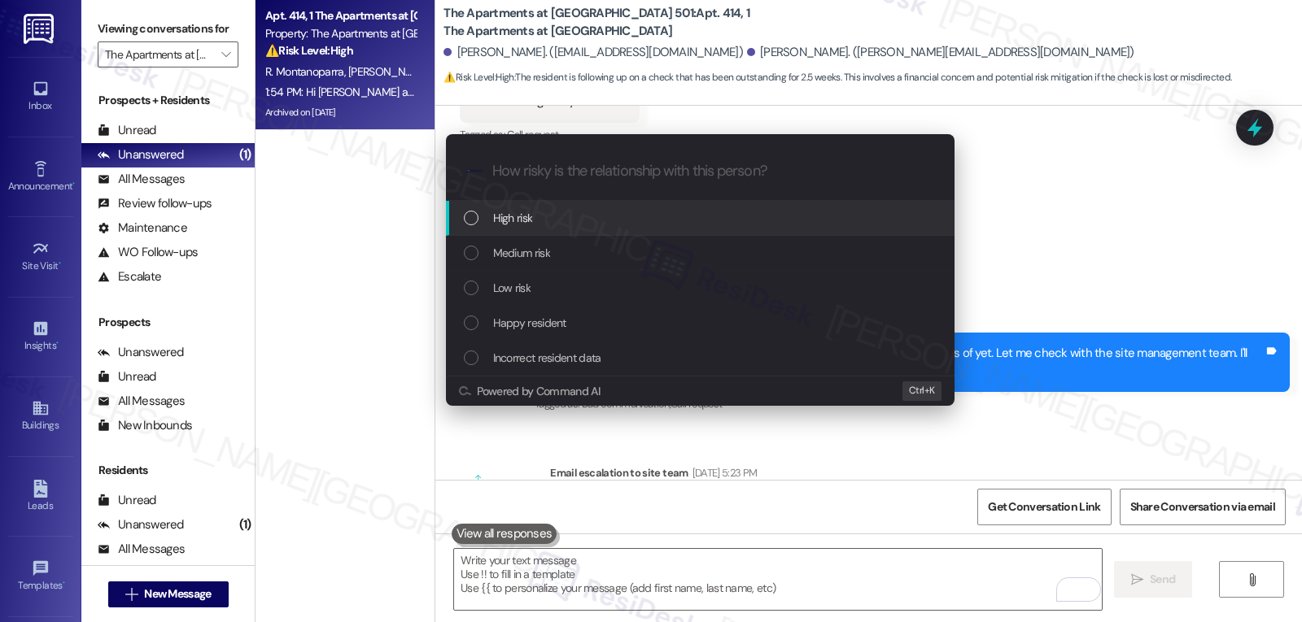
click at [616, 220] on div "High risk" at bounding box center [702, 218] width 476 height 18
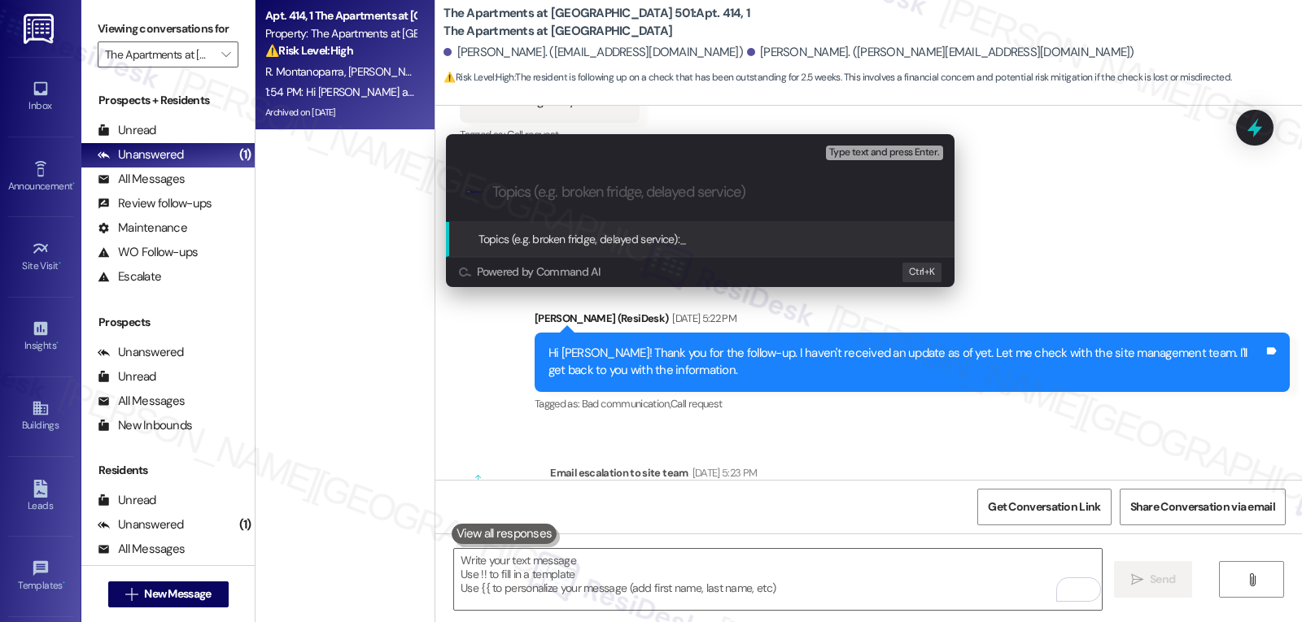
paste input "Refund follow-up"
type input "Refund follow-up"
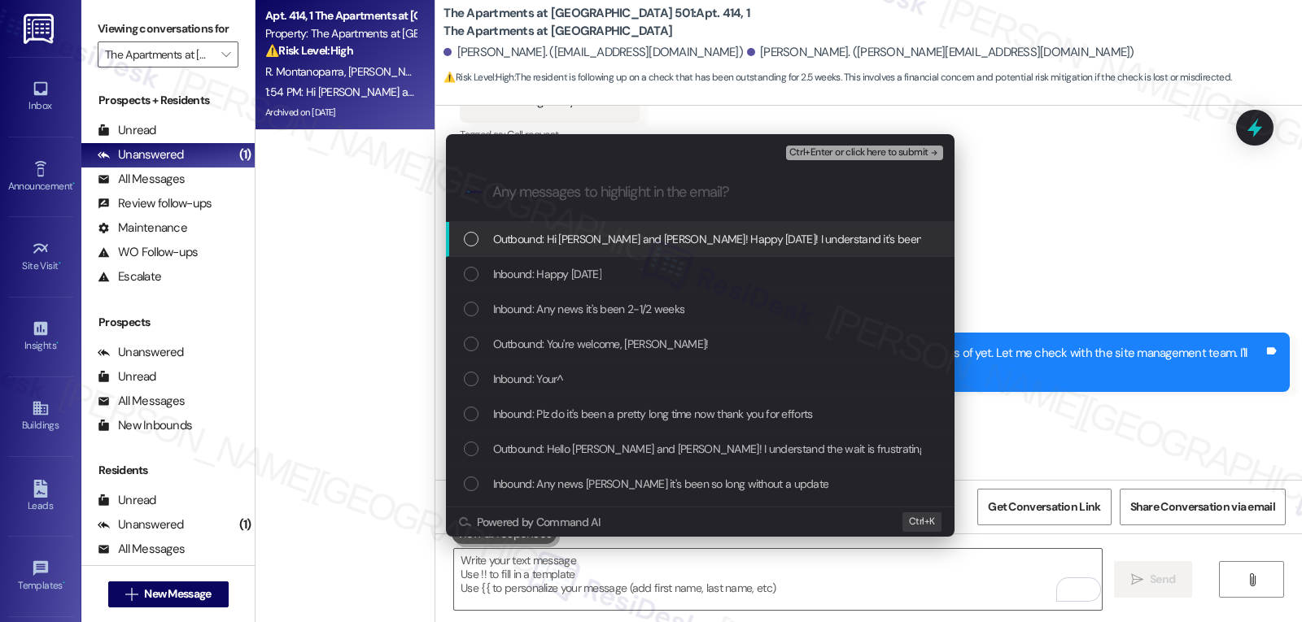
click at [624, 255] on div "Outbound: Hi [PERSON_NAME] and [PERSON_NAME]! Happy [DATE]! I understand it's b…" at bounding box center [700, 239] width 509 height 35
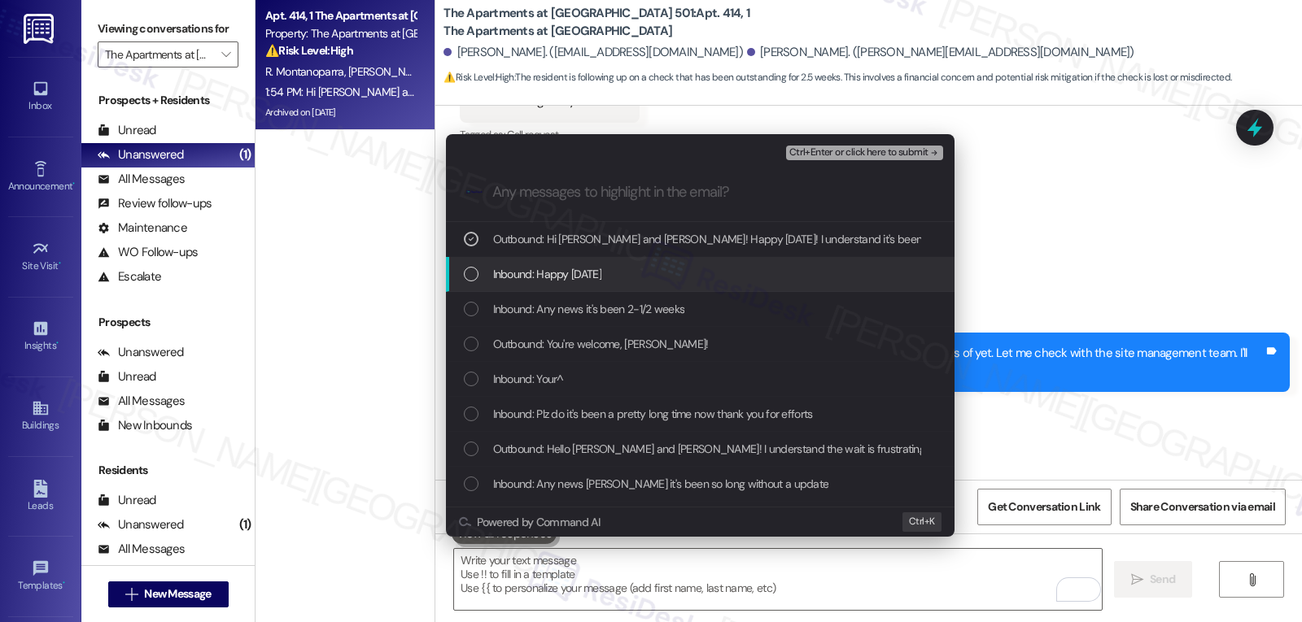
click at [612, 265] on div "Inbound: Happy [DATE]" at bounding box center [702, 274] width 476 height 18
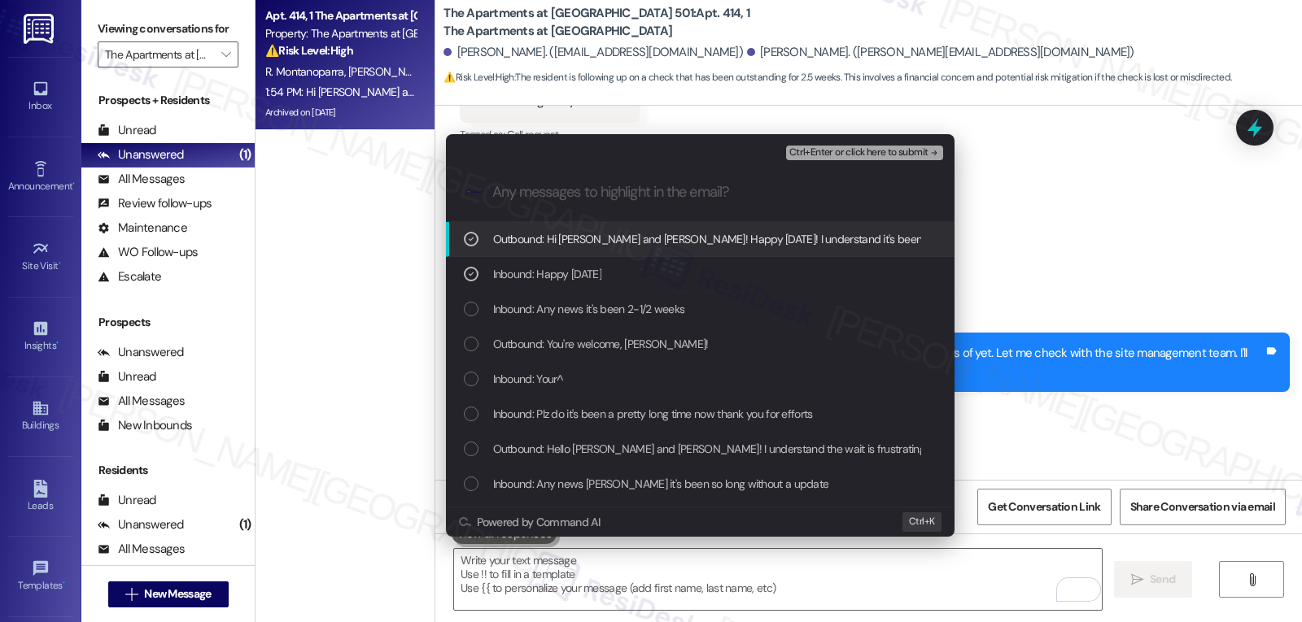
click at [519, 247] on span "Outbound: Hi [PERSON_NAME] and [PERSON_NAME]! Happy [DATE]! I understand it's b…" at bounding box center [1022, 239] width 1059 height 18
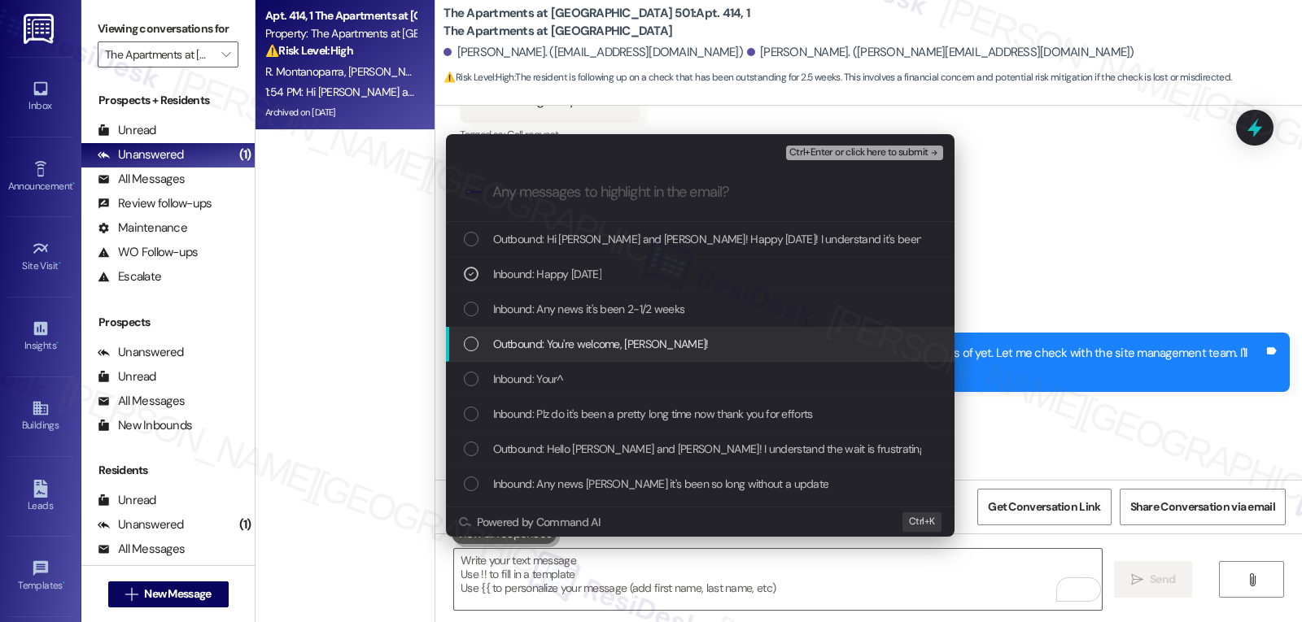
click at [505, 328] on div "Outbound: You're welcome, [PERSON_NAME]!" at bounding box center [700, 344] width 509 height 35
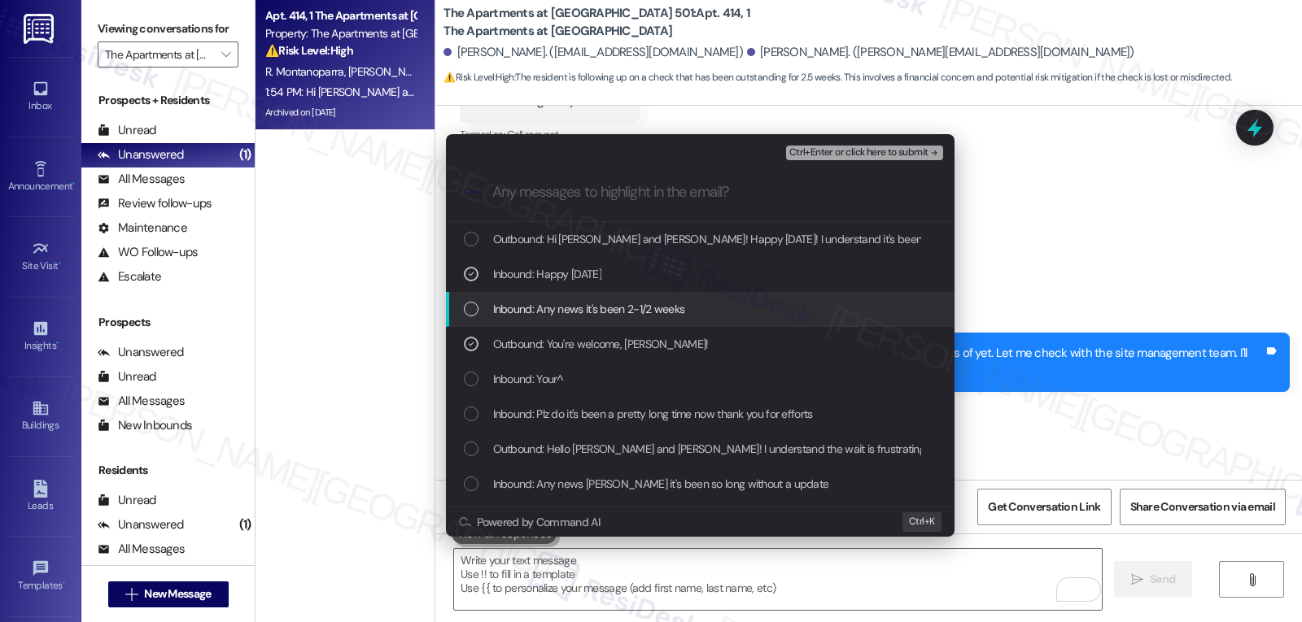
click at [522, 304] on span "Inbound: Any news it's been 2-1/2 weeks" at bounding box center [589, 309] width 192 height 18
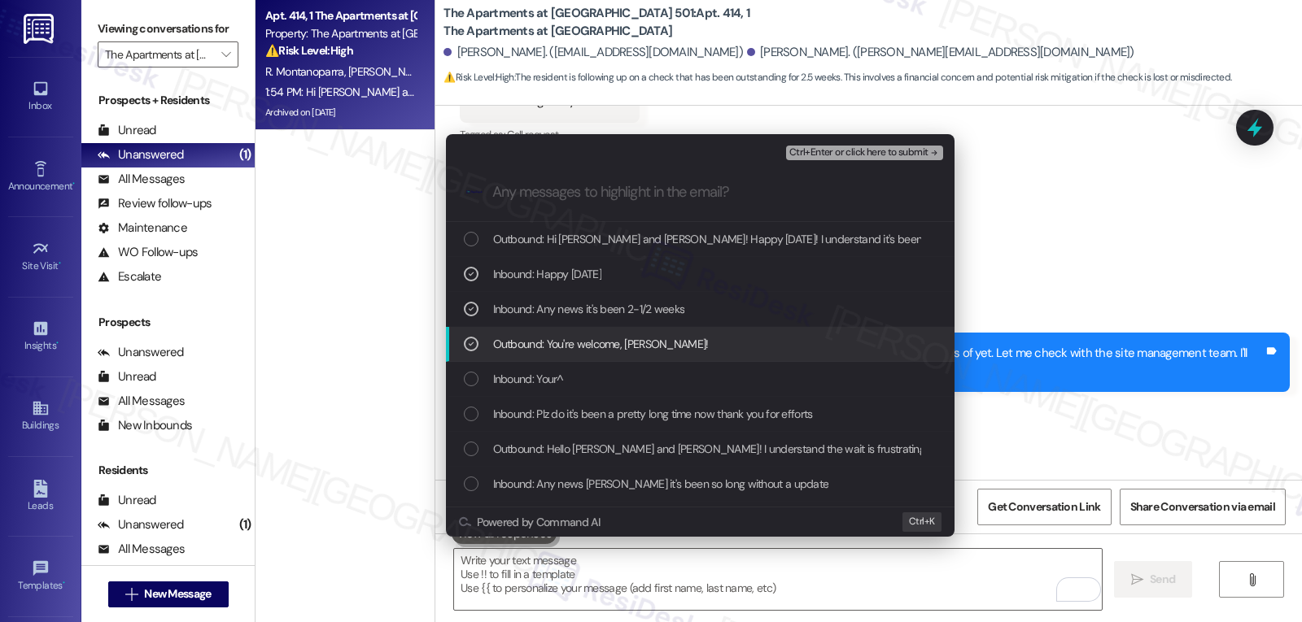
click at [469, 346] on icon "List of options" at bounding box center [470, 343] width 11 height 11
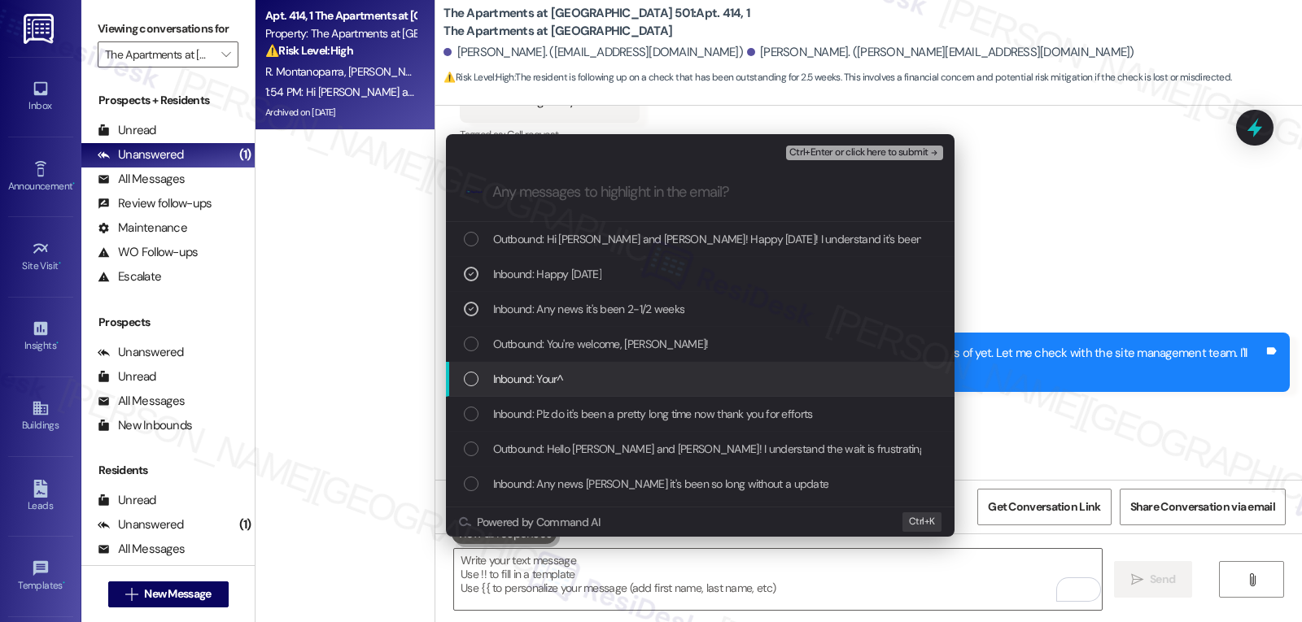
click at [474, 378] on div "List of options" at bounding box center [471, 379] width 15 height 15
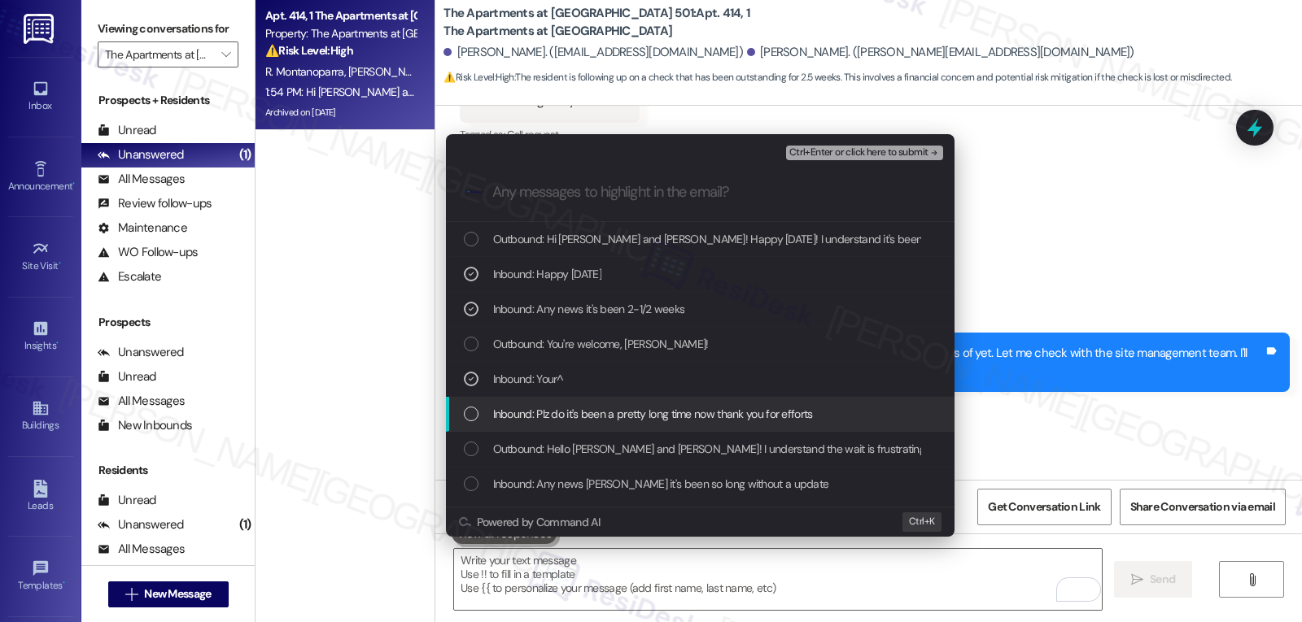
click at [474, 423] on div "Inbound: Plz do it's been a pretty long time now thank you for efforts" at bounding box center [702, 414] width 476 height 18
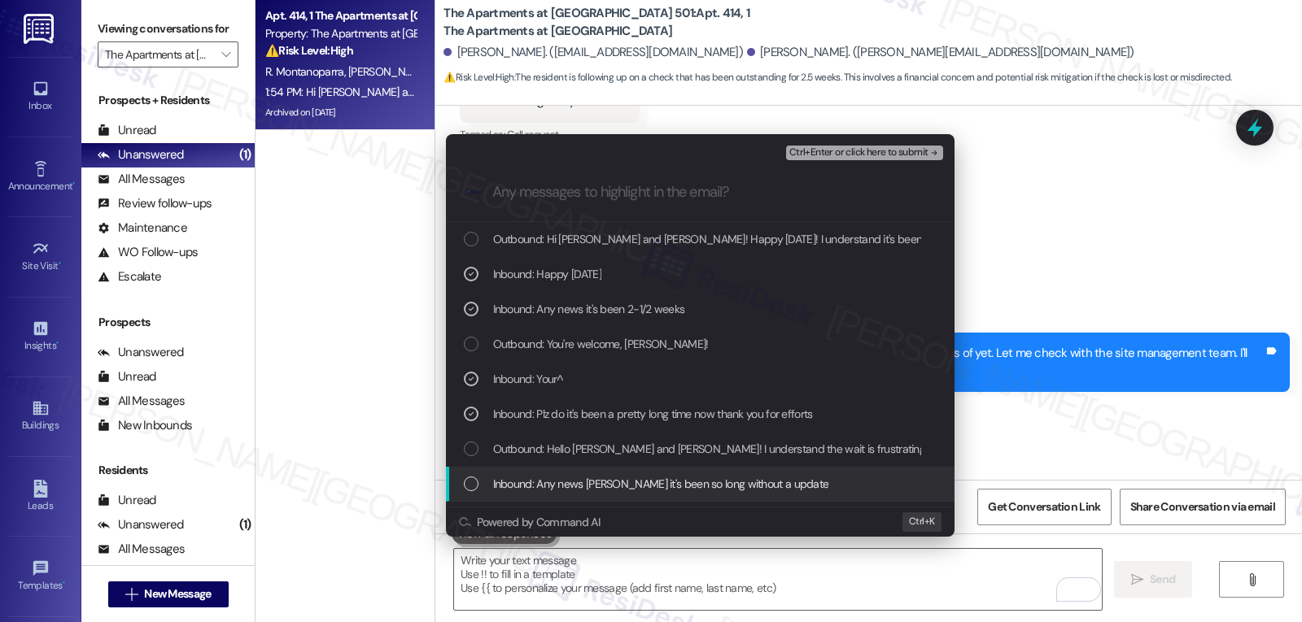
click at [469, 480] on div "List of options" at bounding box center [471, 484] width 15 height 15
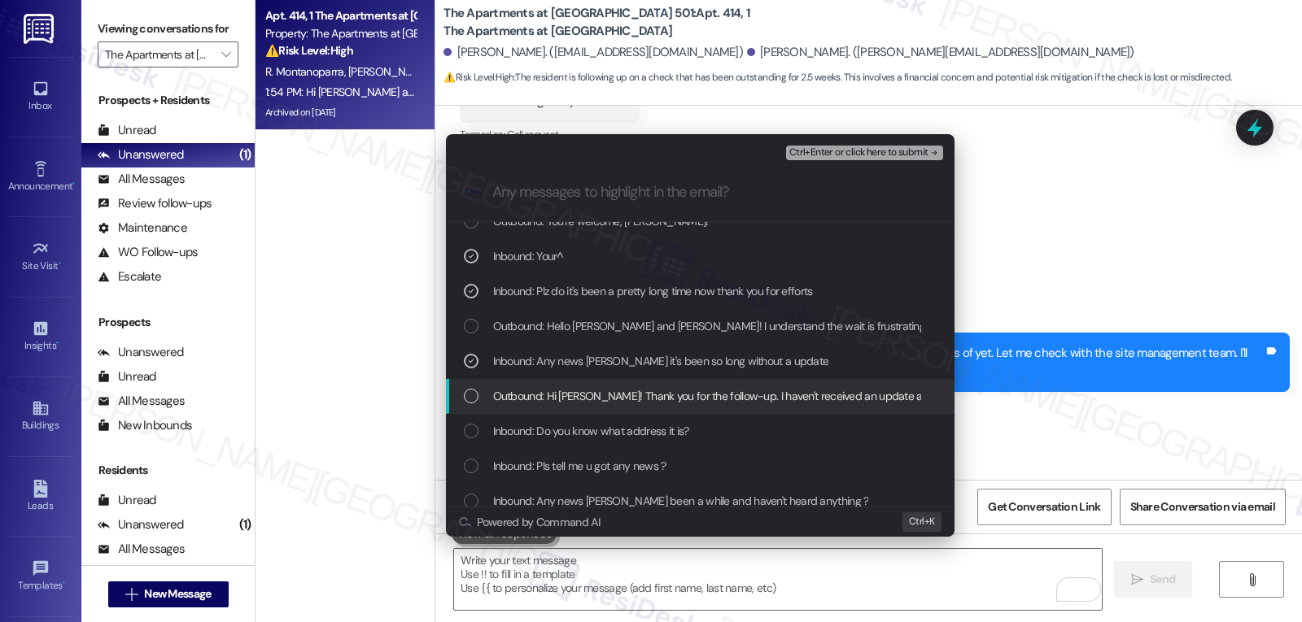
scroll to position [163, 0]
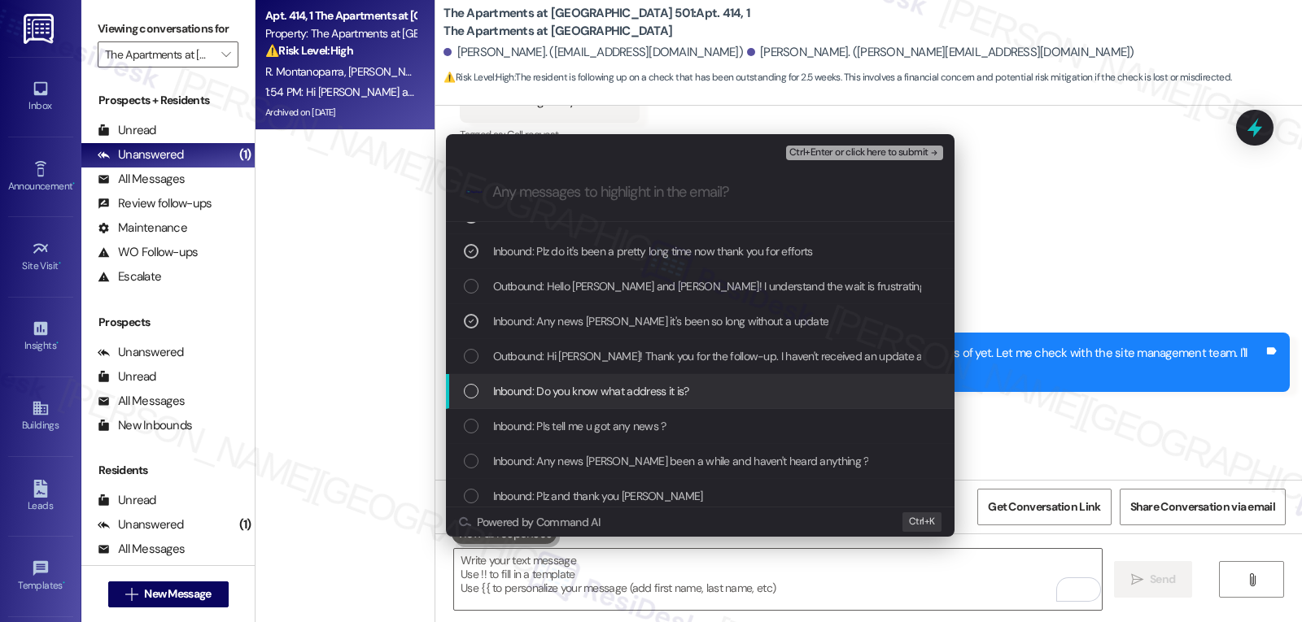
click at [469, 388] on div "List of options" at bounding box center [471, 391] width 15 height 15
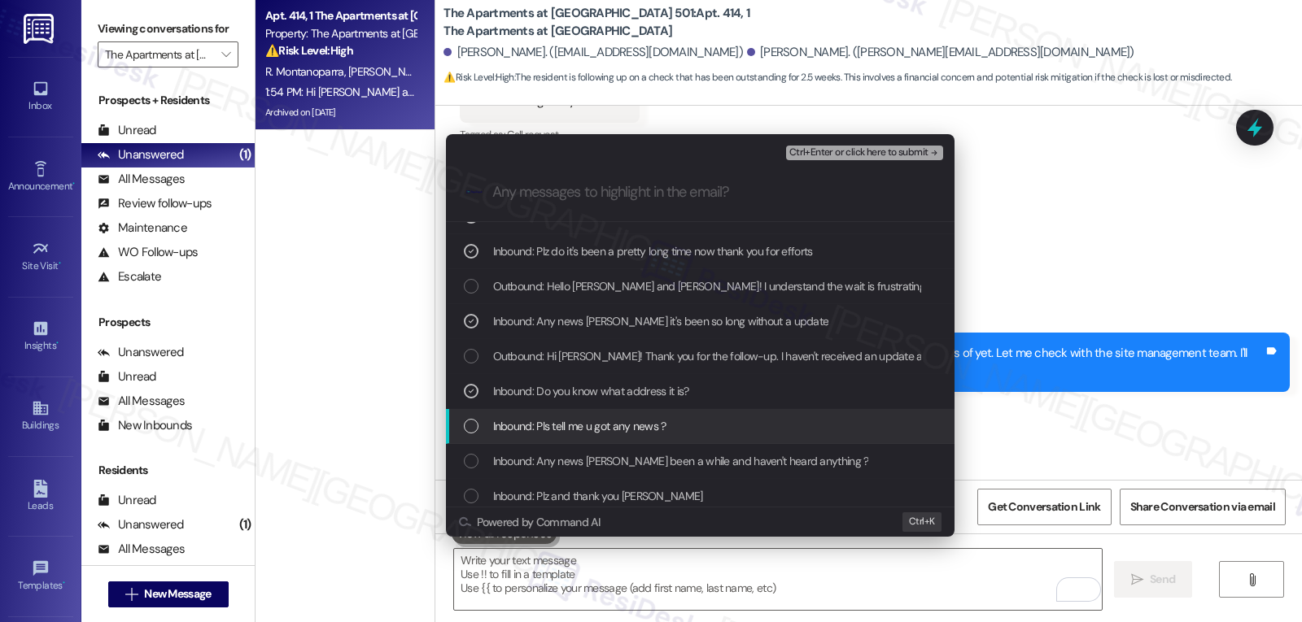
click at [472, 414] on div "Inbound: Pls tell me u got any news ?" at bounding box center [700, 426] width 509 height 35
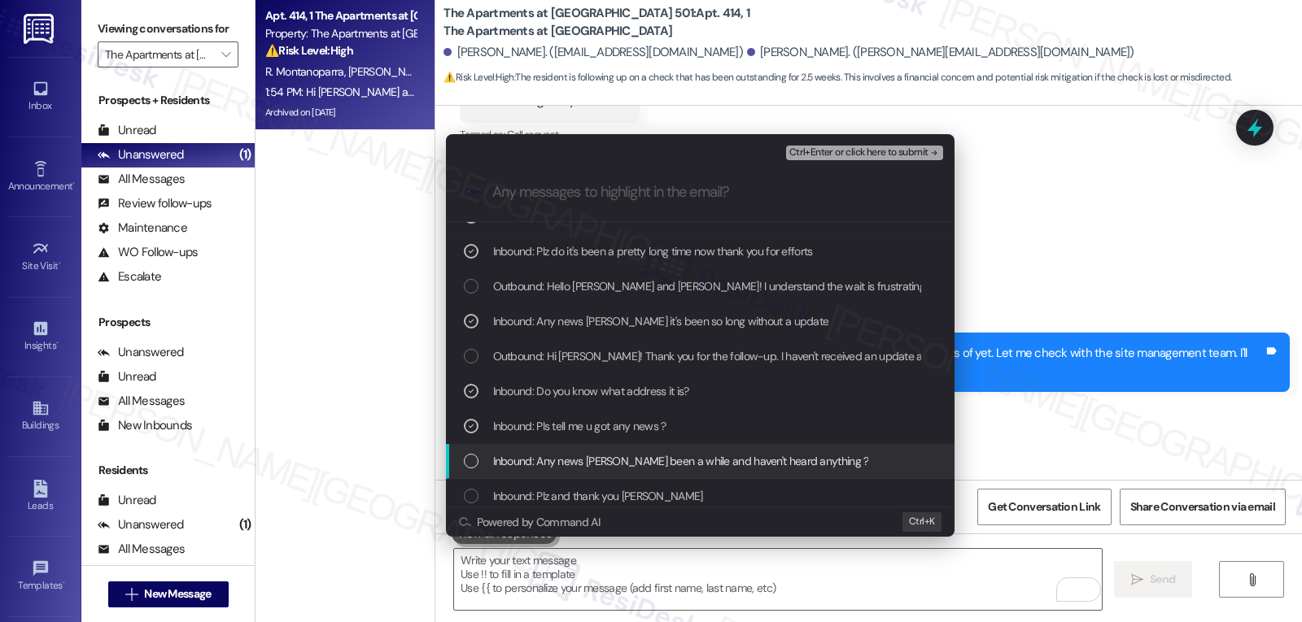
click at [478, 455] on div "List of options" at bounding box center [471, 461] width 15 height 15
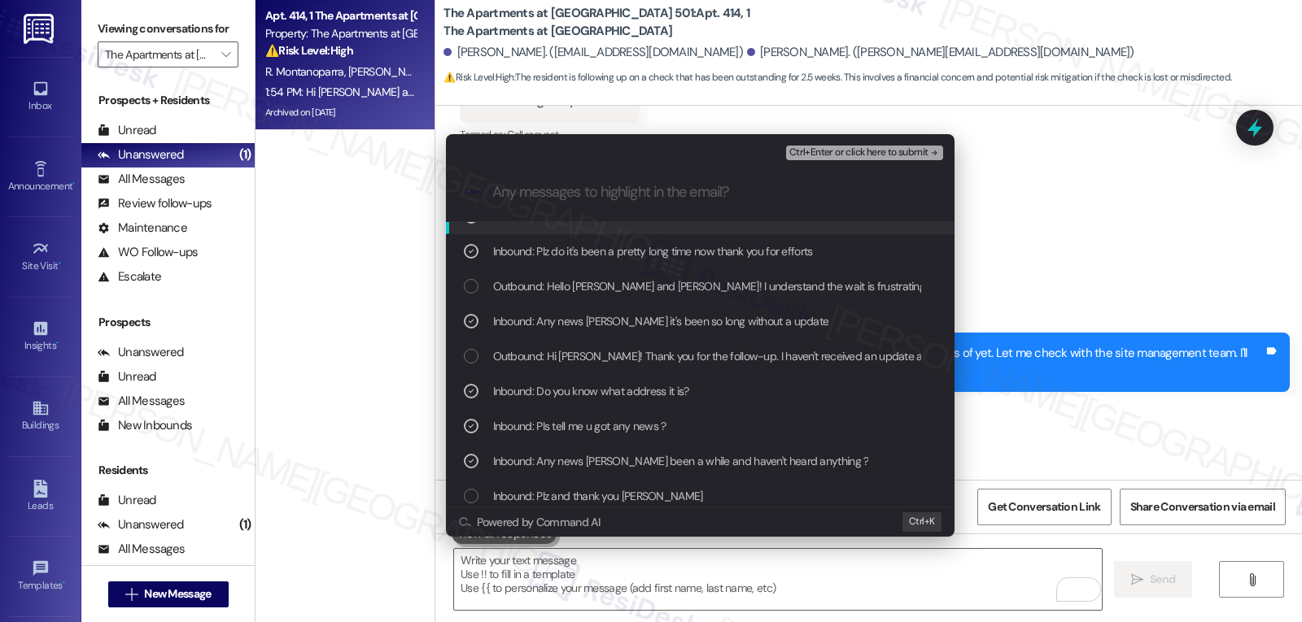
click at [873, 147] on span "Ctrl+Enter or click here to submit" at bounding box center [858, 152] width 139 height 11
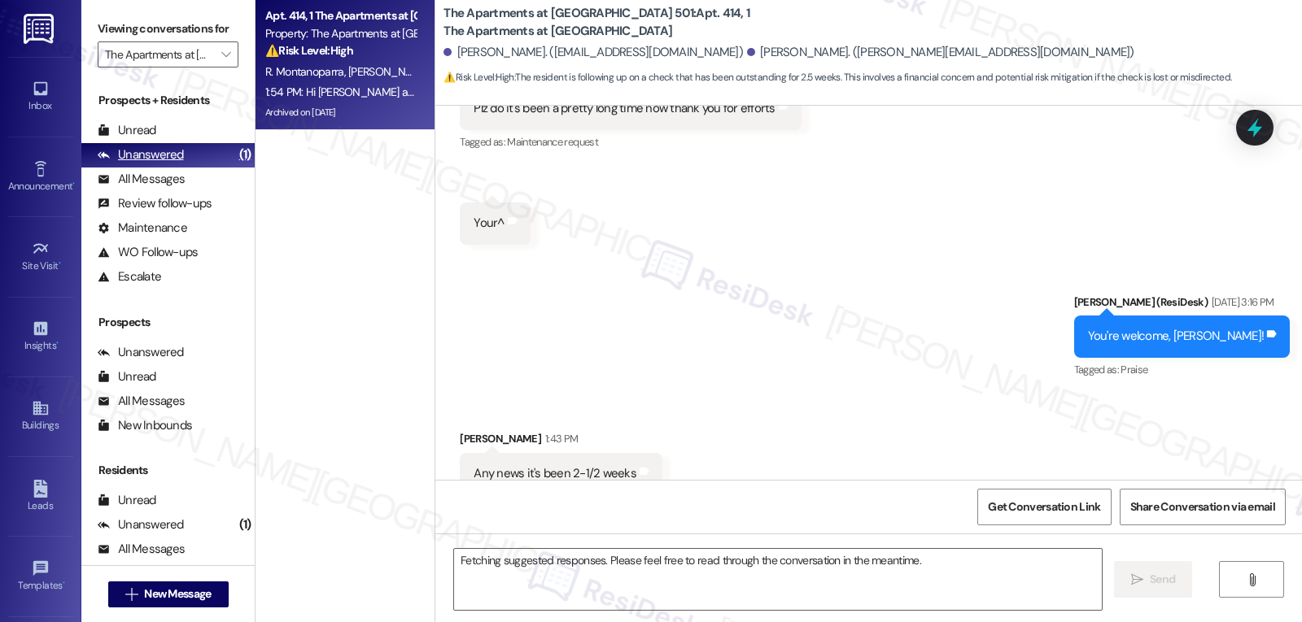
scroll to position [17403, 0]
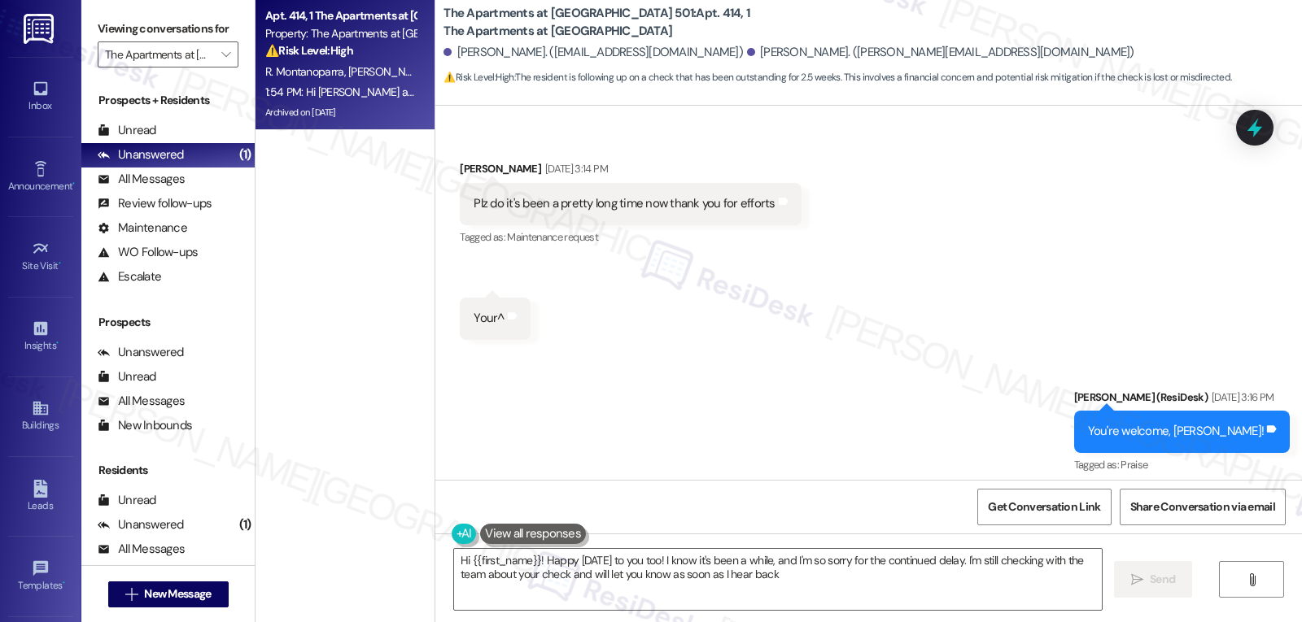
type textarea "Hi {{first_name}}! Happy [DATE] to you too! I know it's been a while, and I'm s…"
click at [218, 68] on span "" at bounding box center [225, 54] width 15 height 26
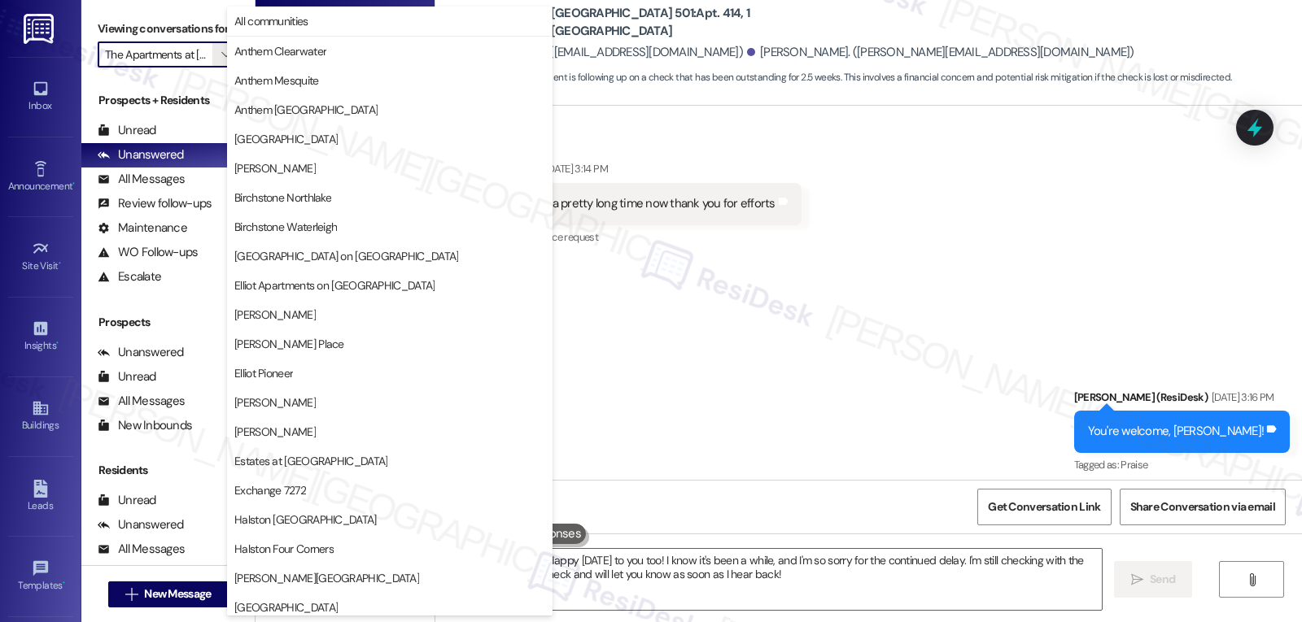
scroll to position [563, 0]
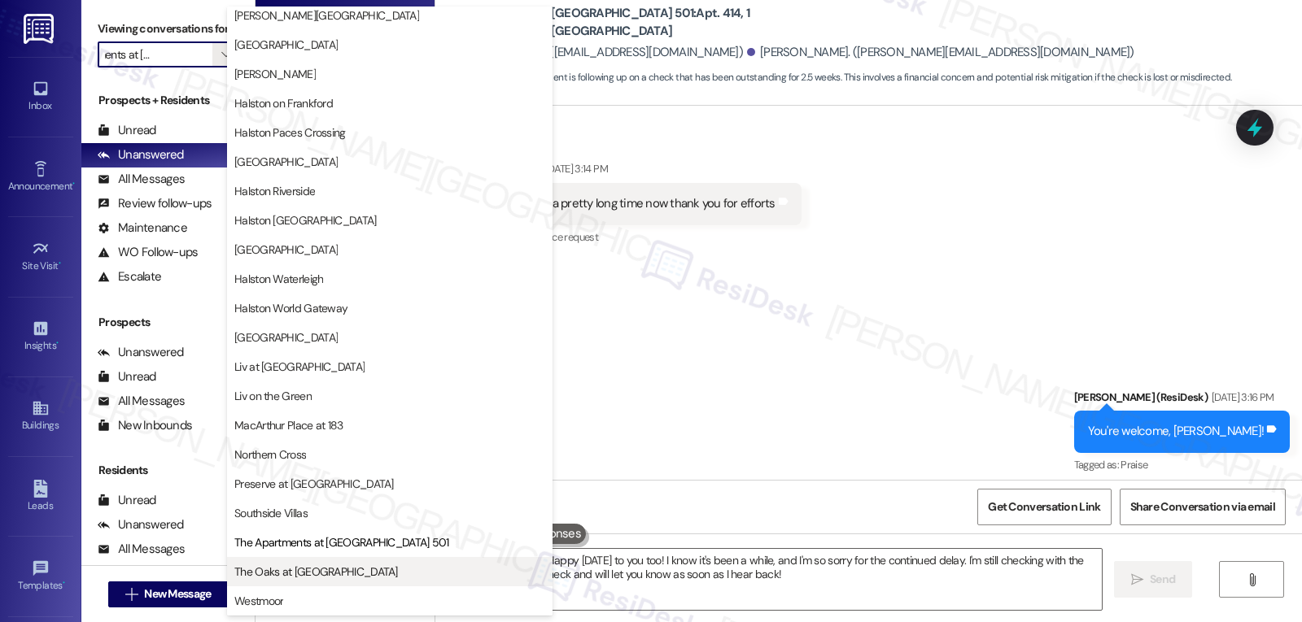
click at [321, 574] on span "The Oaks at [GEOGRAPHIC_DATA]" at bounding box center [316, 572] width 164 height 16
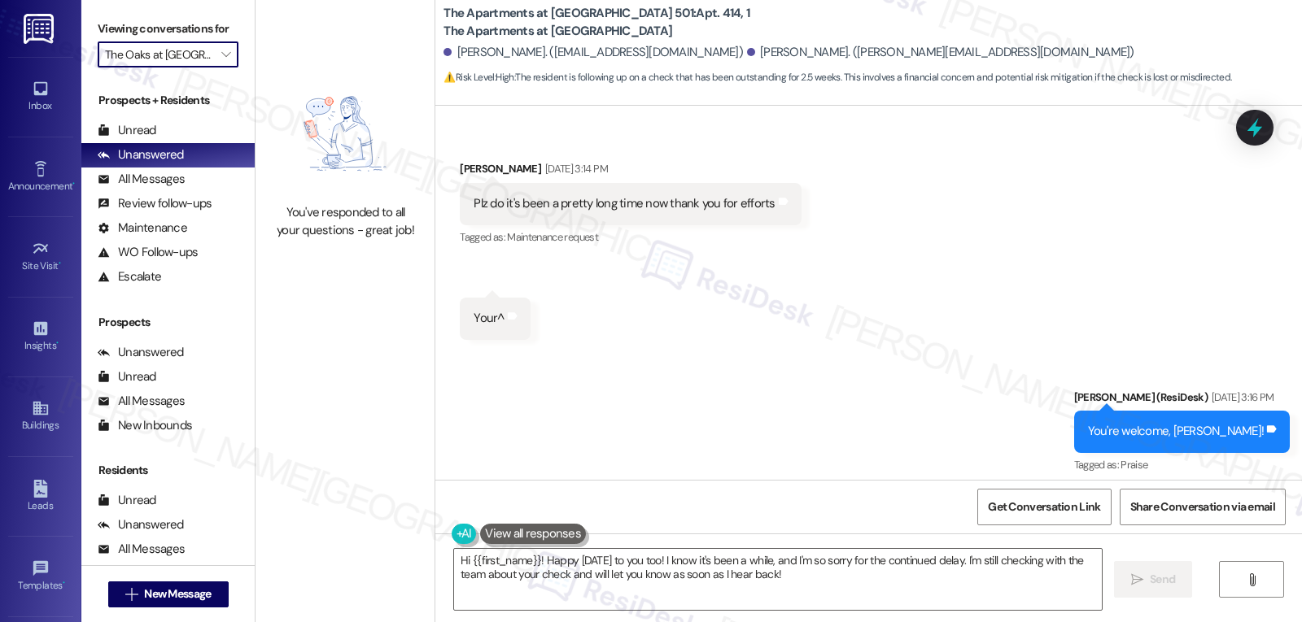
click at [173, 68] on input "The Oaks at [GEOGRAPHIC_DATA]" at bounding box center [158, 54] width 107 height 26
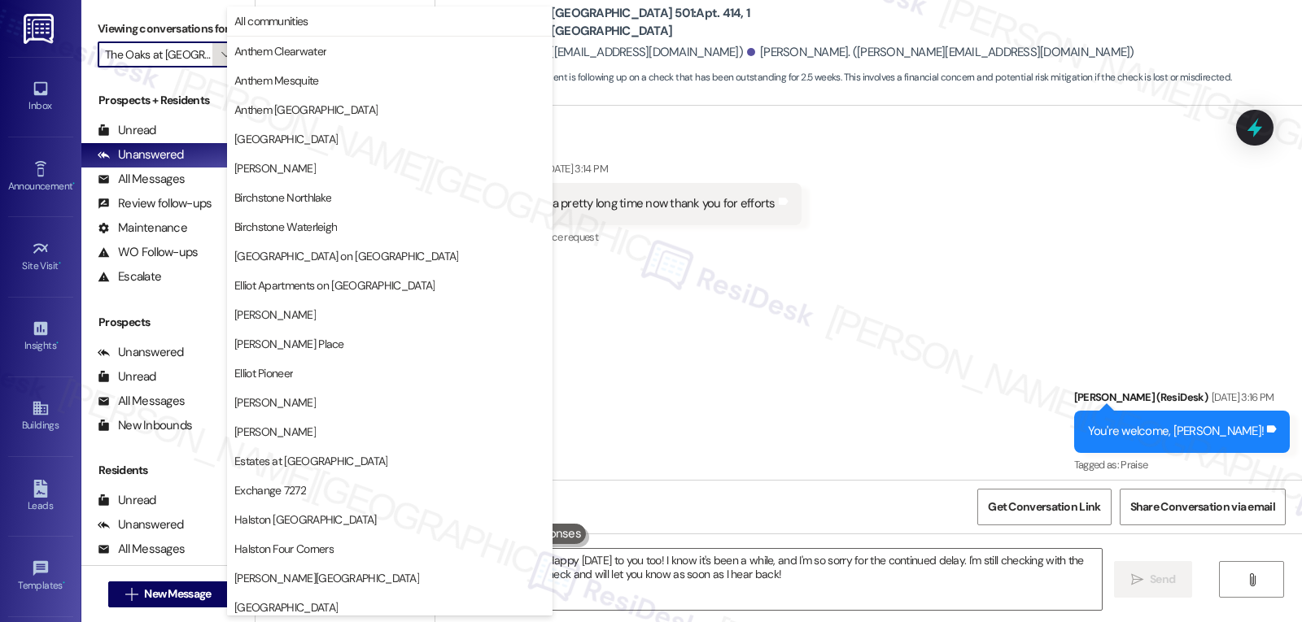
scroll to position [563, 0]
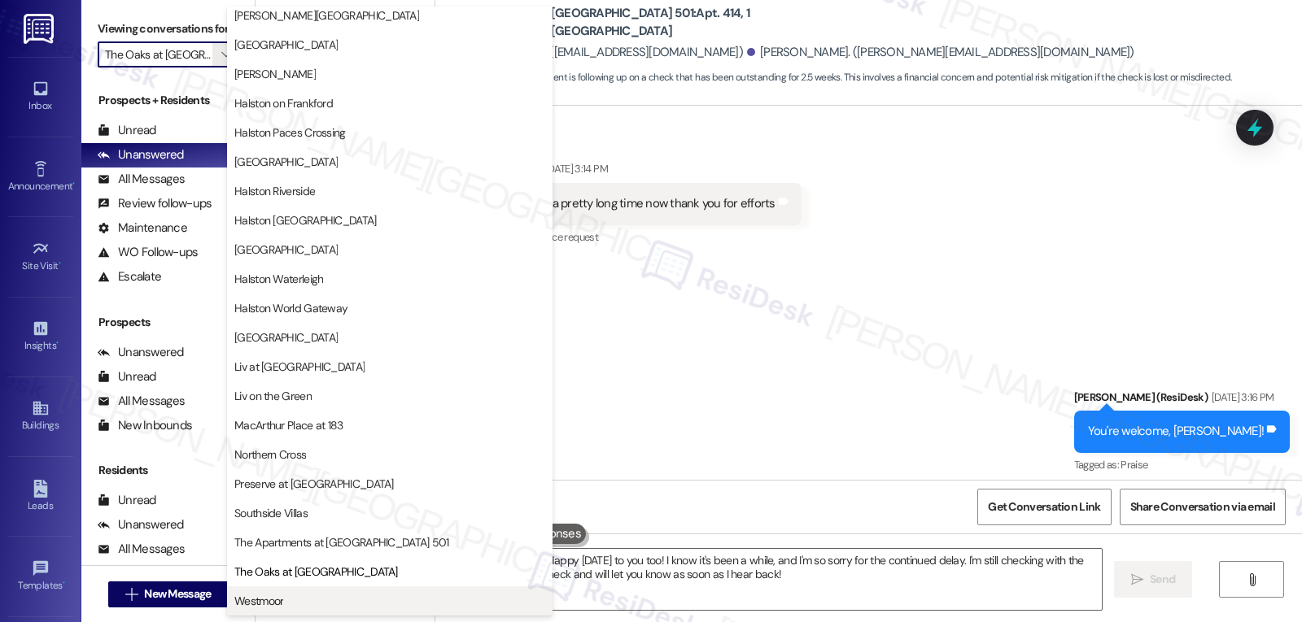
click at [350, 597] on span "Westmoor" at bounding box center [389, 601] width 311 height 16
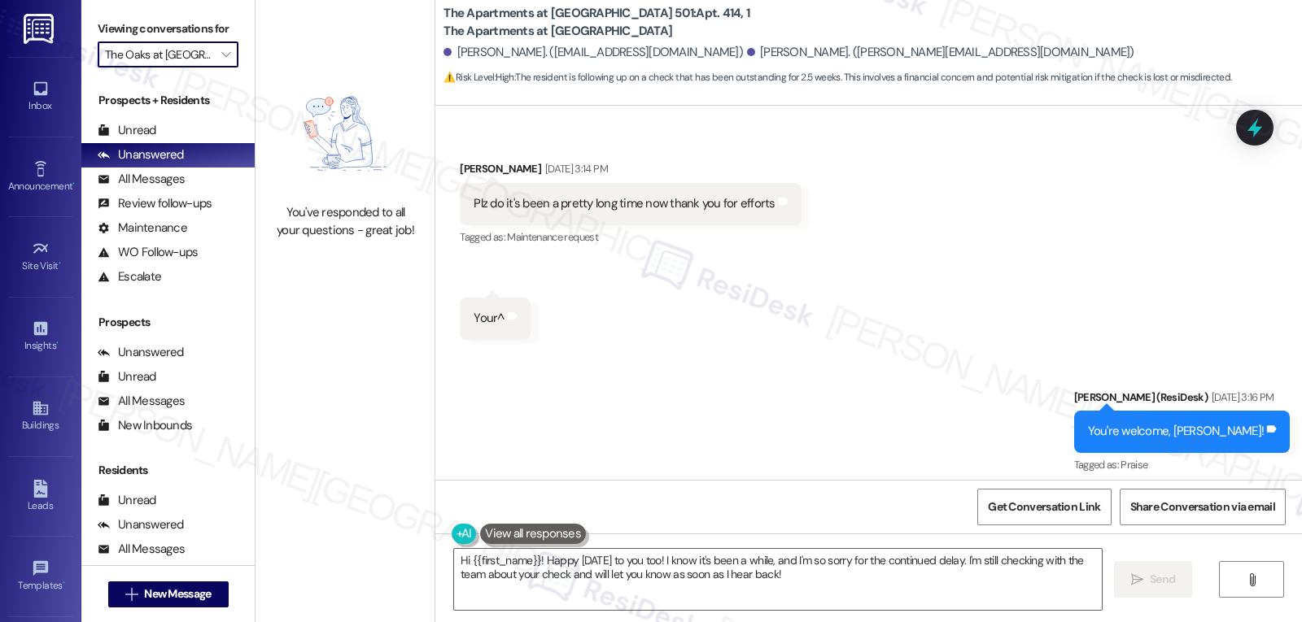
type input "Westmoor"
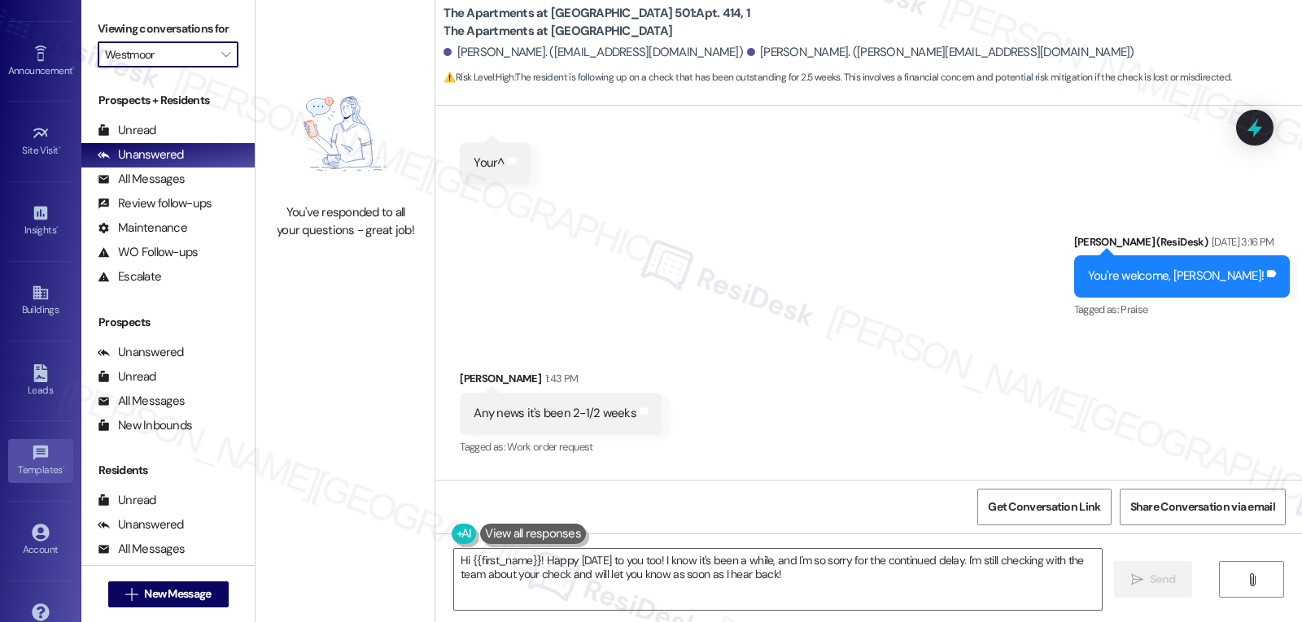
scroll to position [154, 0]
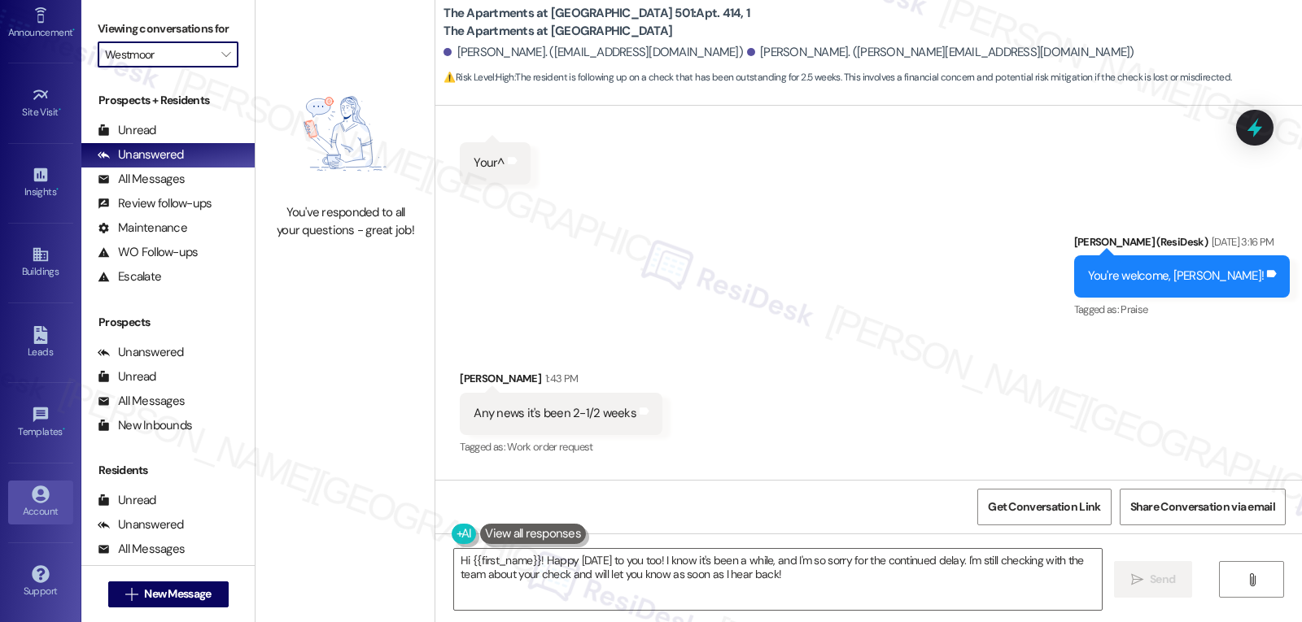
click at [38, 508] on div "Account" at bounding box center [40, 512] width 81 height 16
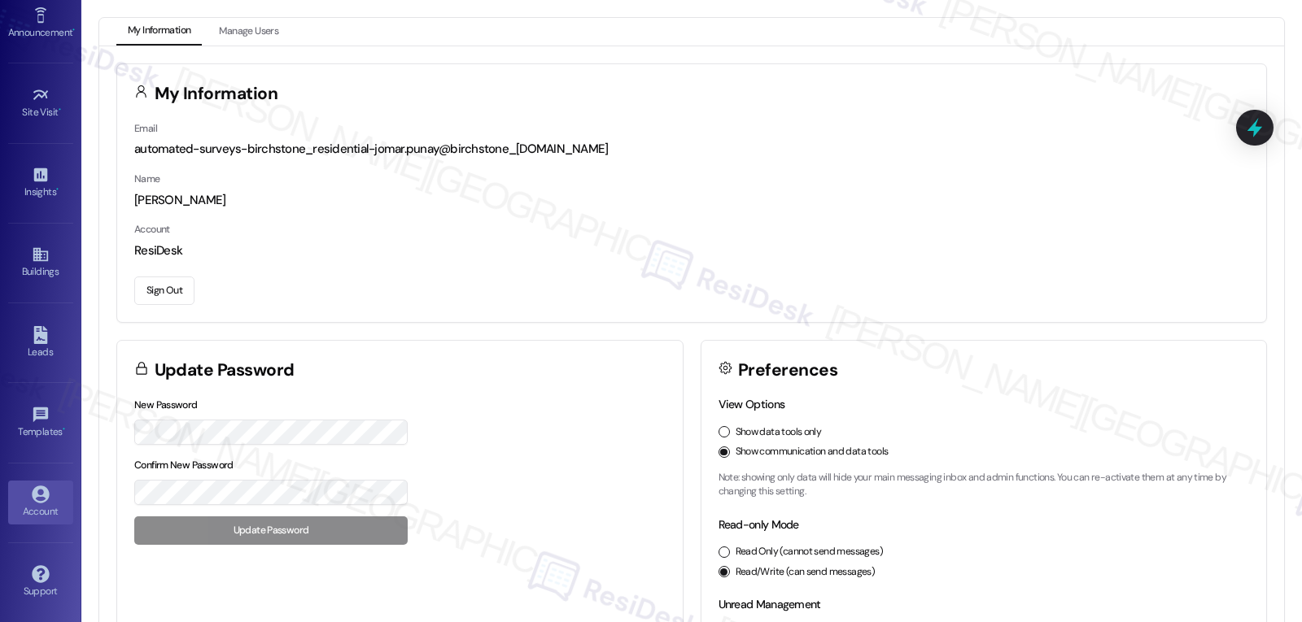
click at [165, 295] on button "Sign Out" at bounding box center [164, 291] width 60 height 28
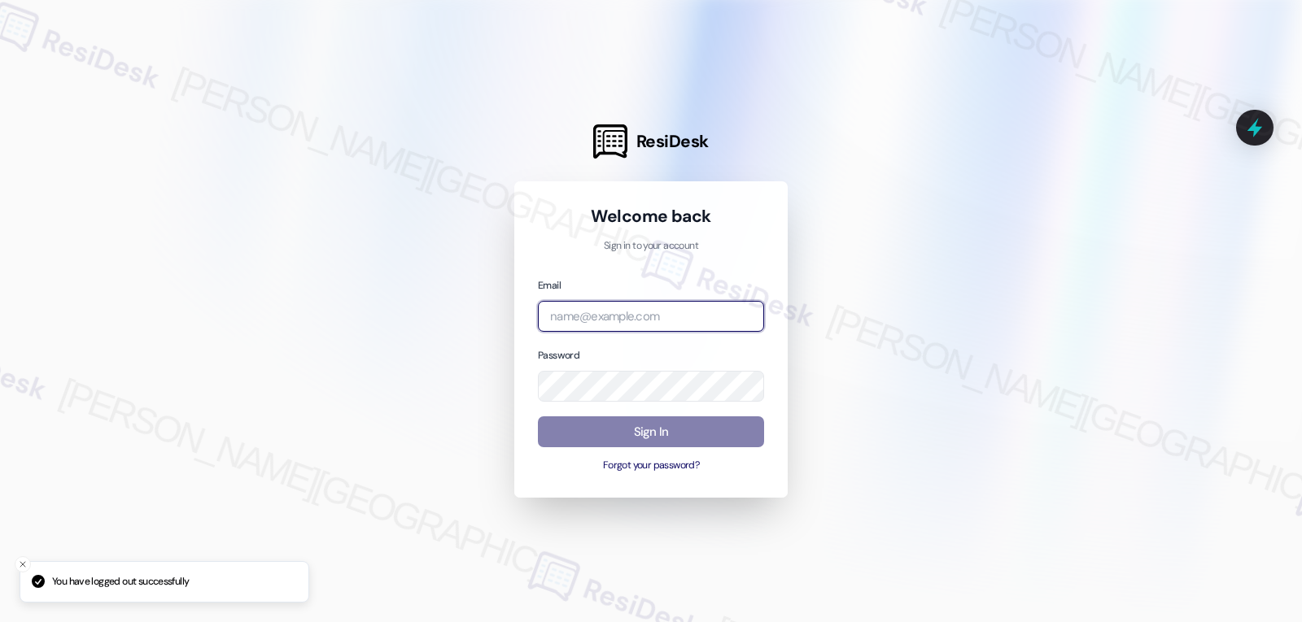
click at [692, 317] on input "email" at bounding box center [651, 317] width 226 height 32
click at [667, 314] on input "email" at bounding box center [651, 317] width 226 height 32
paste input "[EMAIL_ADDRESS][DOMAIN_NAME]"
type input "[EMAIL_ADDRESS][DOMAIN_NAME]"
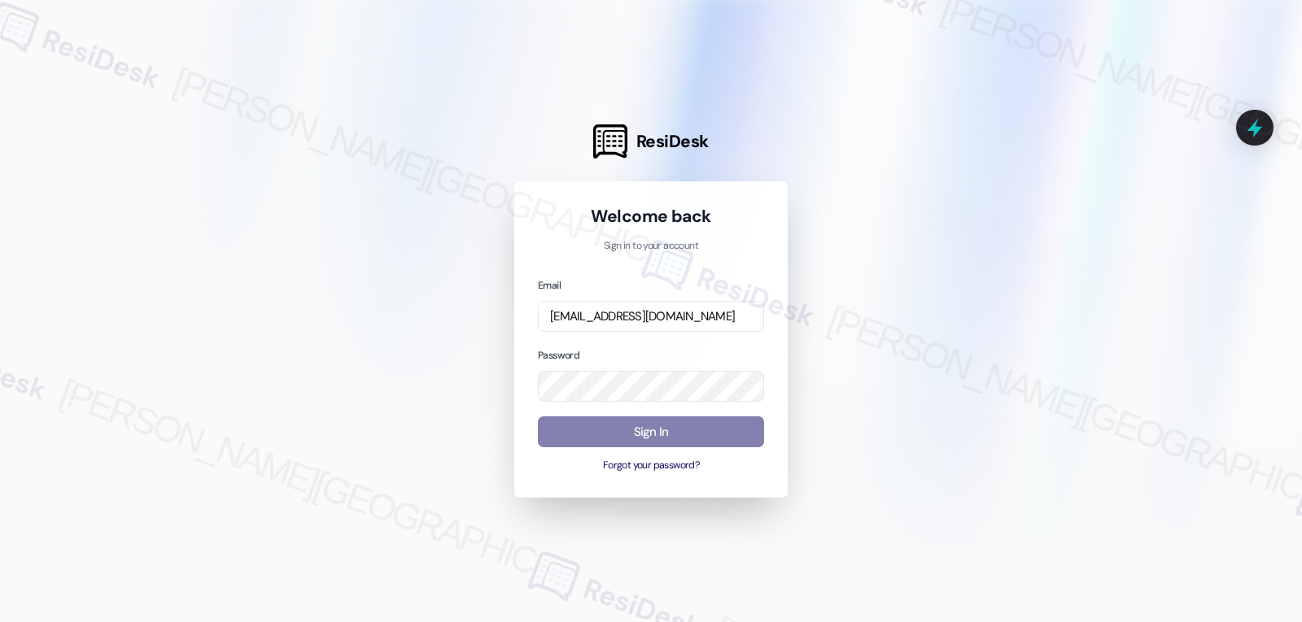
scroll to position [0, 0]
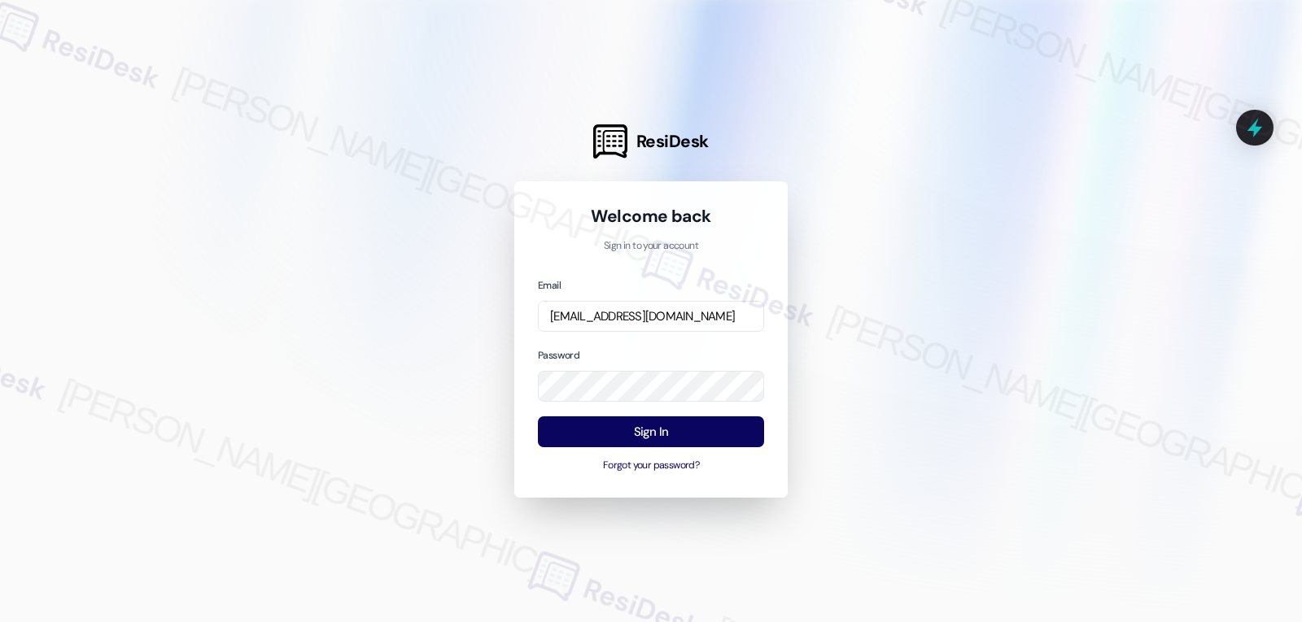
click at [982, 335] on div at bounding box center [651, 311] width 1302 height 622
click at [704, 434] on button "Sign In" at bounding box center [651, 433] width 226 height 32
